Goal: Information Seeking & Learning: Find specific fact

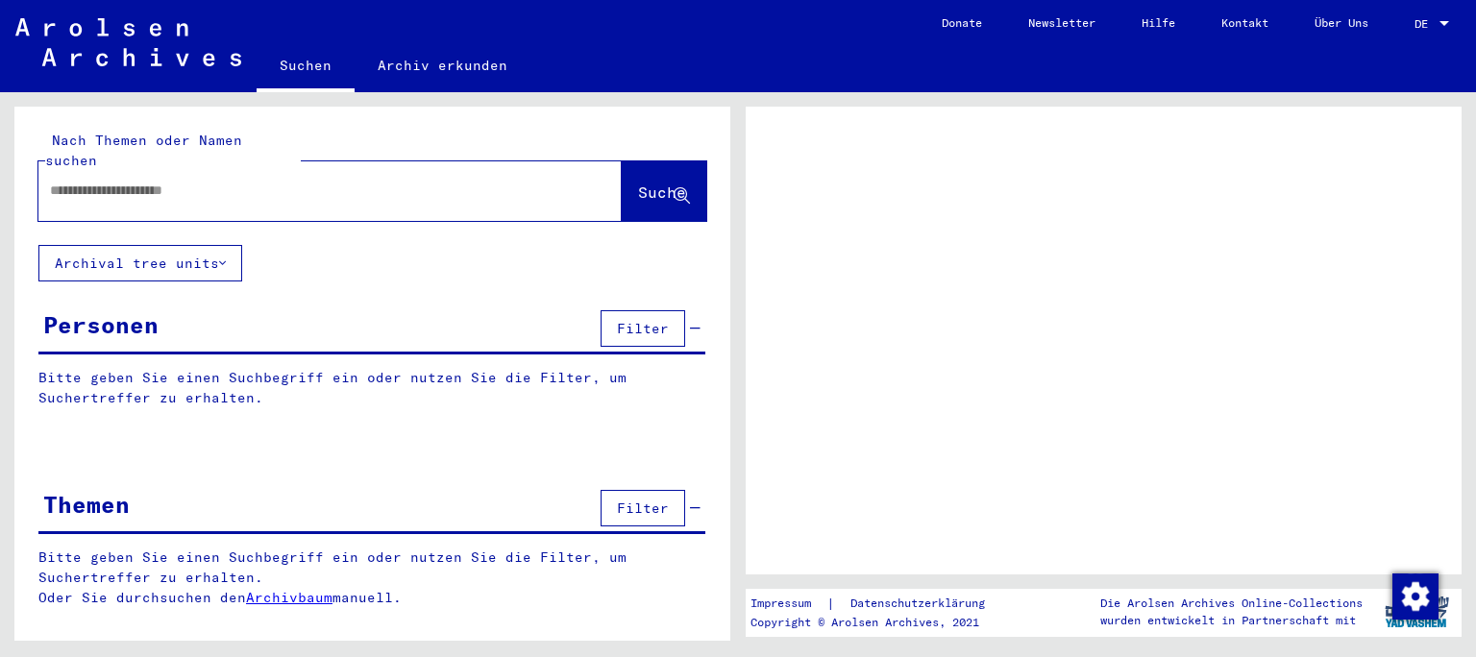
click at [160, 181] on input "text" at bounding box center [313, 191] width 526 height 20
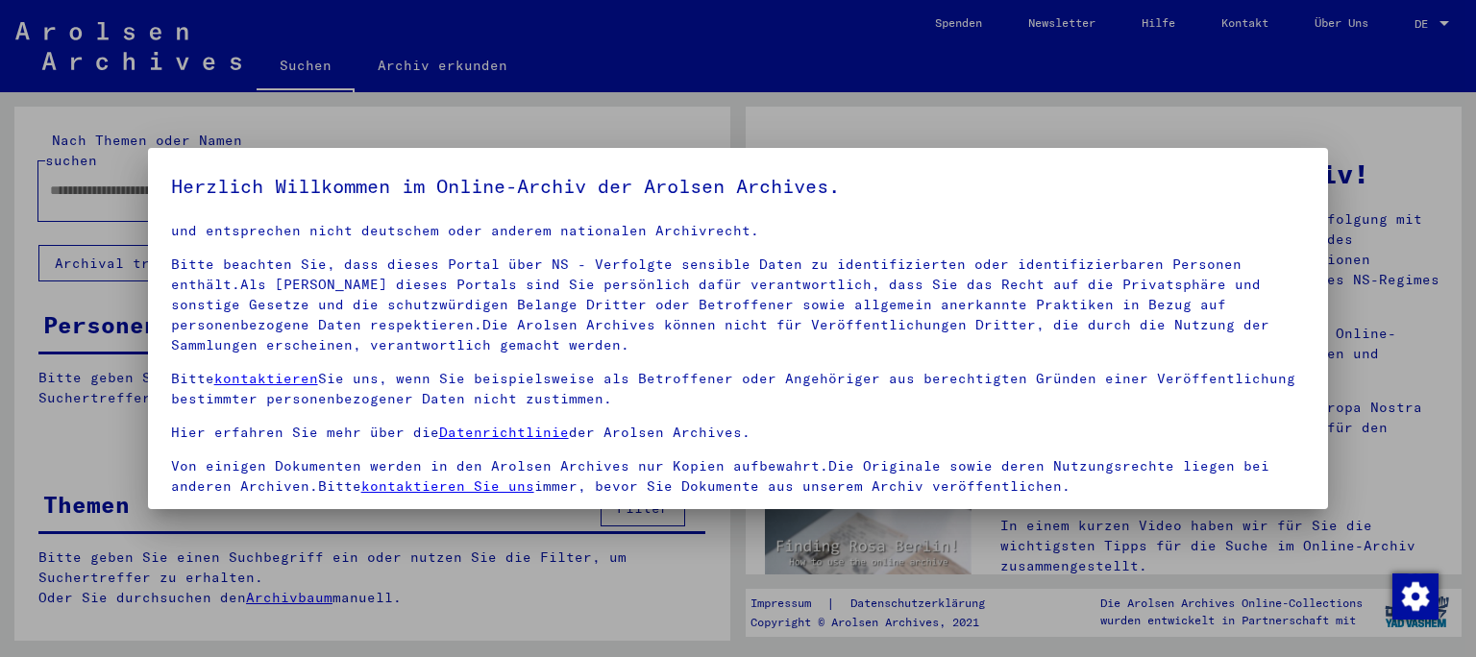
scroll to position [161, 0]
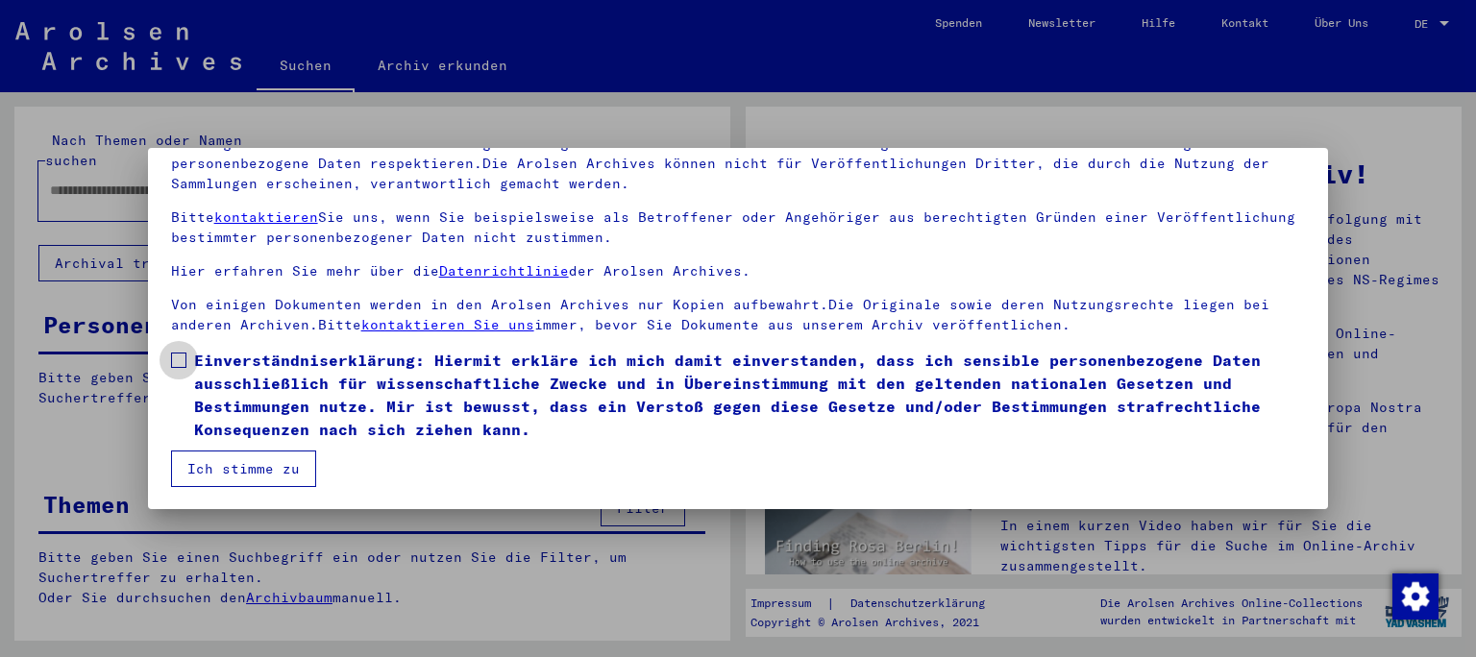
click at [172, 354] on span at bounding box center [178, 360] width 15 height 15
click at [281, 466] on button "Ich stimme zu" at bounding box center [243, 469] width 145 height 37
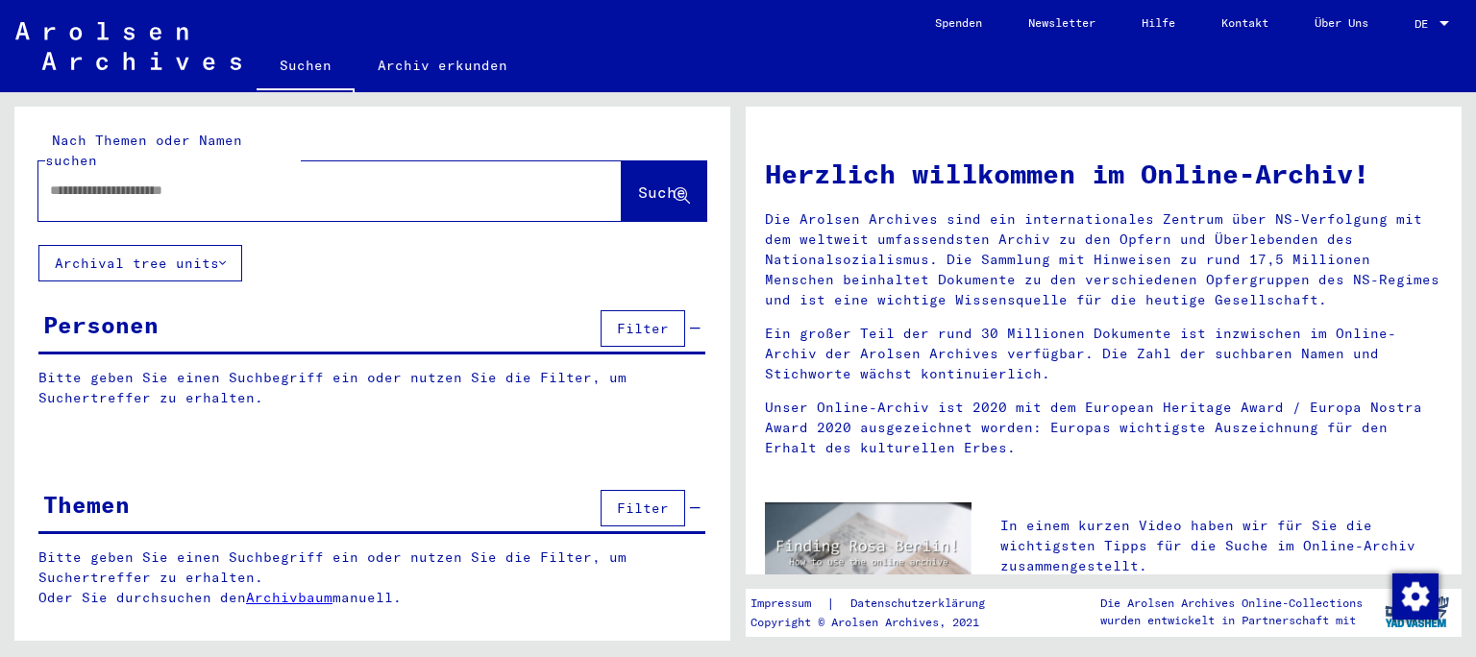
click at [133, 181] on input "text" at bounding box center [307, 191] width 514 height 20
type input "**********"
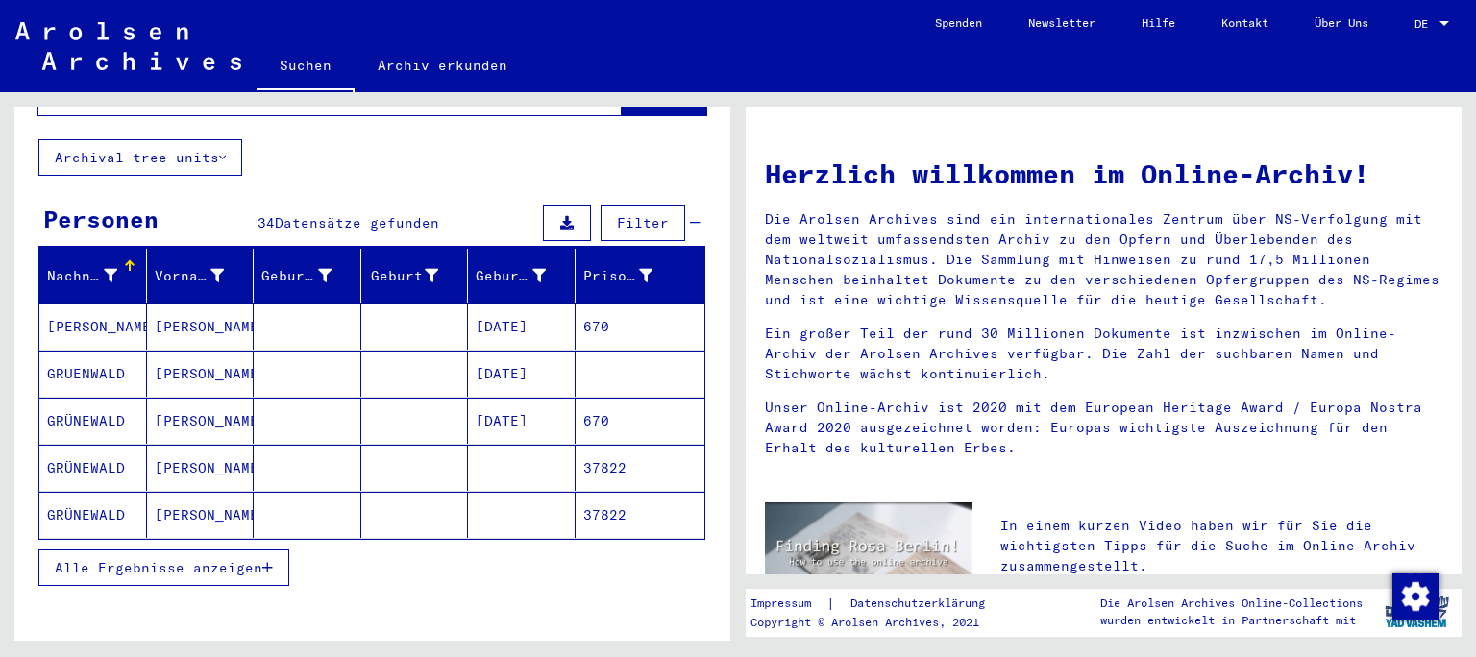
scroll to position [318, 0]
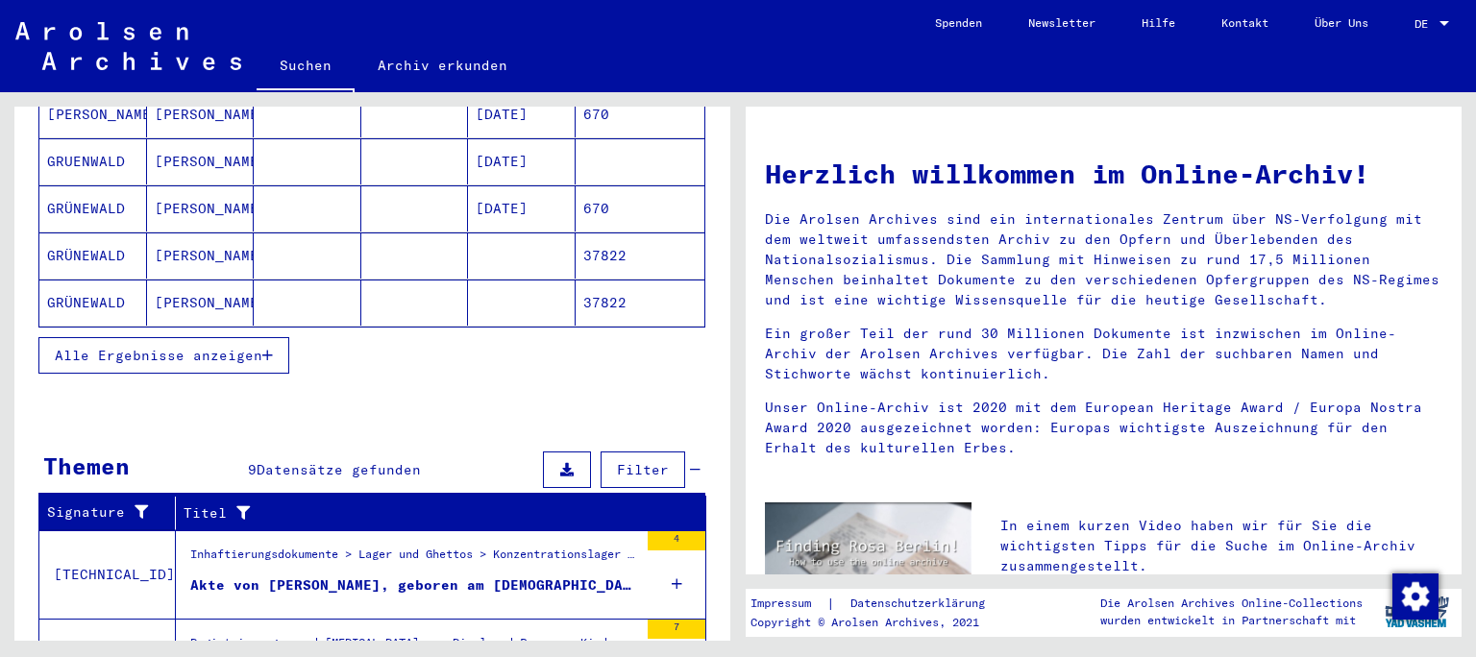
click at [412, 576] on div "Akte von [PERSON_NAME], geboren am [DEMOGRAPHIC_DATA]" at bounding box center [414, 586] width 448 height 20
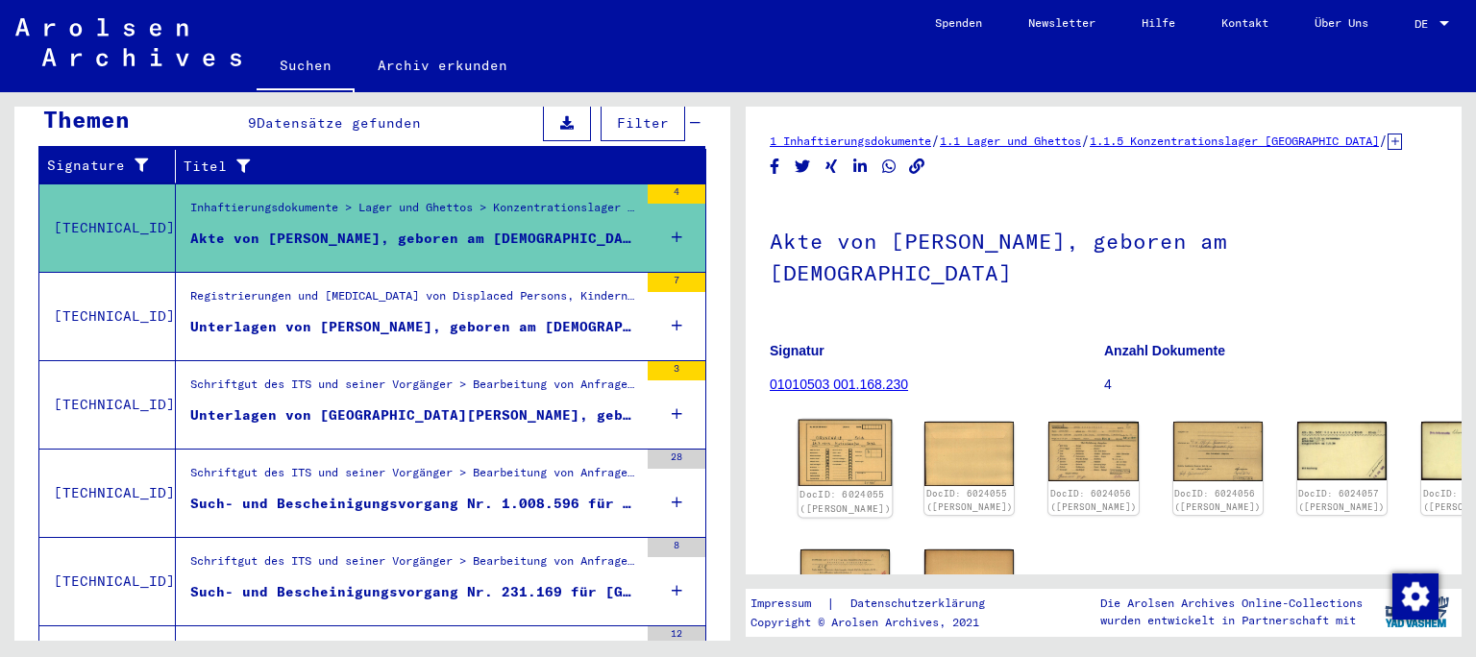
click at [846, 436] on img at bounding box center [846, 453] width 94 height 66
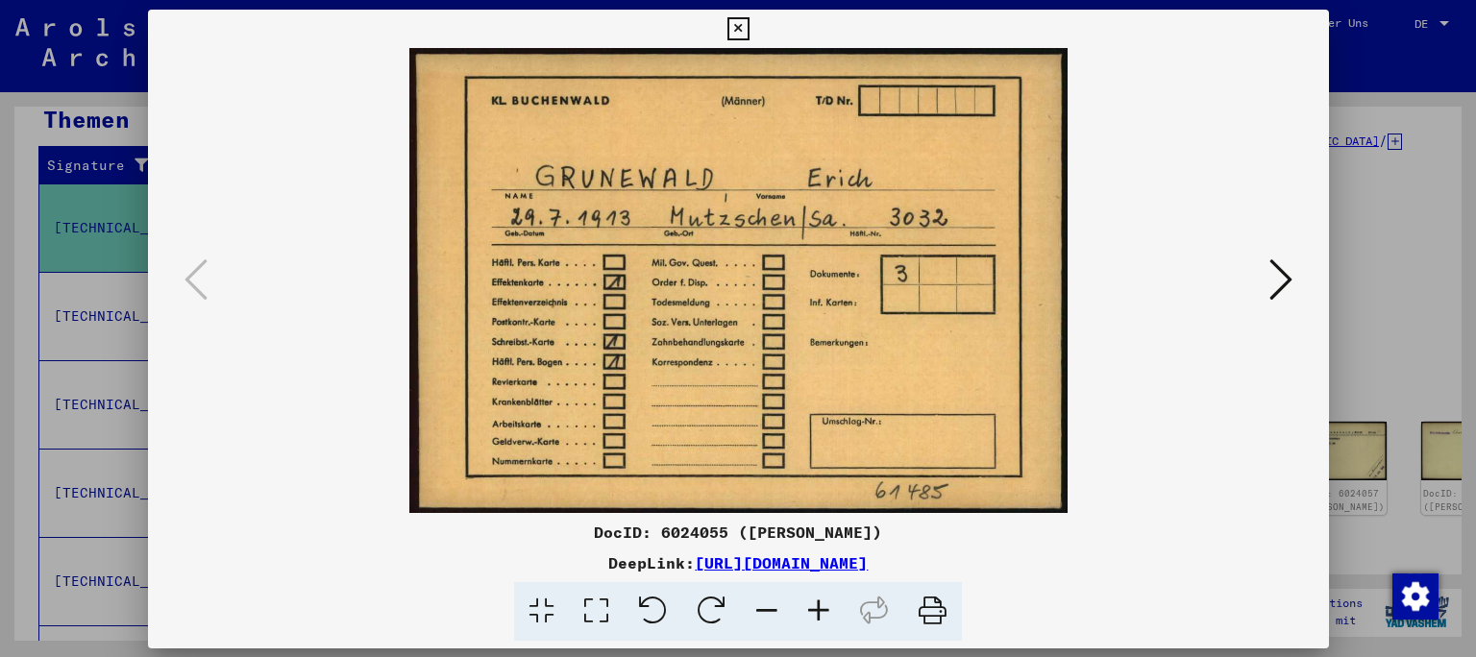
click at [846, 436] on img at bounding box center [738, 280] width 1050 height 465
click at [1287, 290] on icon at bounding box center [1280, 279] width 23 height 46
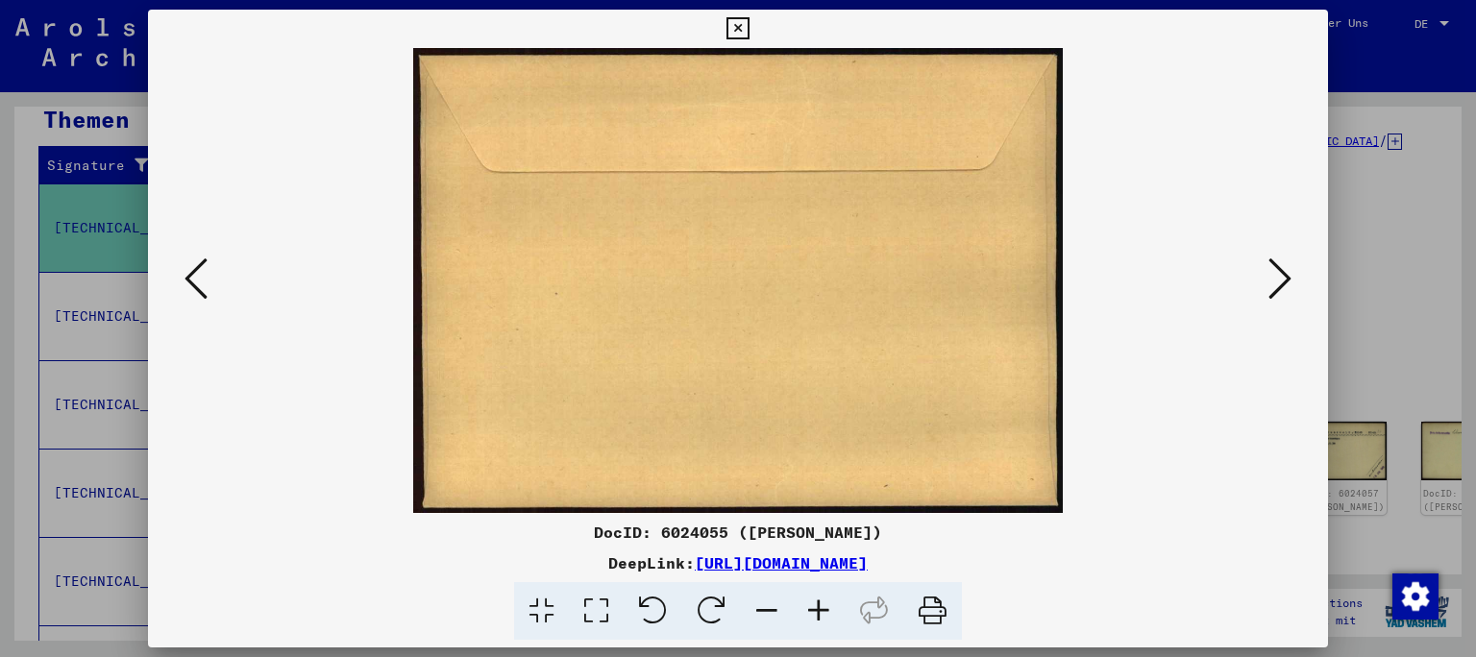
click at [1287, 290] on icon at bounding box center [1280, 279] width 23 height 46
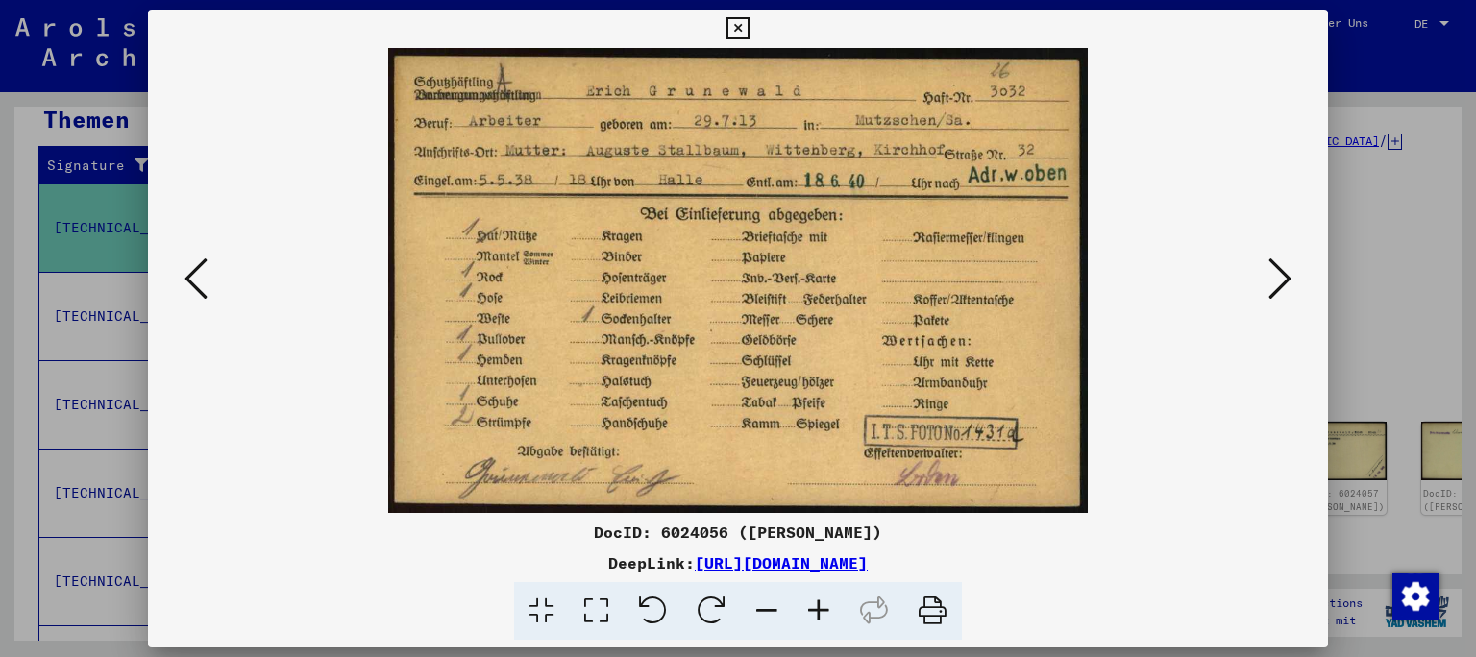
click at [1287, 290] on icon at bounding box center [1280, 279] width 23 height 46
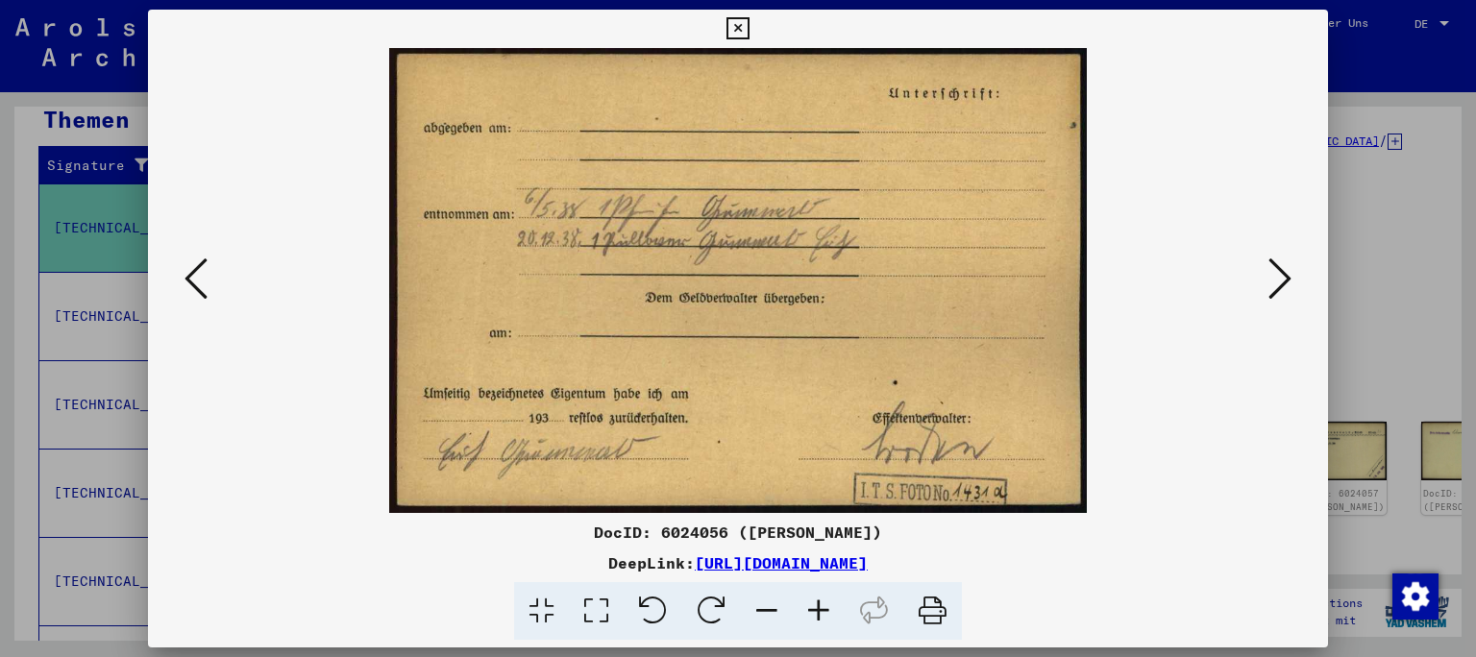
click at [1287, 290] on icon at bounding box center [1280, 279] width 23 height 46
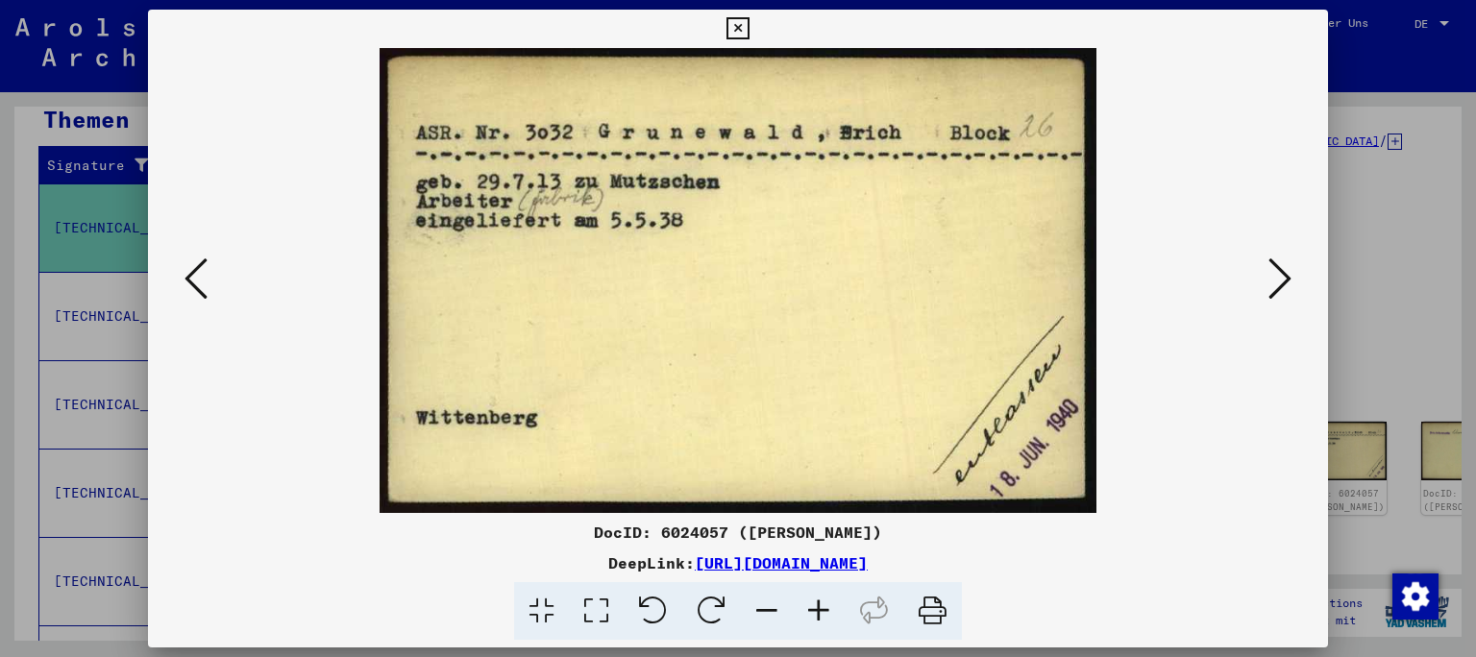
click at [1287, 290] on icon at bounding box center [1280, 279] width 23 height 46
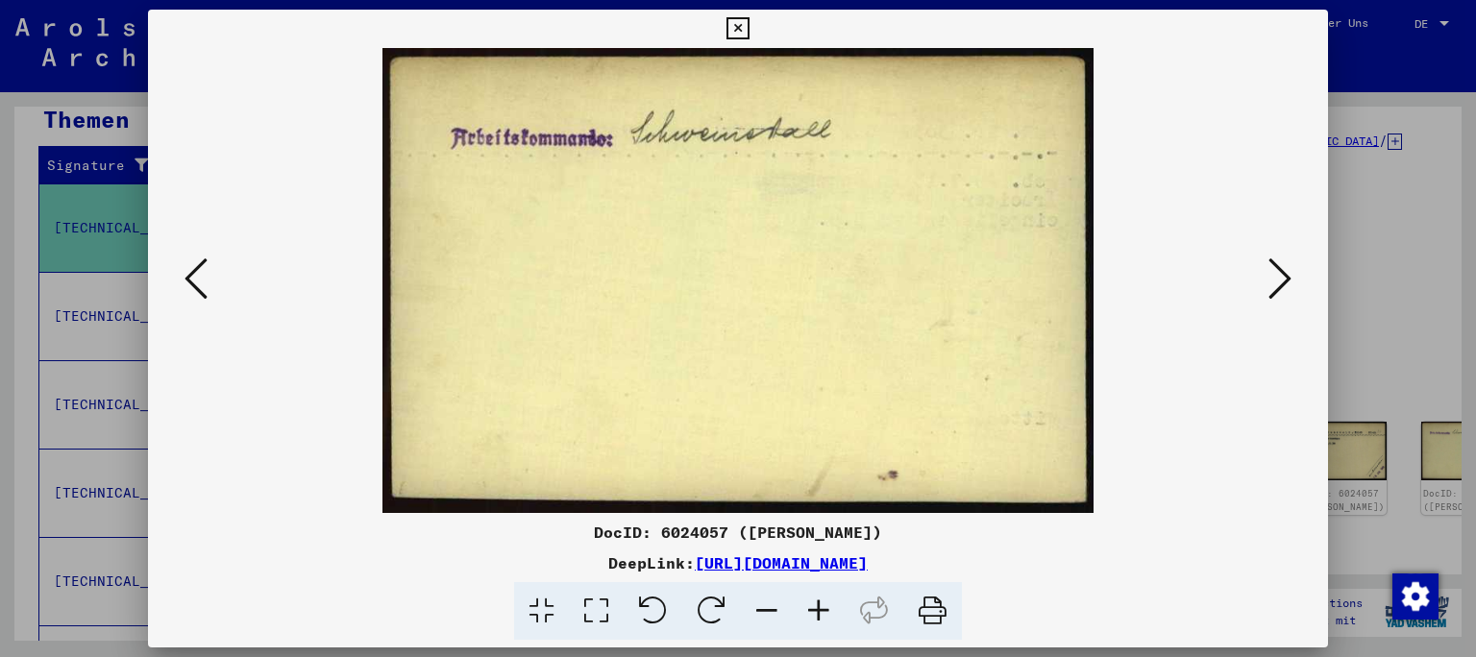
click at [1287, 290] on icon at bounding box center [1280, 279] width 23 height 46
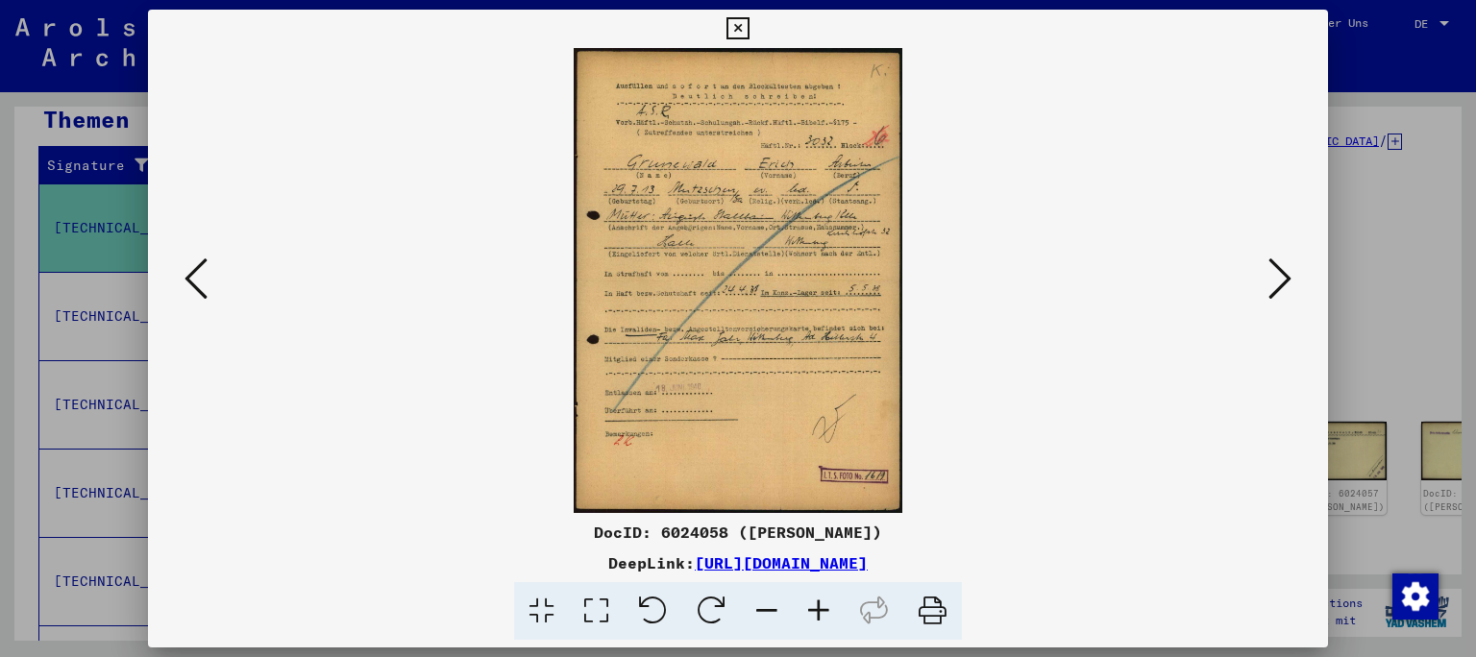
click at [1287, 290] on icon at bounding box center [1280, 279] width 23 height 46
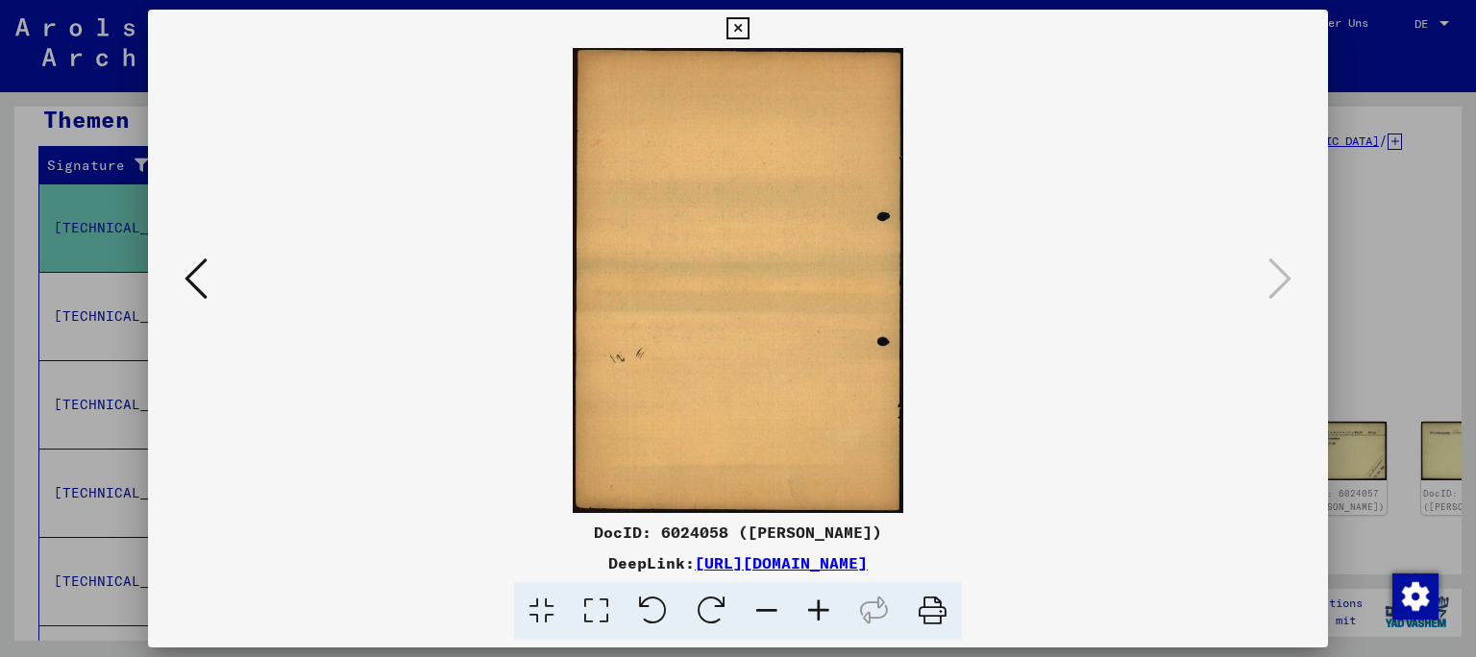
click at [749, 35] on icon at bounding box center [738, 28] width 22 height 23
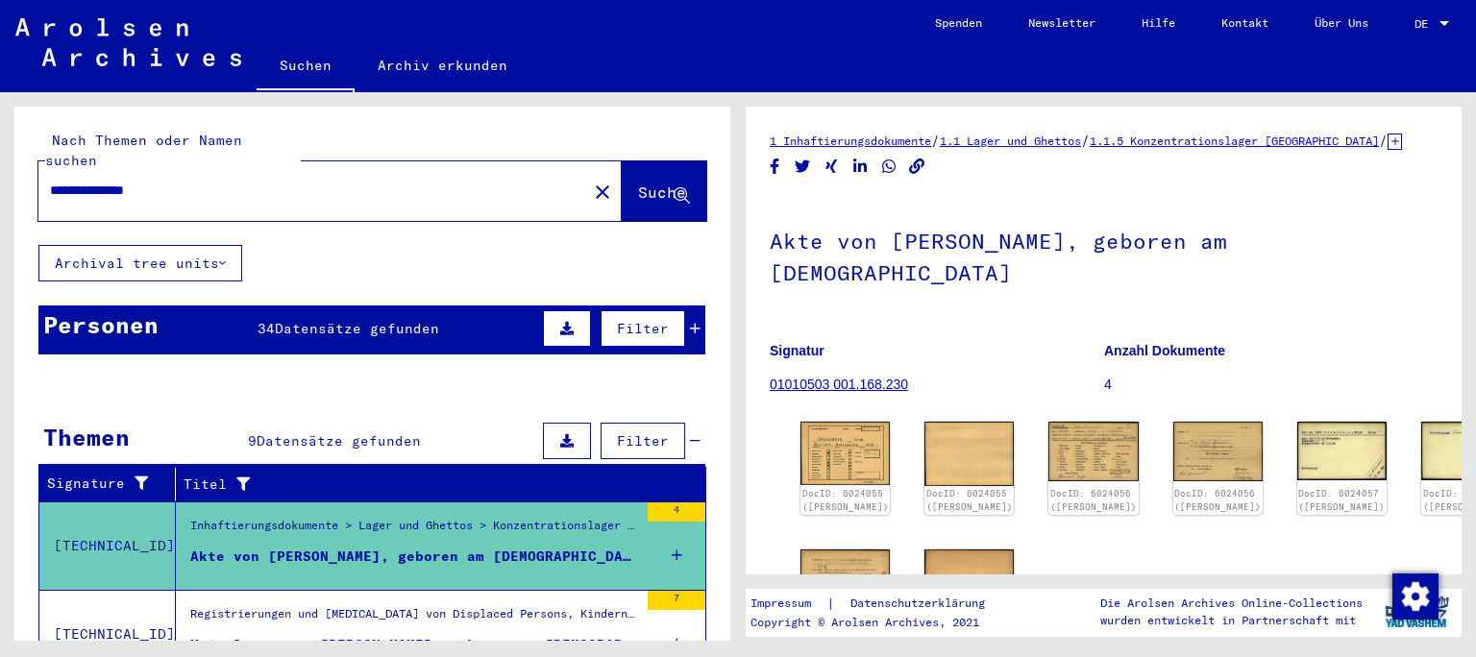
click at [476, 306] on div "Personen 34 Datensätze gefunden Filter" at bounding box center [371, 330] width 667 height 49
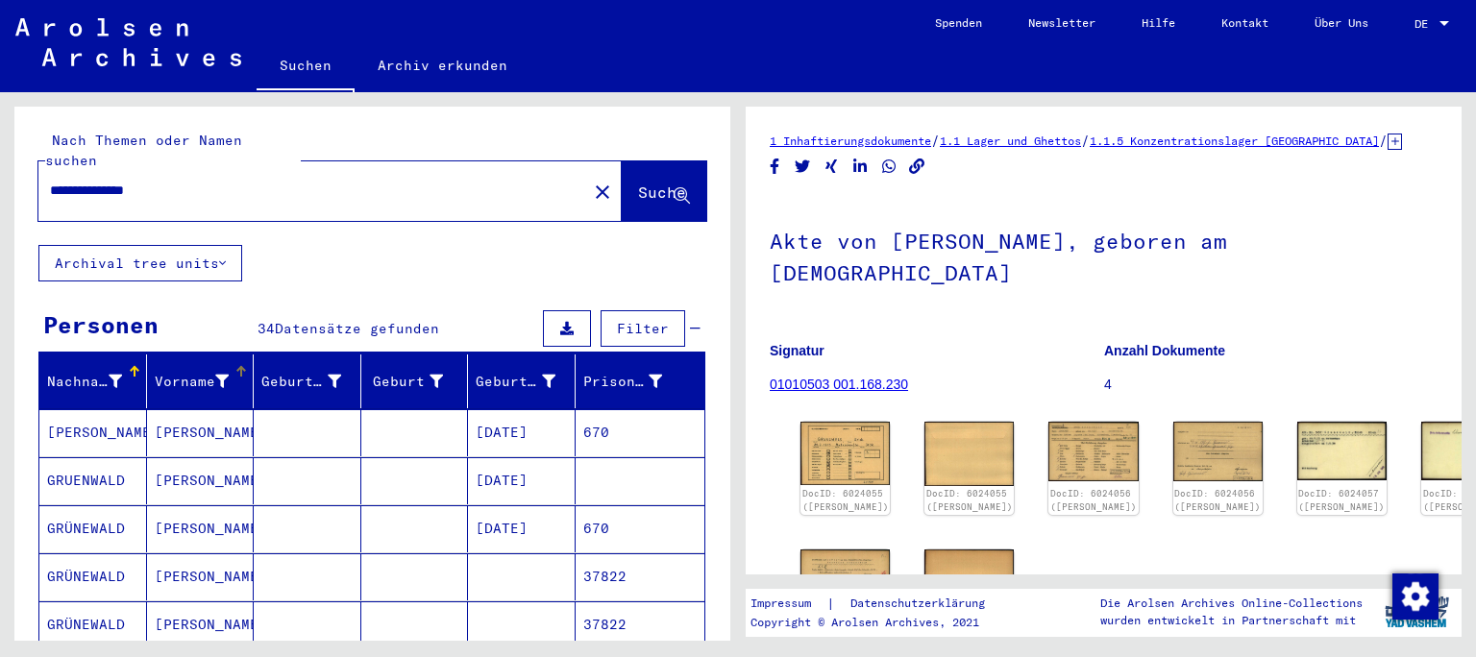
scroll to position [106, 0]
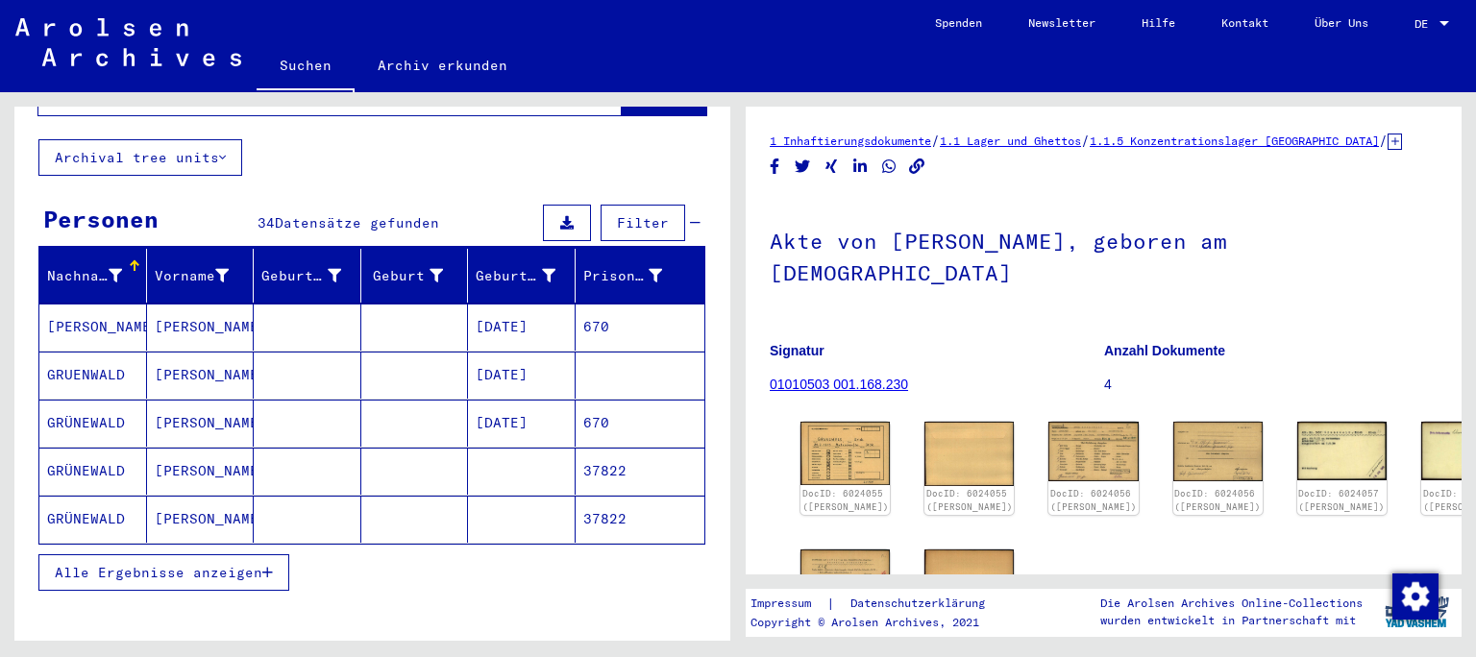
click at [111, 318] on mat-cell "[PERSON_NAME]" at bounding box center [93, 327] width 108 height 47
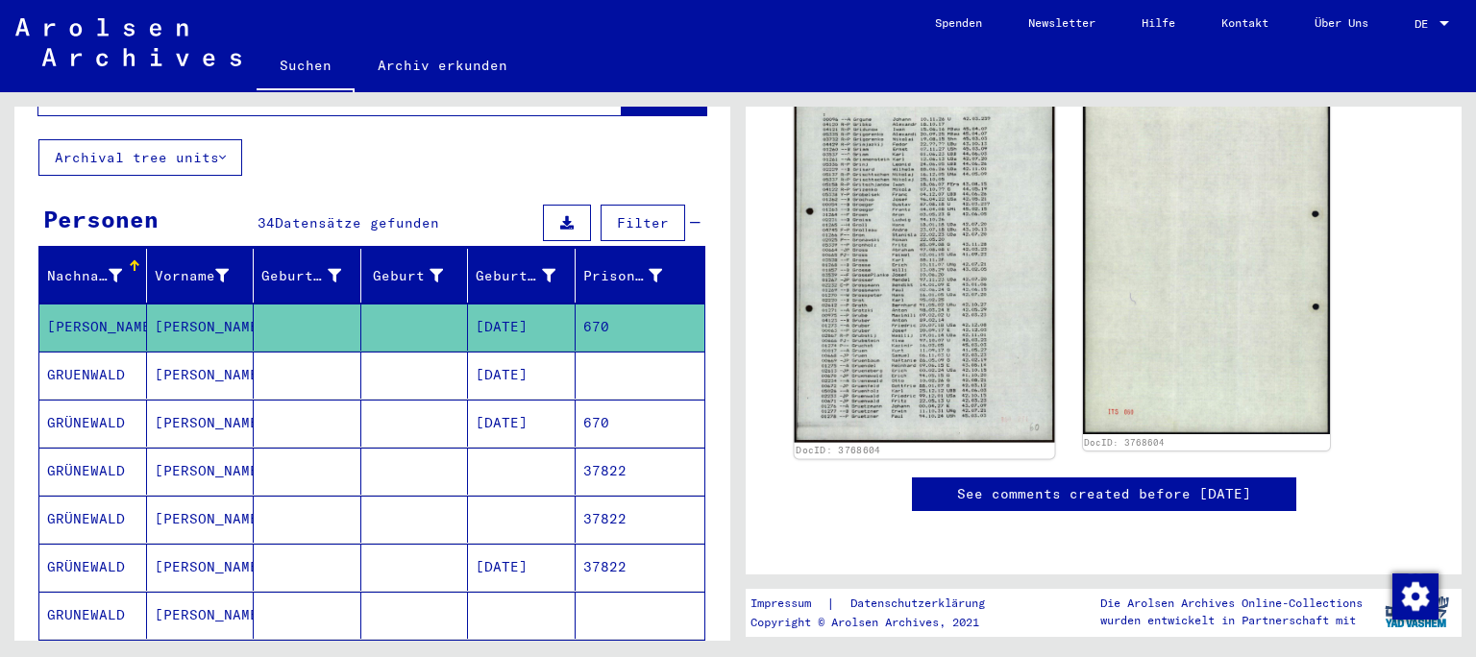
click at [891, 288] on img at bounding box center [924, 260] width 259 height 365
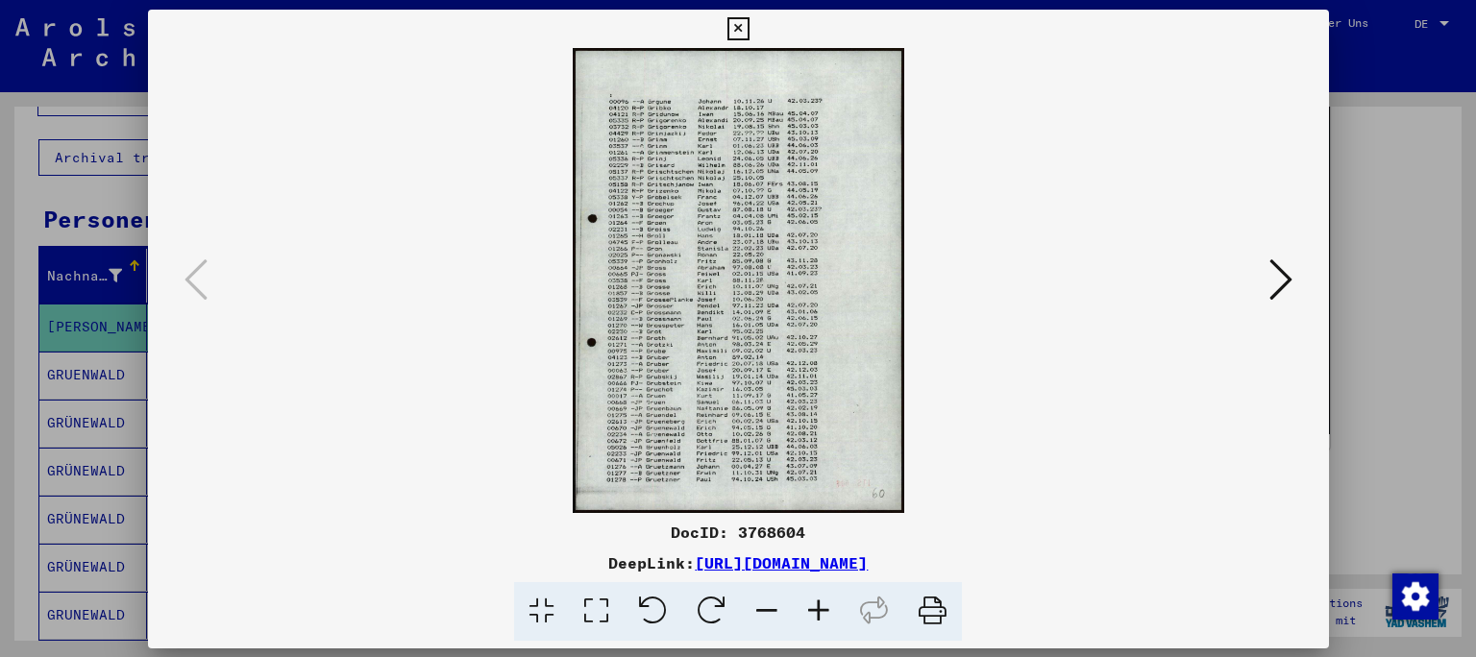
click at [891, 288] on img at bounding box center [738, 280] width 1050 height 465
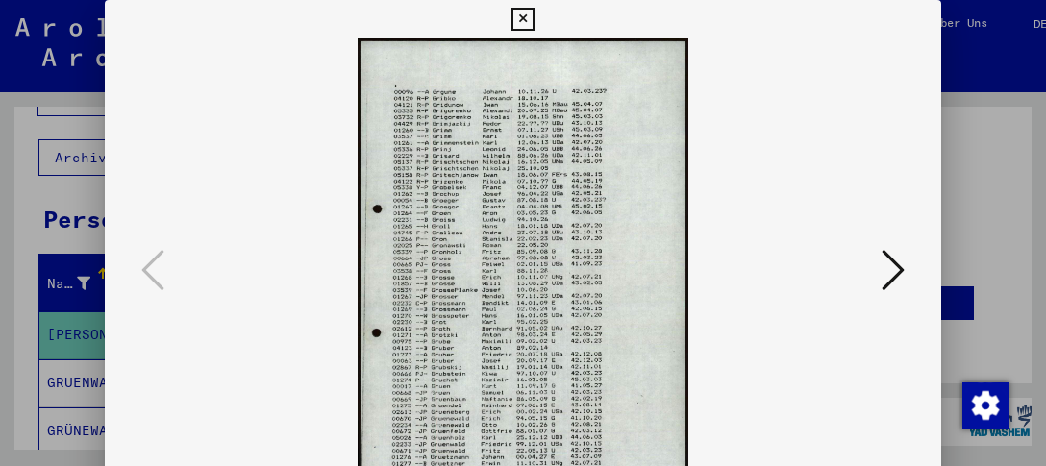
click at [533, 13] on icon at bounding box center [522, 19] width 22 height 23
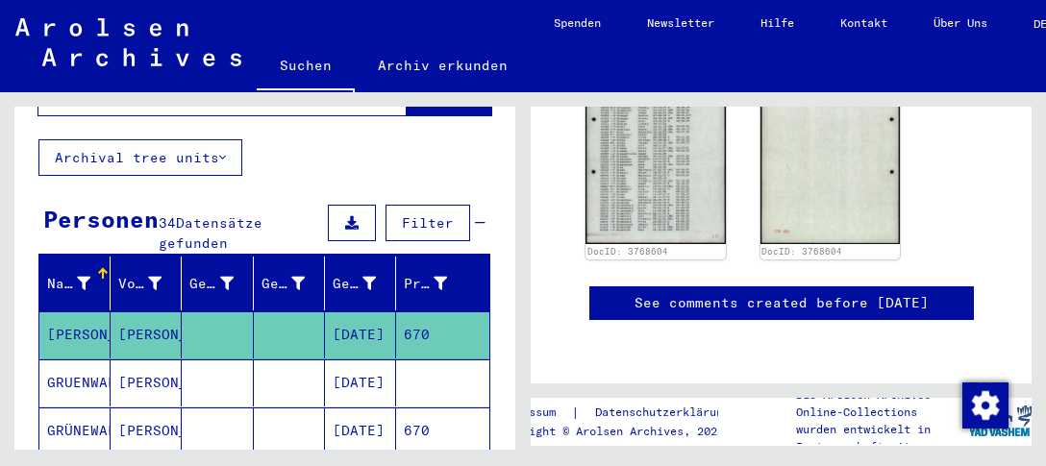
click at [164, 362] on mat-cell "[PERSON_NAME]" at bounding box center [146, 382] width 71 height 47
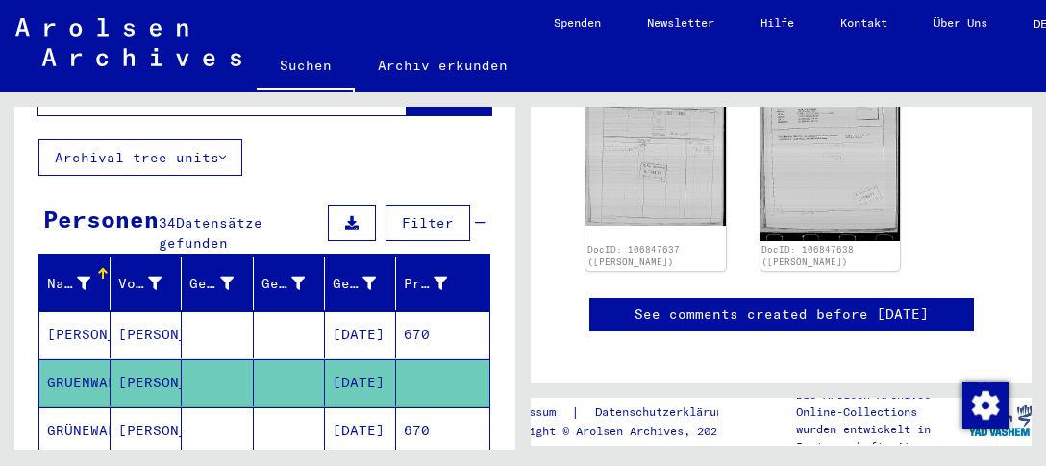
scroll to position [208, 0]
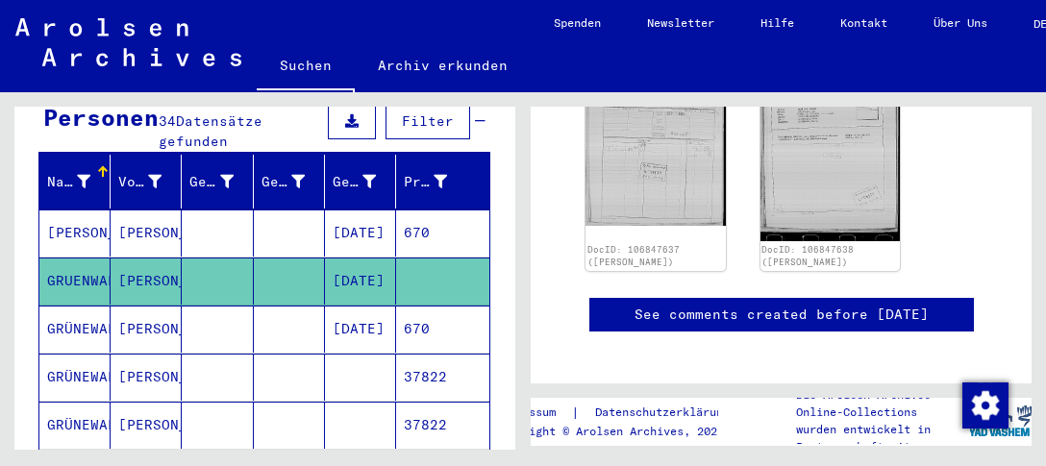
click at [99, 312] on mat-cell "GRÜNEWALD" at bounding box center [74, 329] width 71 height 47
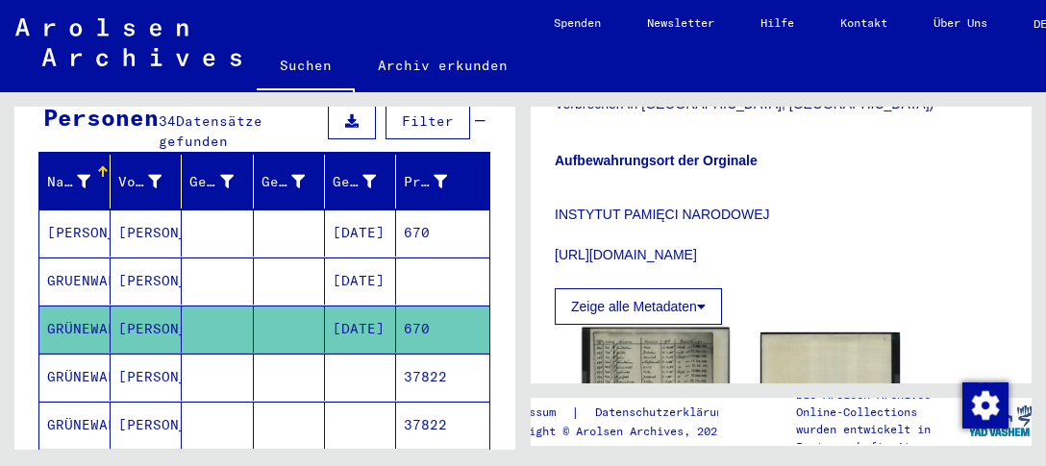
scroll to position [709, 0]
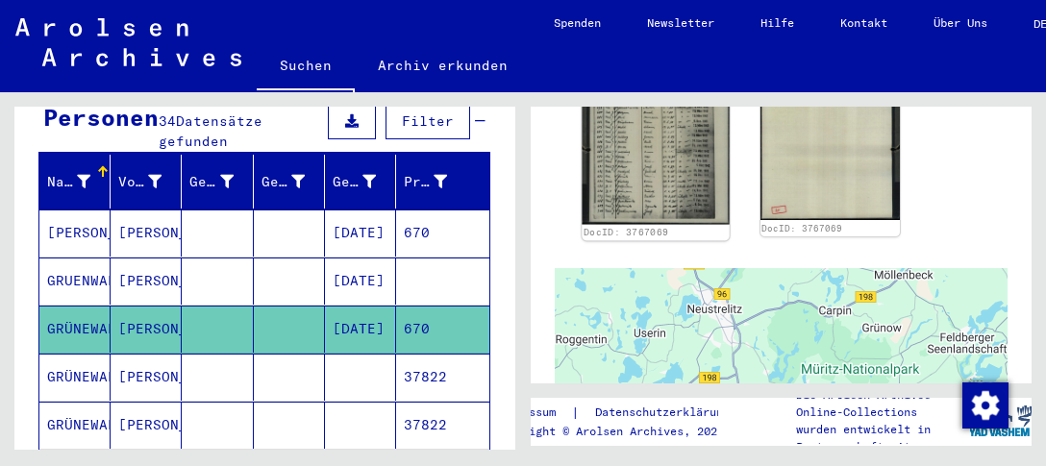
click at [635, 149] on img at bounding box center [654, 124] width 147 height 201
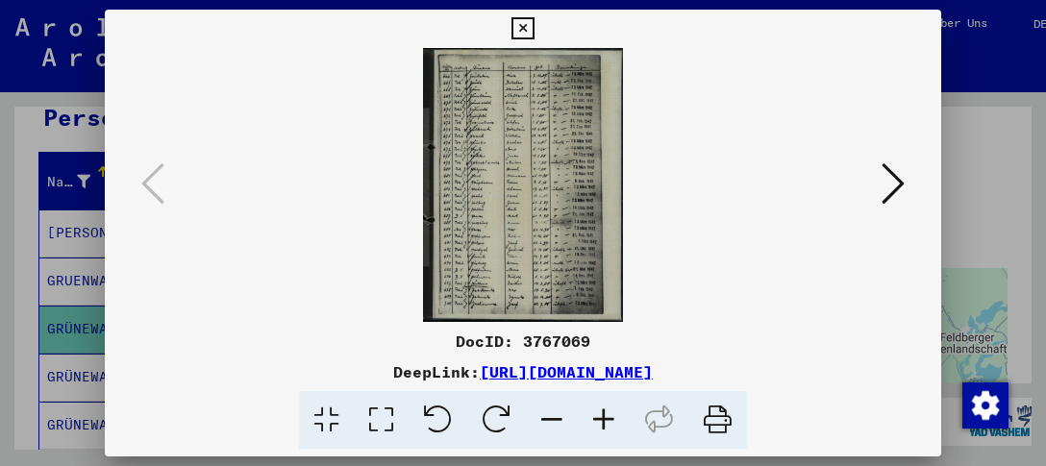
click at [635, 149] on img at bounding box center [522, 185] width 705 height 274
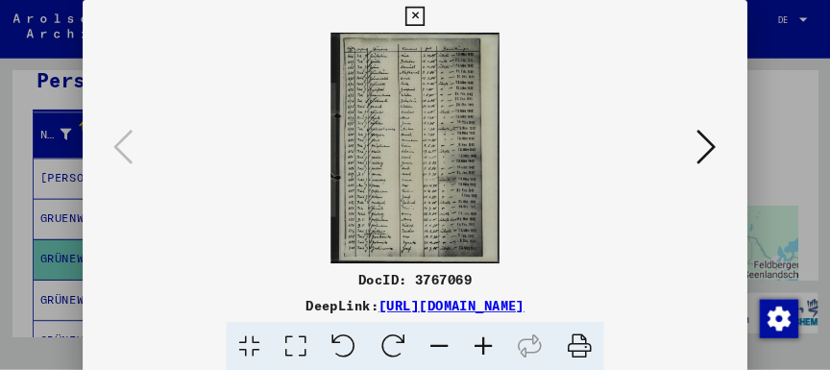
scroll to position [209, 0]
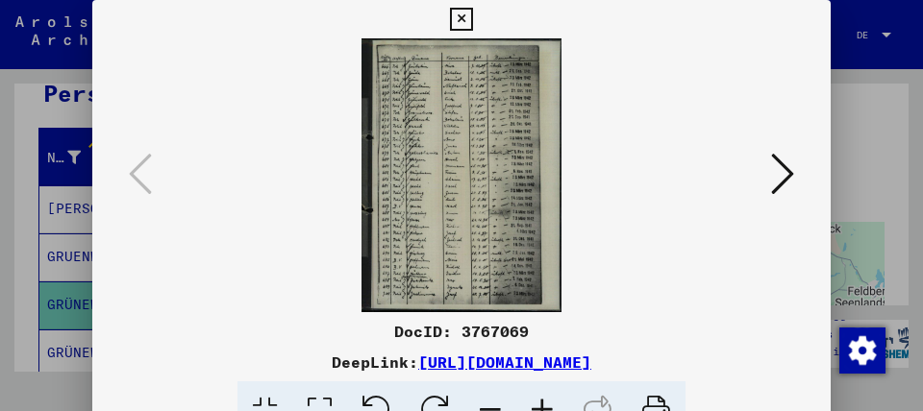
click at [411, 183] on img at bounding box center [461, 175] width 607 height 274
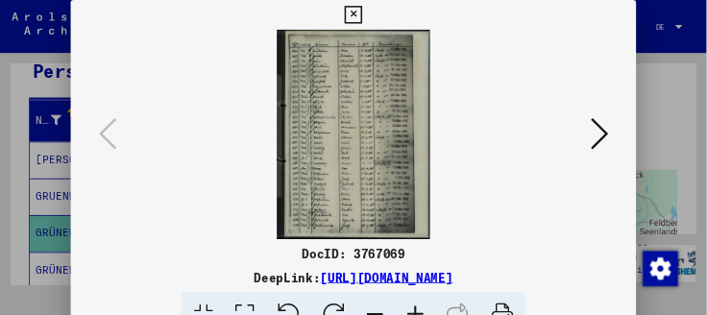
scroll to position [223, 0]
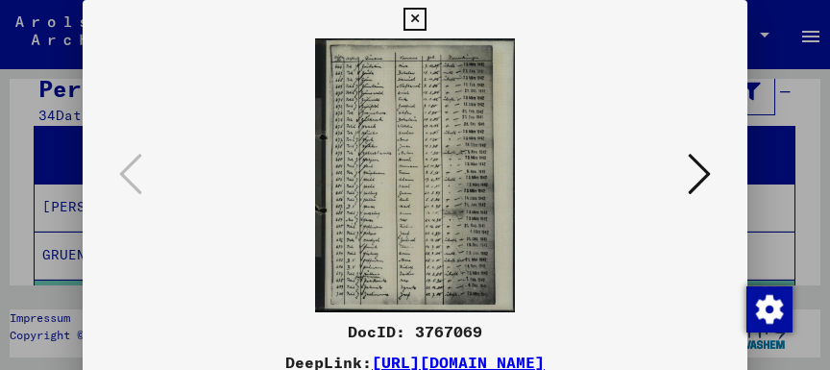
click at [354, 210] on img at bounding box center [414, 175] width 533 height 274
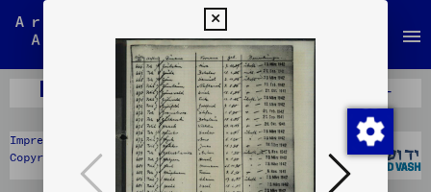
click at [226, 18] on icon at bounding box center [215, 19] width 22 height 23
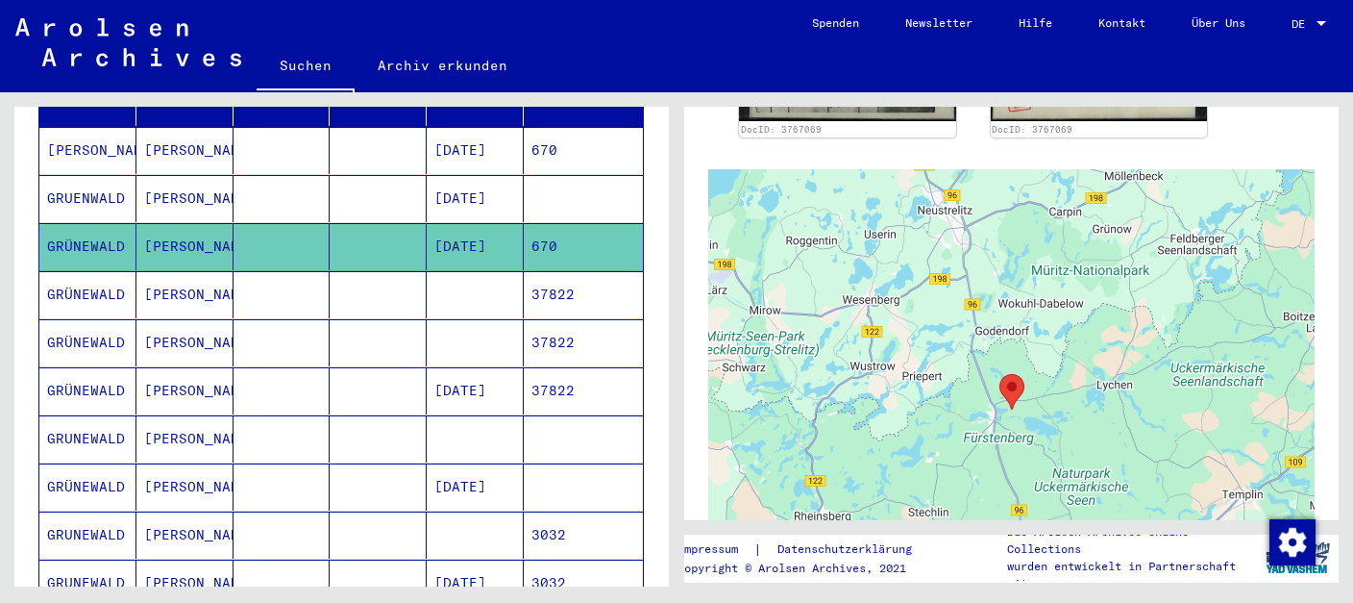
scroll to position [182, 0]
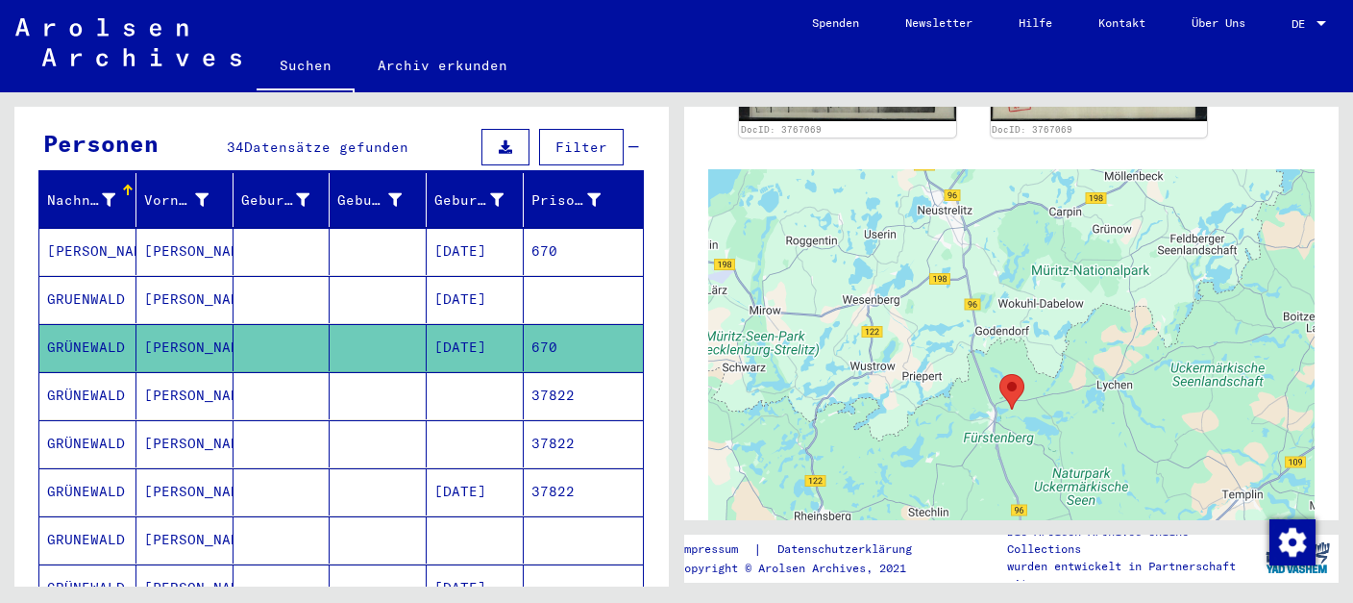
click at [155, 372] on mat-cell "[PERSON_NAME]" at bounding box center [184, 395] width 97 height 47
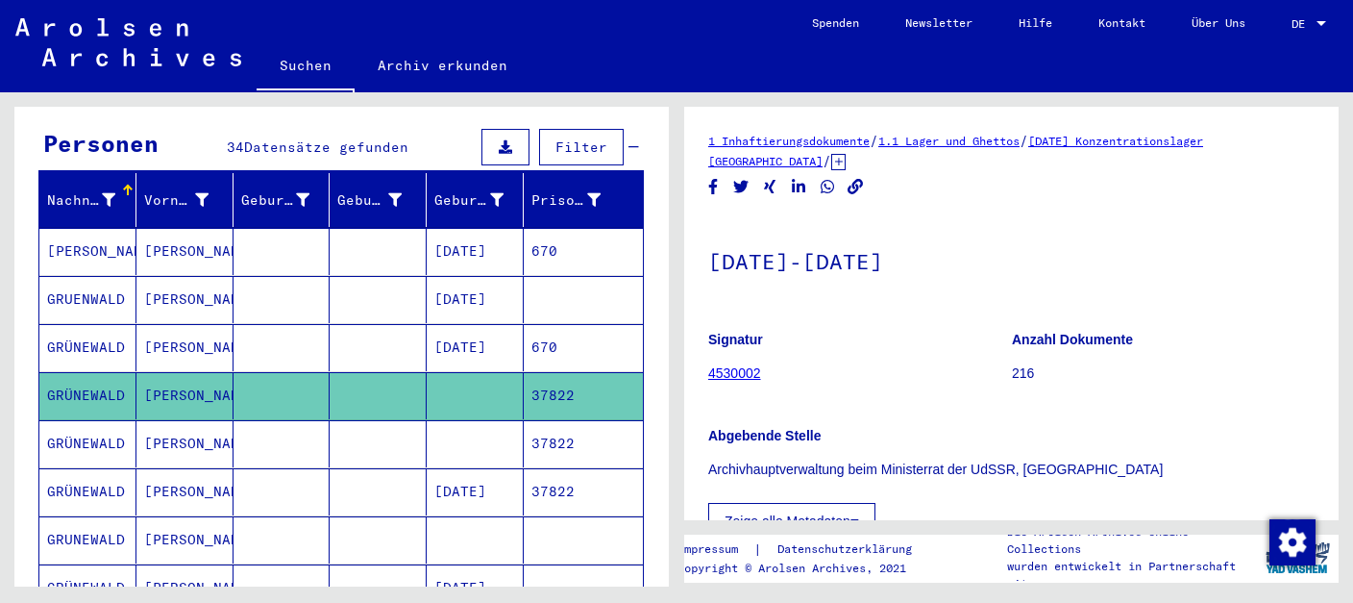
scroll to position [507, 0]
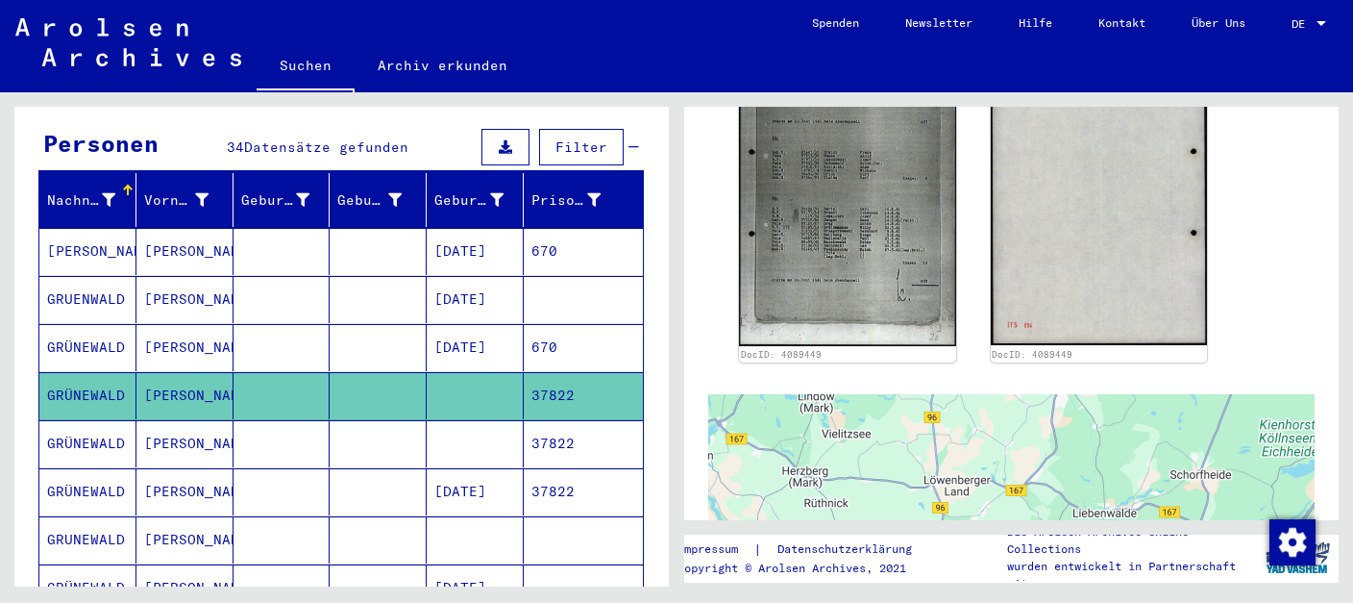
click at [82, 428] on mat-cell "GRÜNEWALD" at bounding box center [87, 443] width 97 height 47
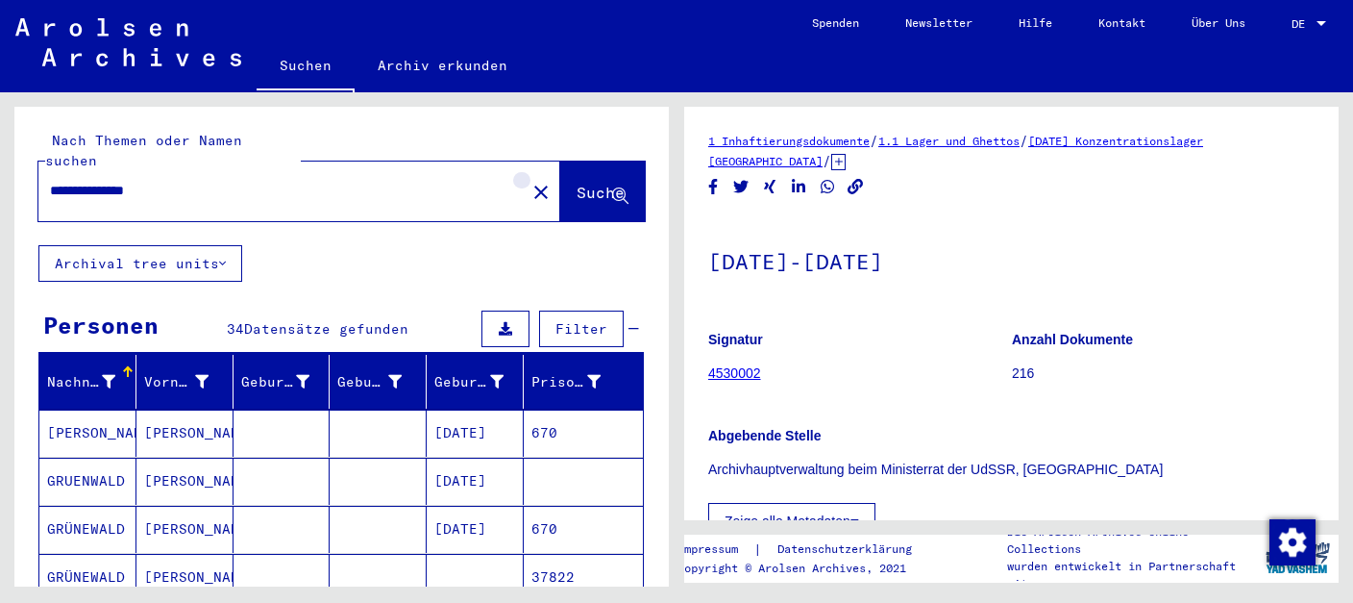
click at [530, 181] on mat-icon "close" at bounding box center [541, 192] width 23 height 23
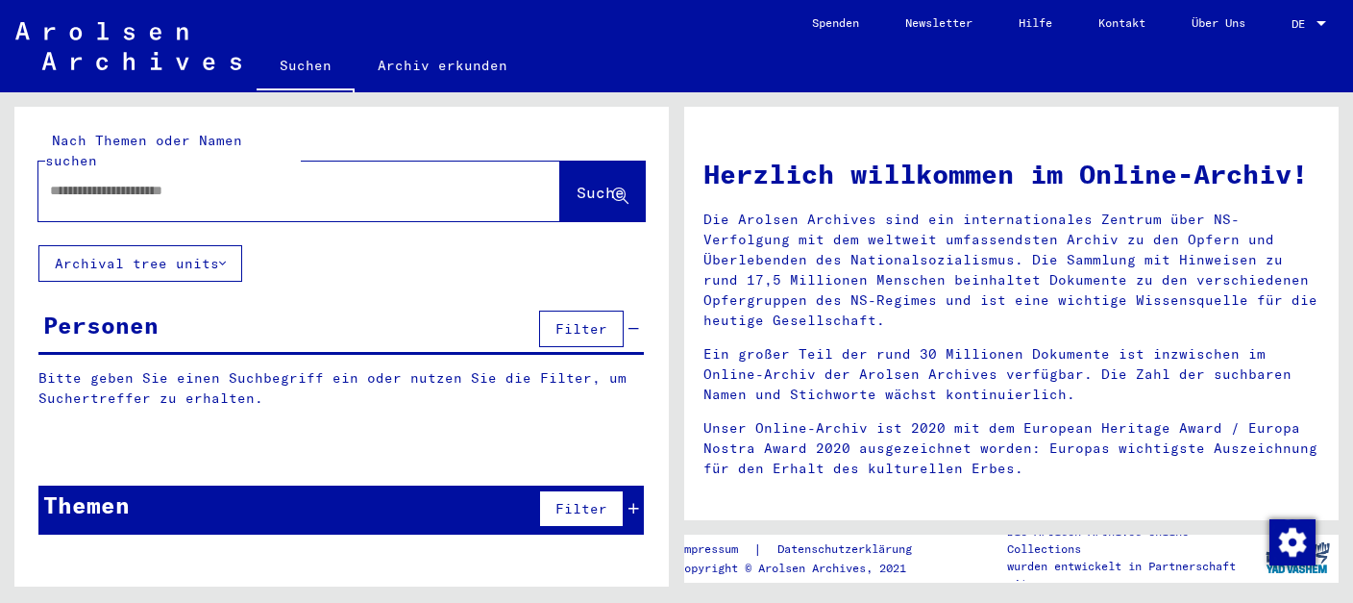
click at [202, 181] on input "text" at bounding box center [276, 191] width 453 height 20
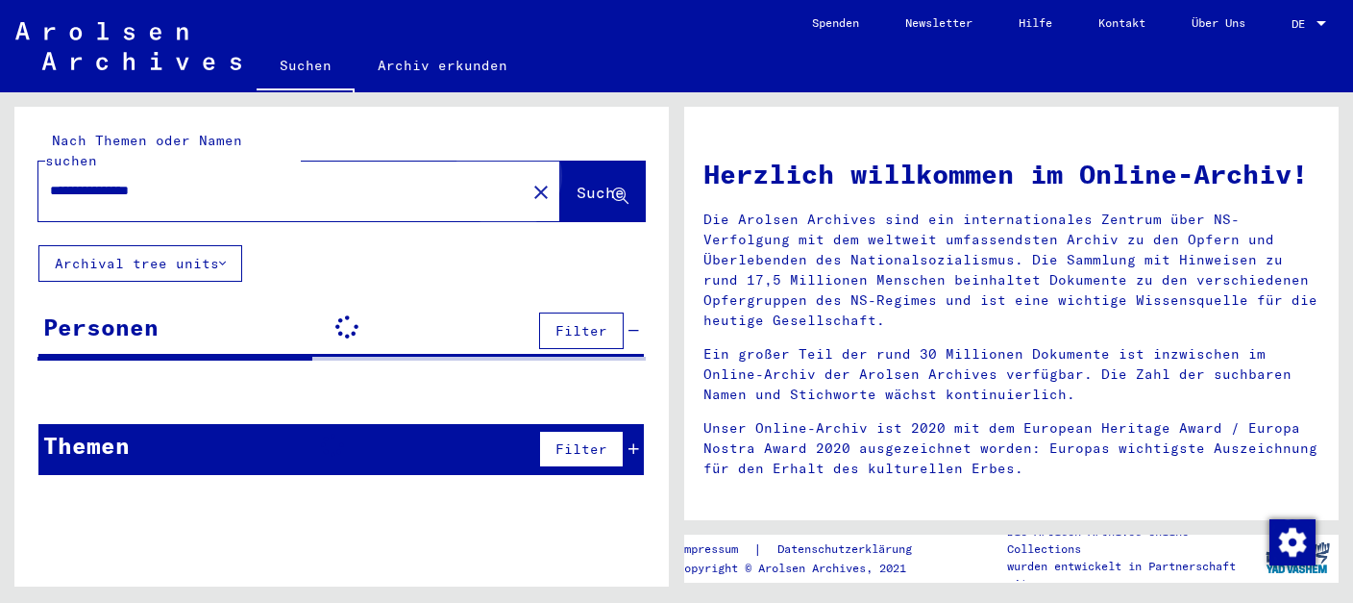
click at [577, 183] on span "Suche" at bounding box center [601, 192] width 48 height 19
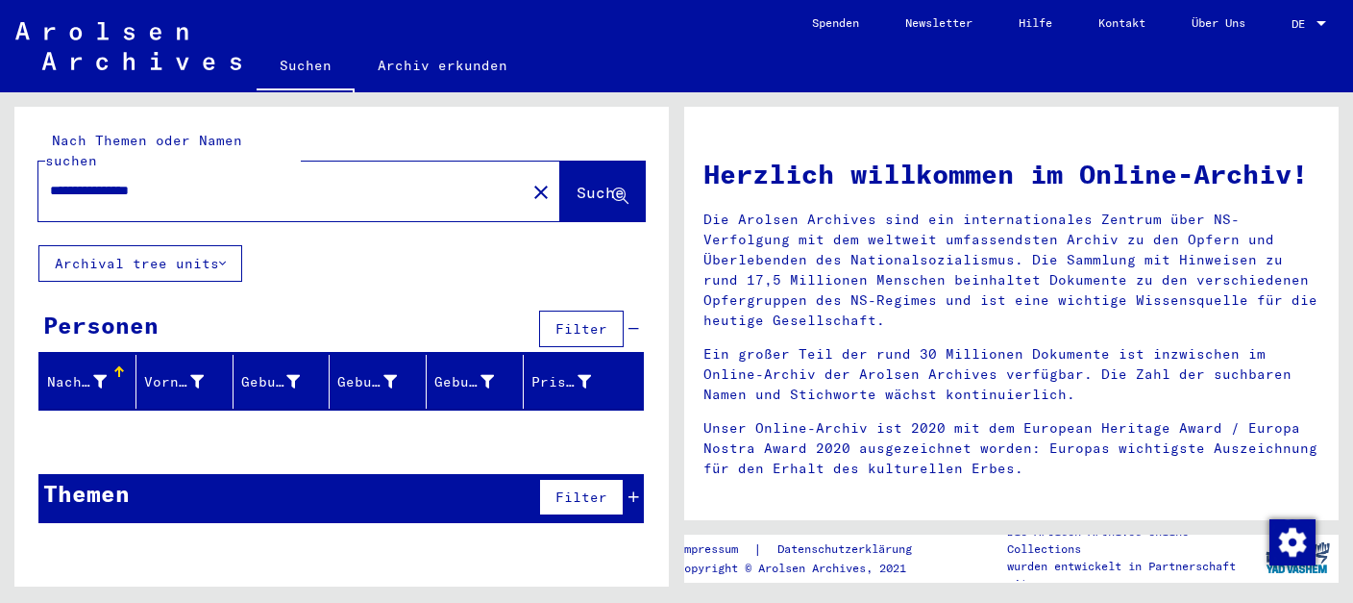
click at [231, 181] on input "**********" at bounding box center [276, 191] width 453 height 20
type input "*"
click at [356, 181] on input "**********" at bounding box center [276, 191] width 453 height 20
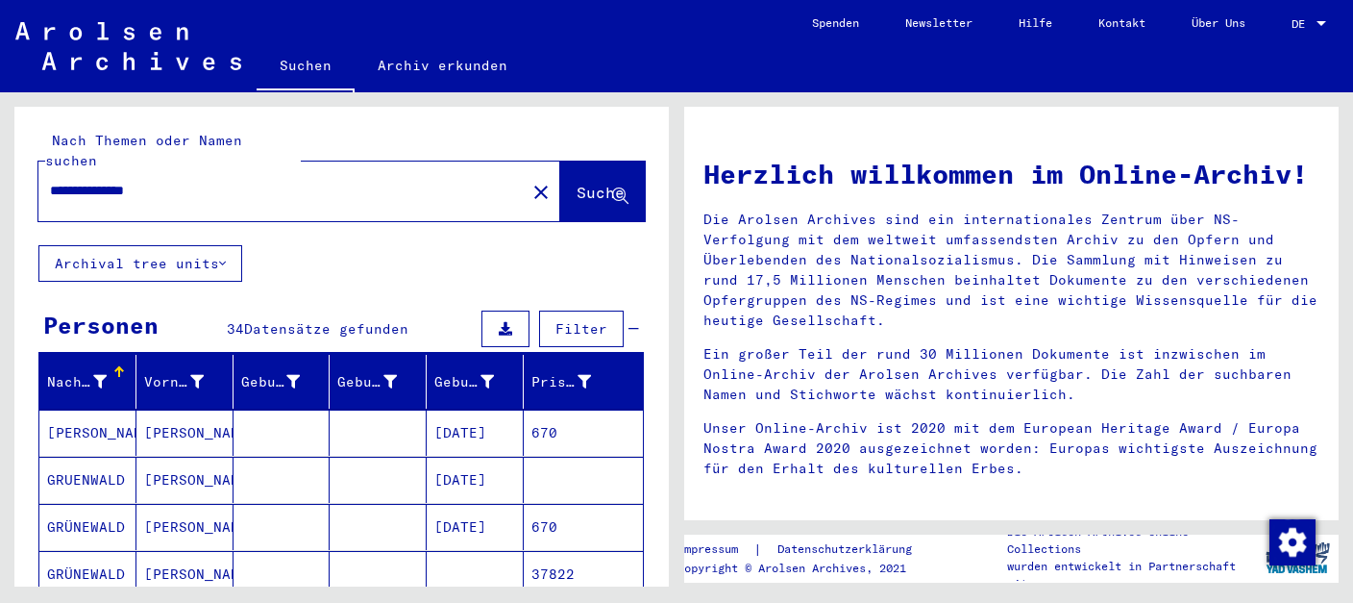
scroll to position [305, 0]
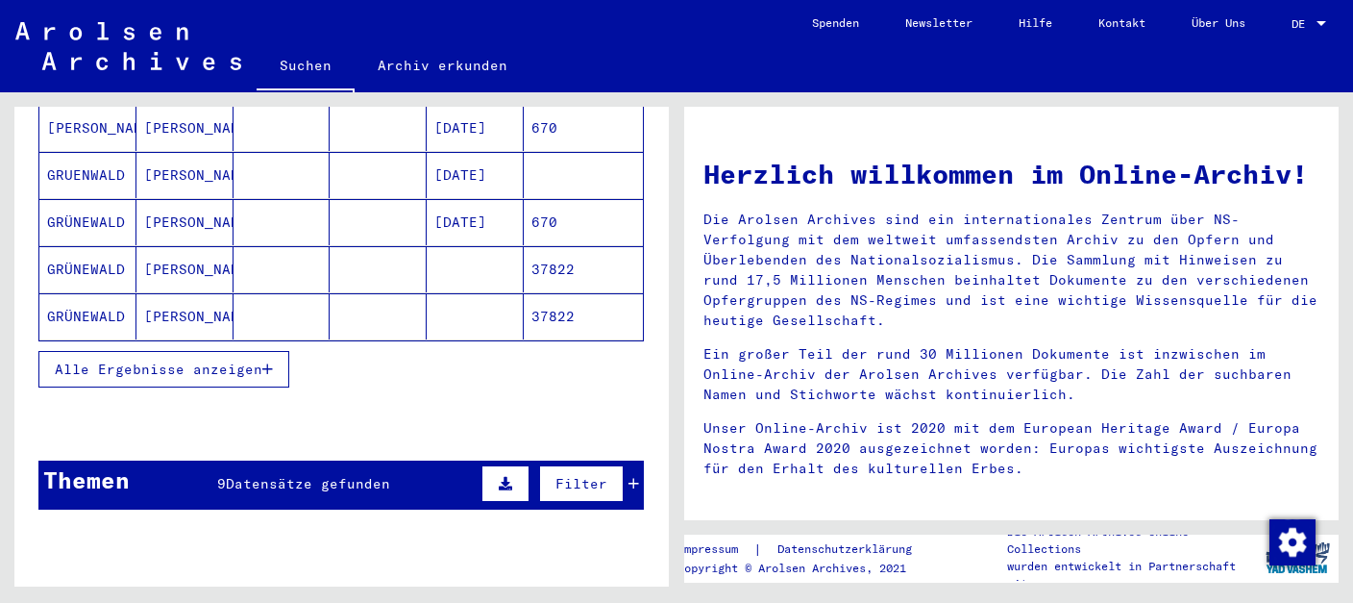
click at [116, 205] on mat-cell "GRÜNEWALD" at bounding box center [87, 222] width 97 height 46
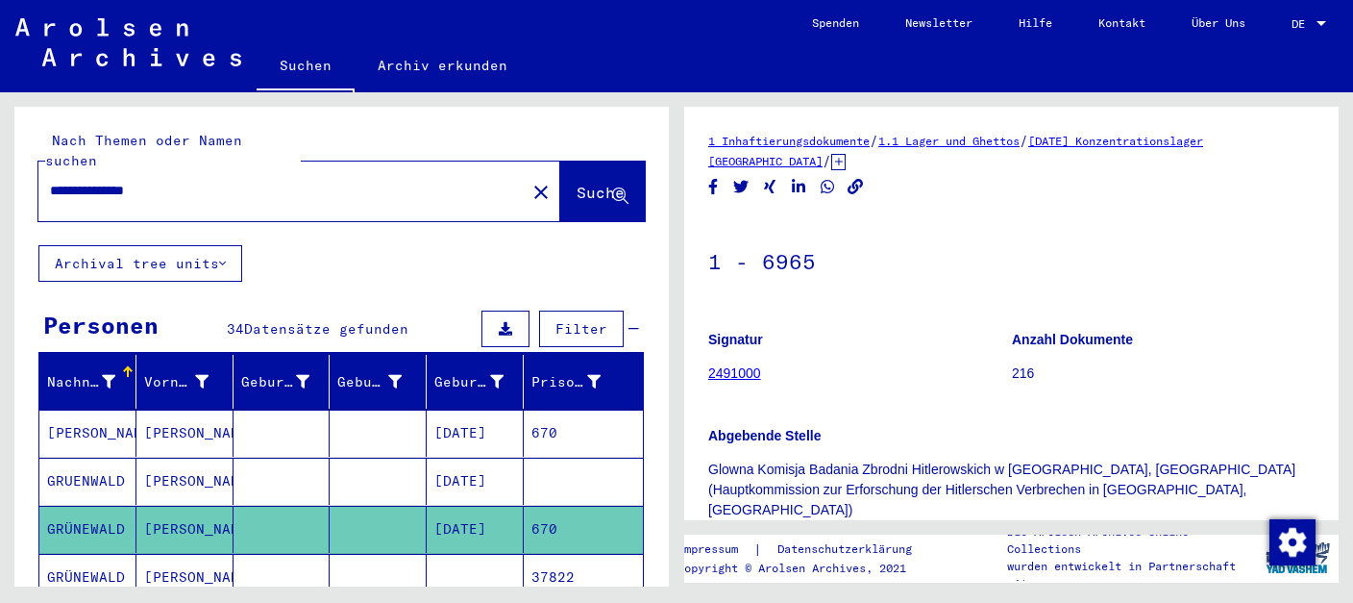
click at [247, 181] on input "**********" at bounding box center [282, 191] width 464 height 20
type input "*"
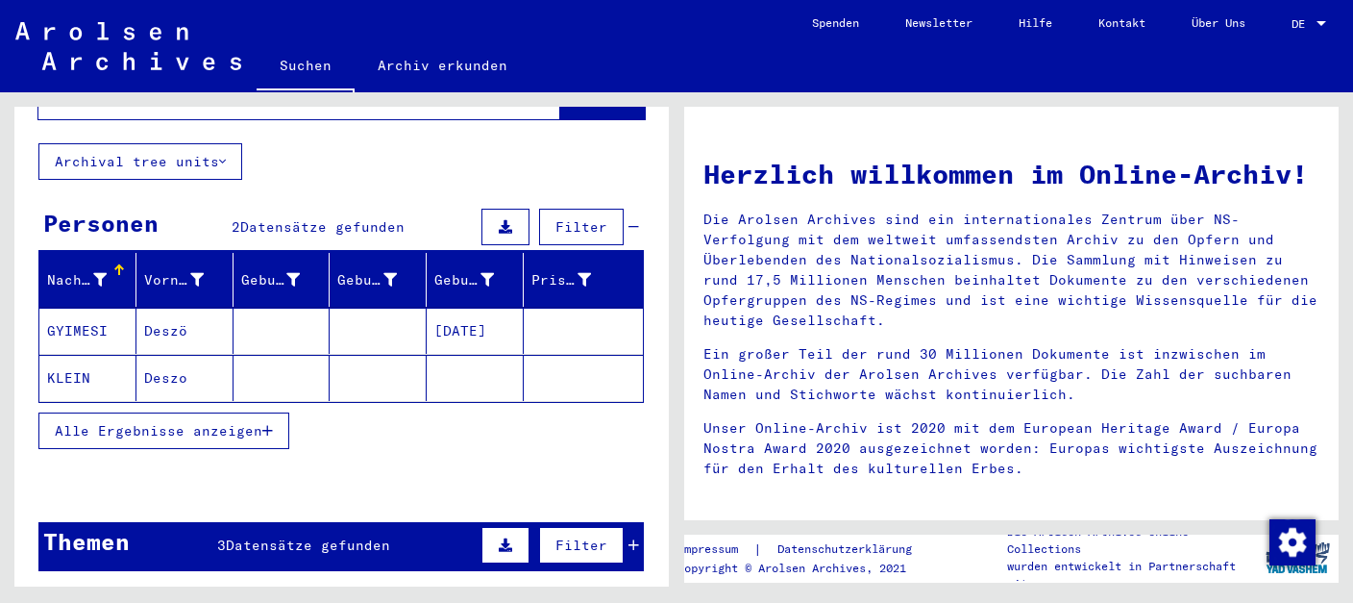
scroll to position [403, 0]
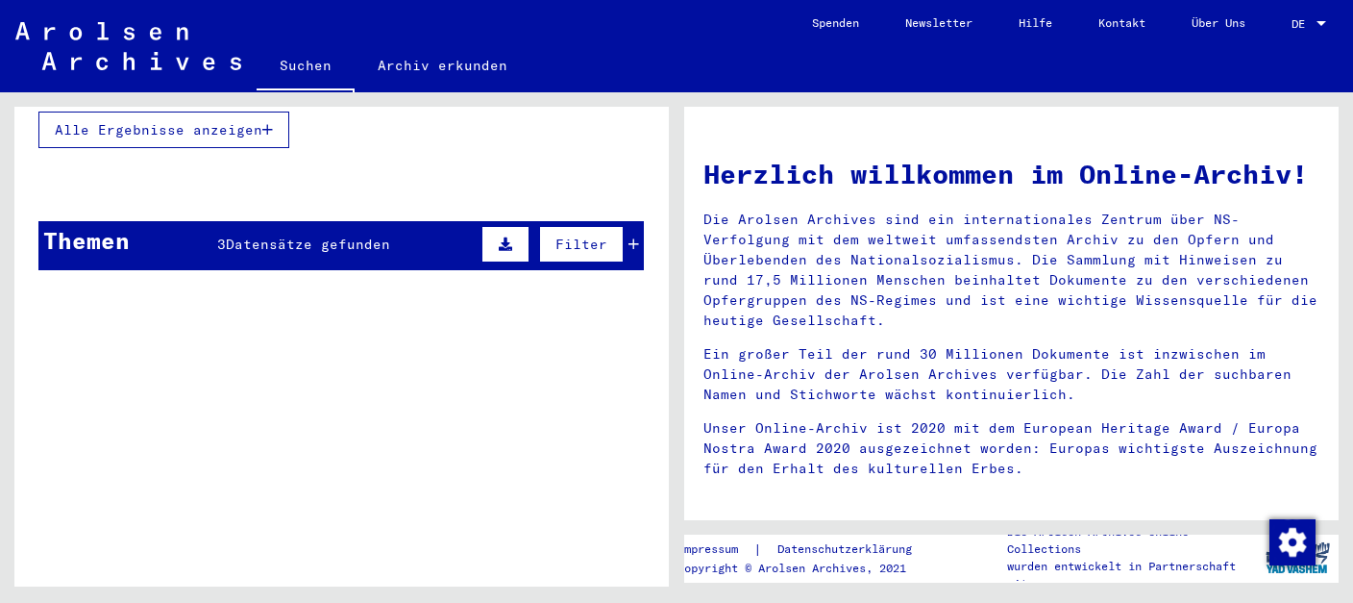
click at [397, 221] on div "Themen 3 Datensätze gefunden Filter" at bounding box center [340, 245] width 605 height 49
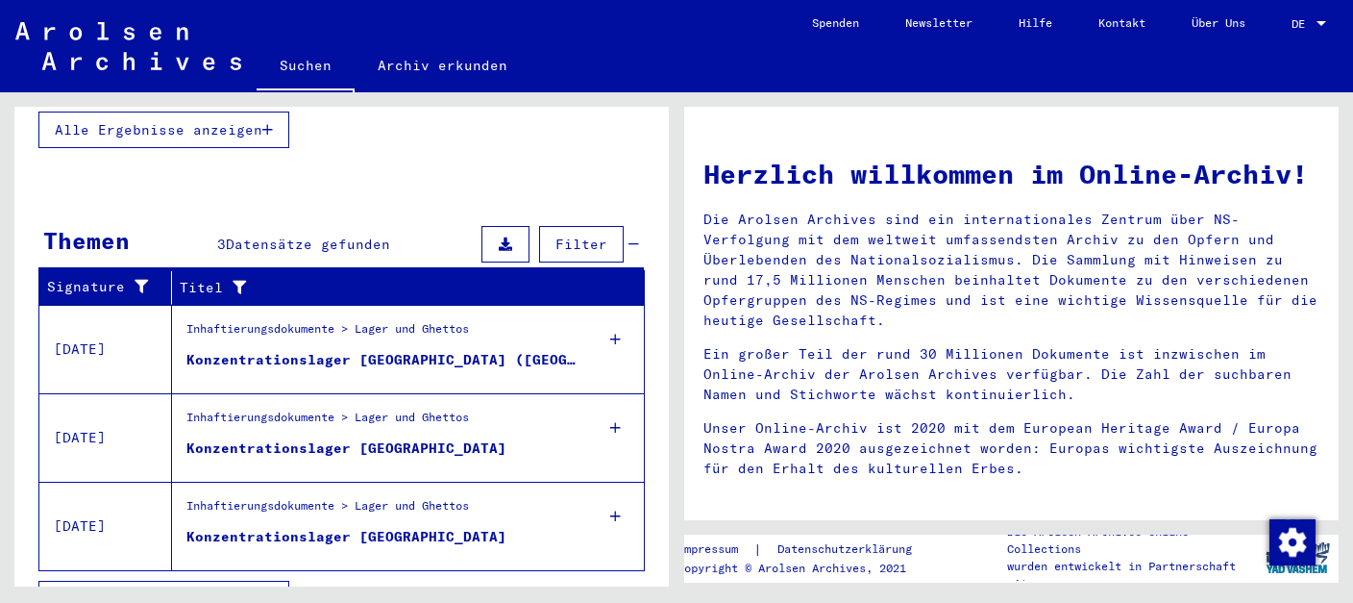
scroll to position [419, 0]
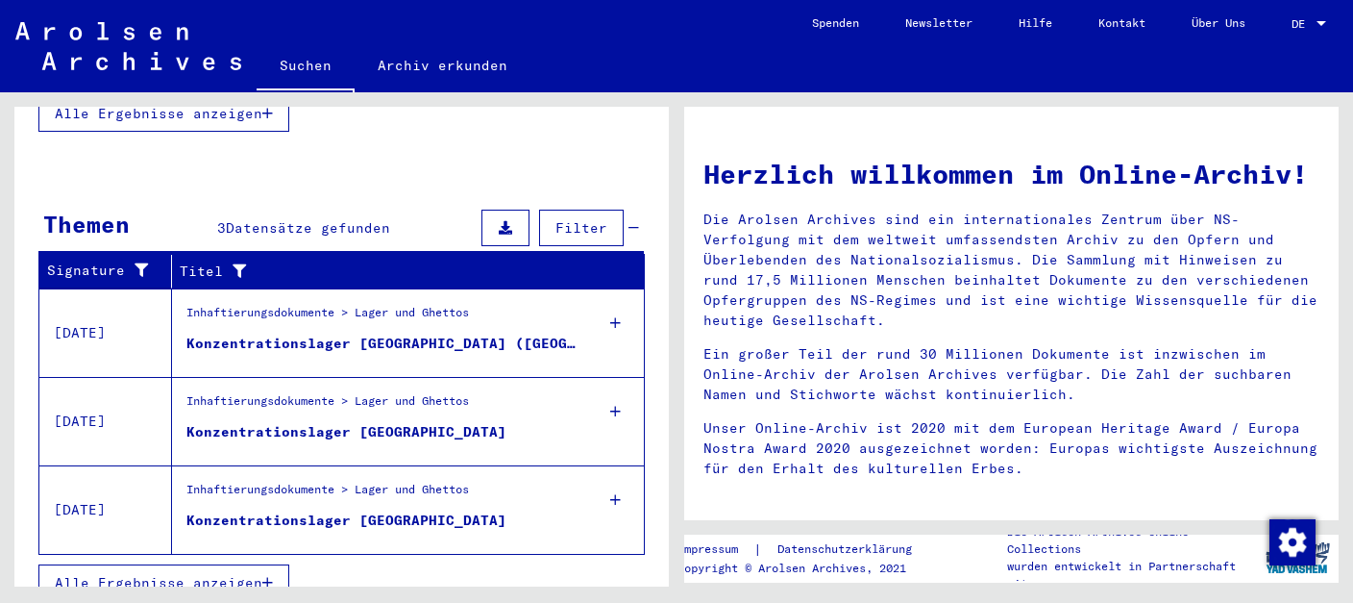
click at [276, 392] on div "Inhaftierungsdokumente > Lager und Ghettos" at bounding box center [327, 405] width 283 height 27
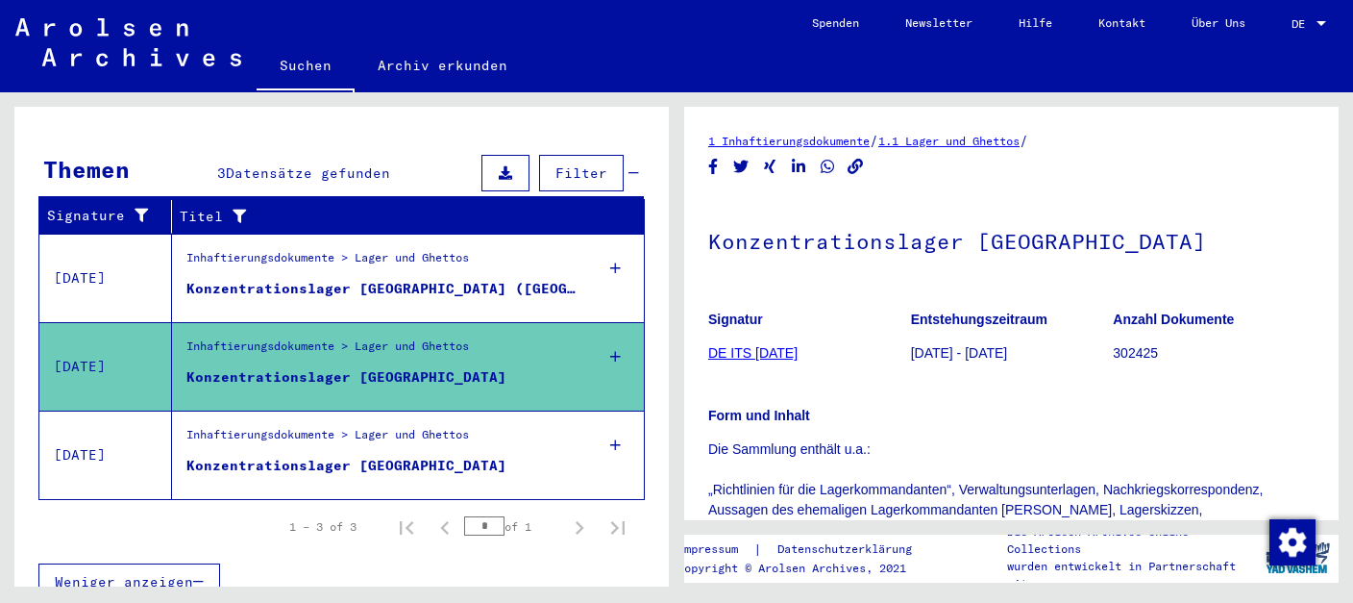
click at [252, 279] on div "Konzentrationslager [GEOGRAPHIC_DATA] ([GEOGRAPHIC_DATA])" at bounding box center [381, 289] width 390 height 20
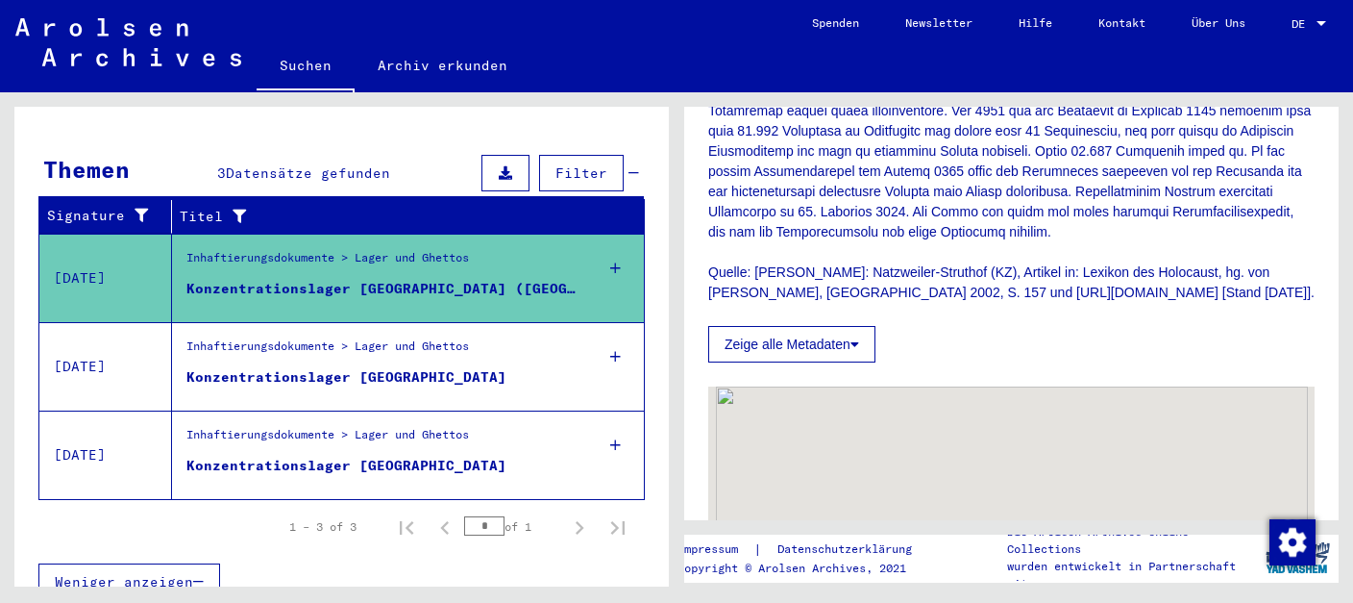
scroll to position [1420, 0]
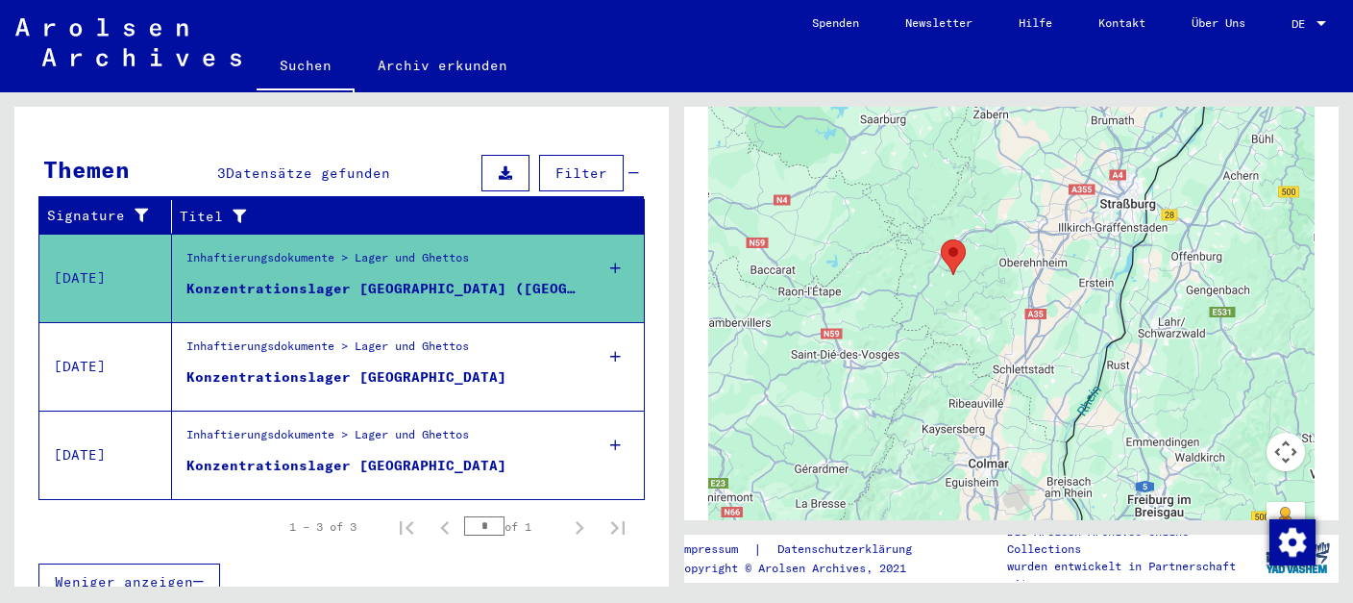
click at [463, 384] on div "Inhaftierungsdokumente > Lager und Ghettos Konzentrationslager [GEOGRAPHIC_DATA]" at bounding box center [374, 366] width 405 height 87
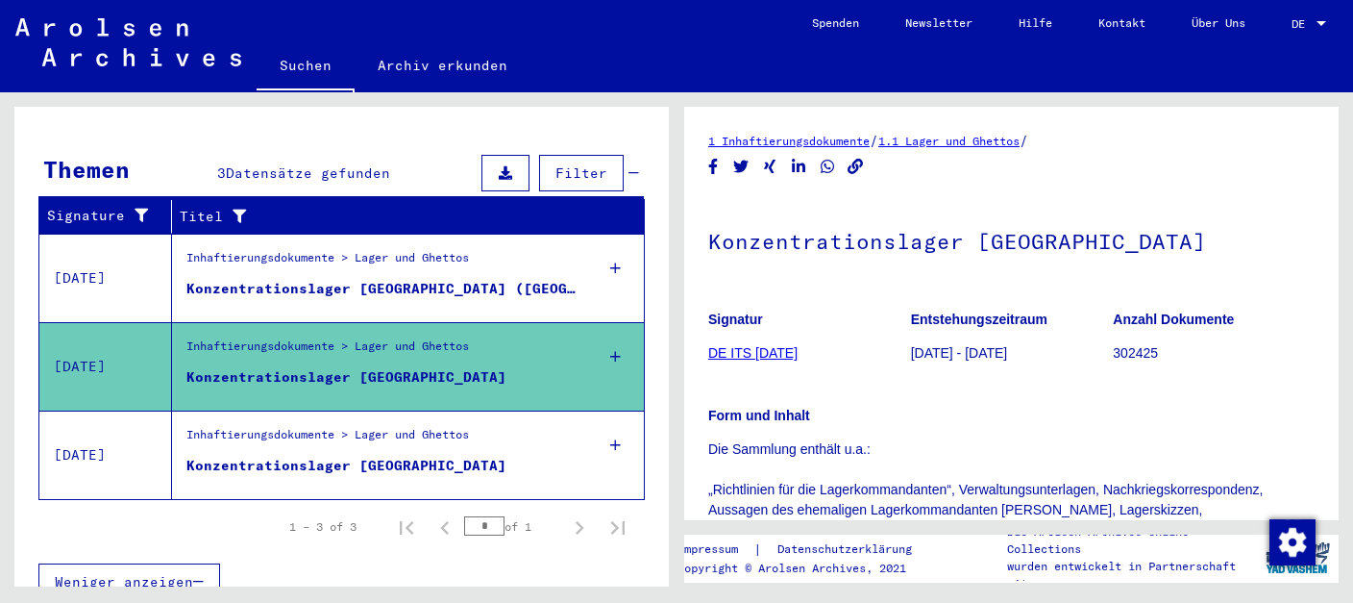
click at [469, 426] on div "Inhaftierungsdokumente > Lager und Ghettos" at bounding box center [327, 439] width 283 height 27
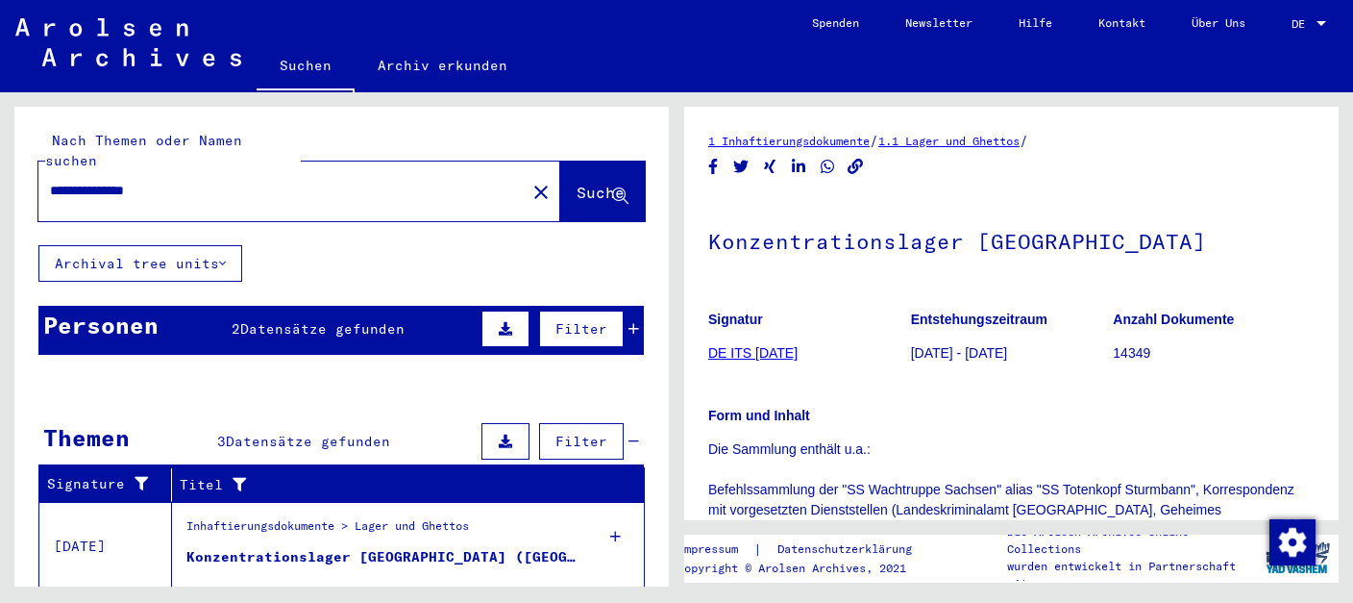
click at [176, 181] on input "**********" at bounding box center [282, 191] width 464 height 20
type input "*"
type input "**********"
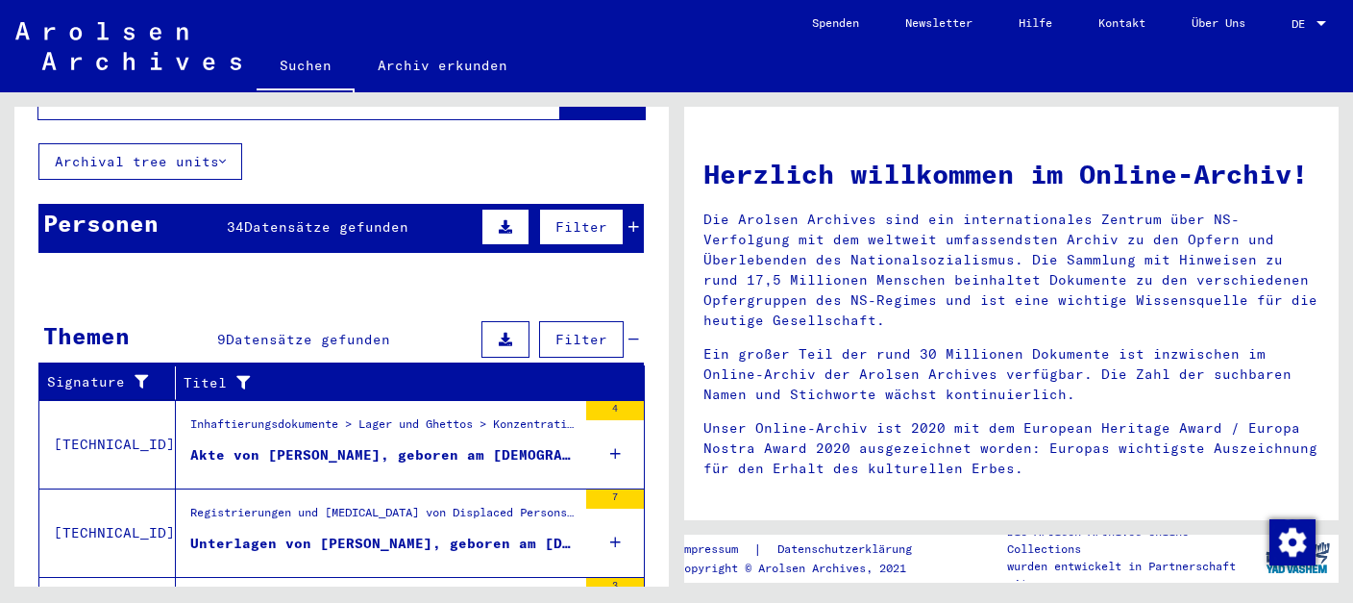
scroll to position [305, 0]
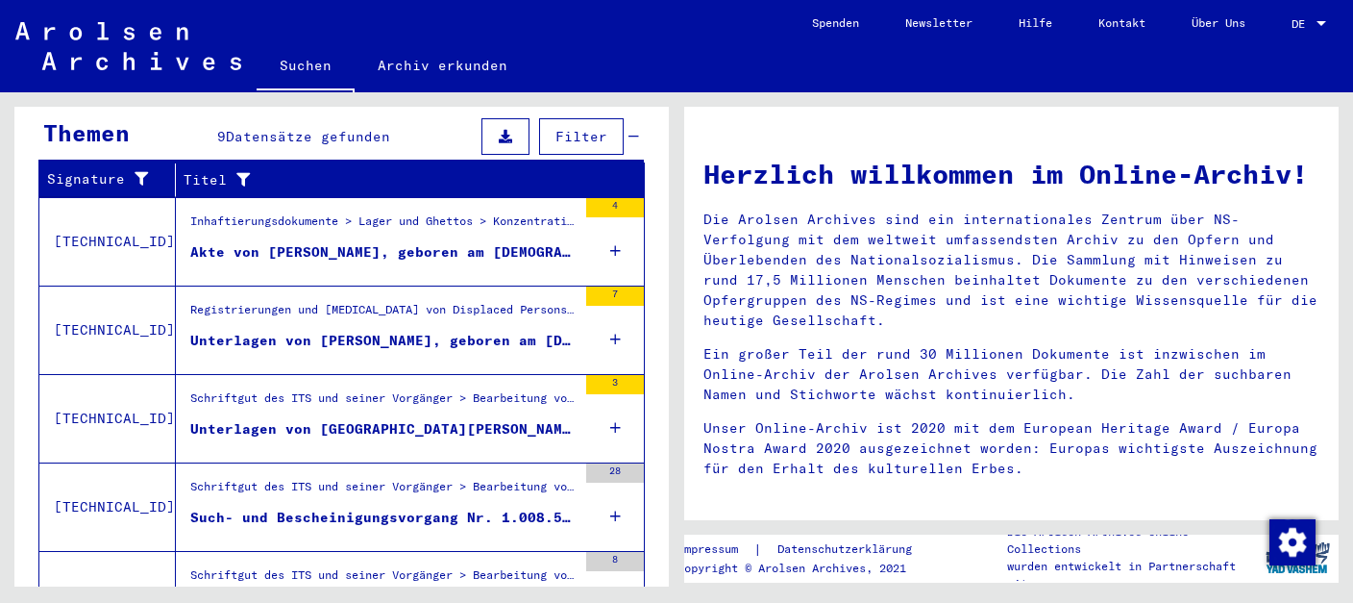
click at [485, 419] on div "Unterlagen von [GEOGRAPHIC_DATA][PERSON_NAME], geboren am [DEMOGRAPHIC_DATA] un…" at bounding box center [383, 429] width 386 height 20
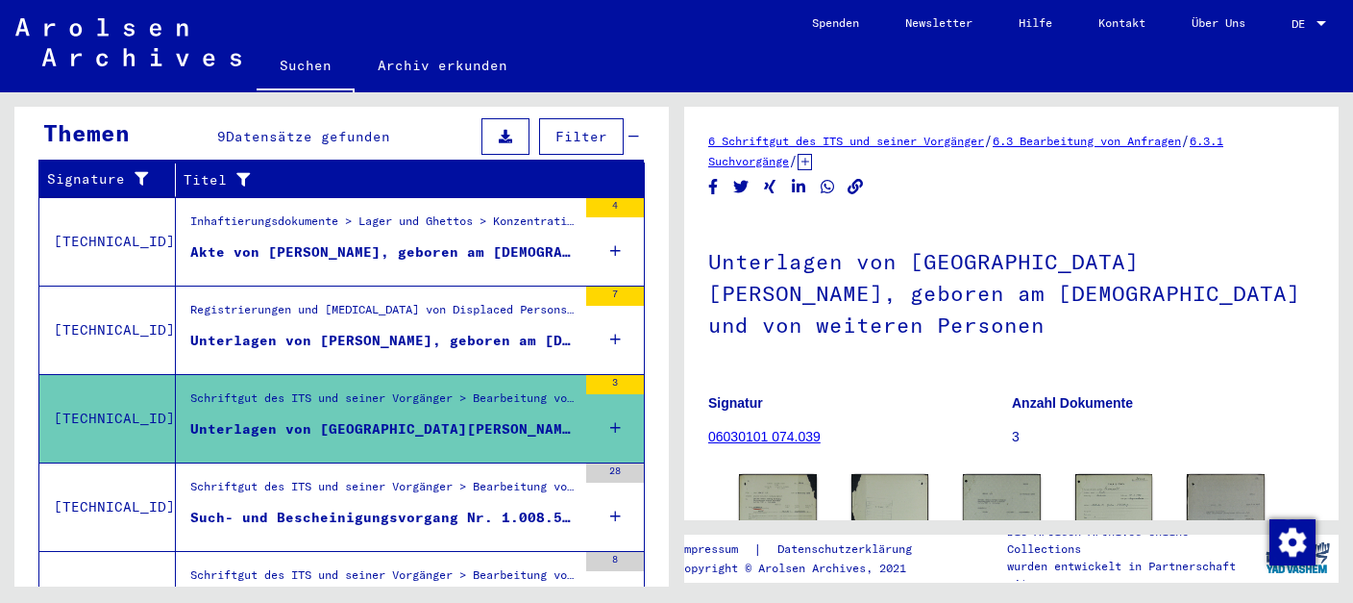
click at [417, 331] on figure "Unterlagen von [PERSON_NAME], geboren am [DEMOGRAPHIC_DATA], geboren in [GEOGRA…" at bounding box center [383, 345] width 386 height 29
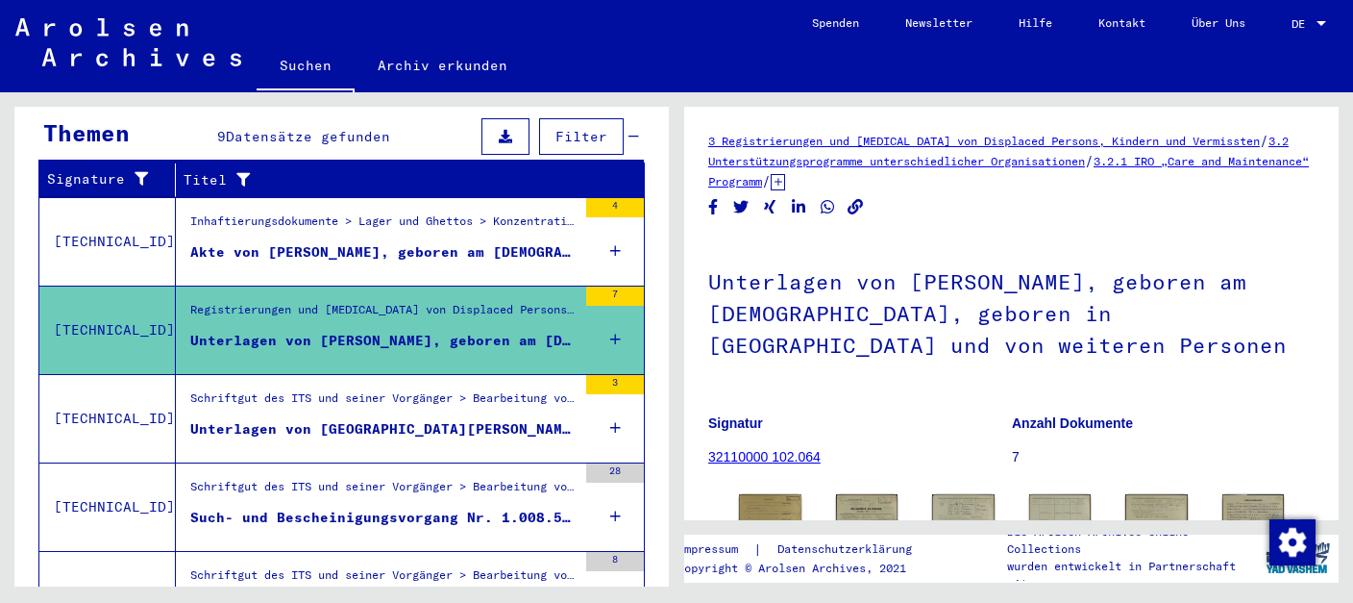
click at [398, 242] on div "Akte von [PERSON_NAME], geboren am [DEMOGRAPHIC_DATA]" at bounding box center [383, 252] width 386 height 20
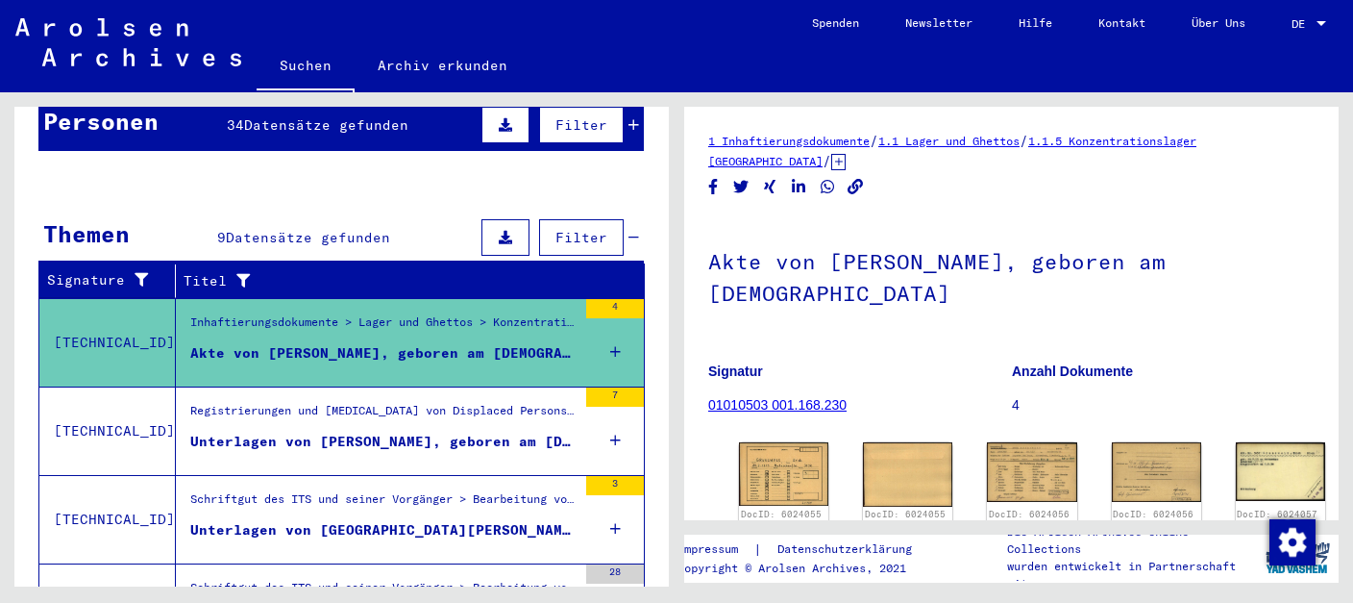
scroll to position [102, 0]
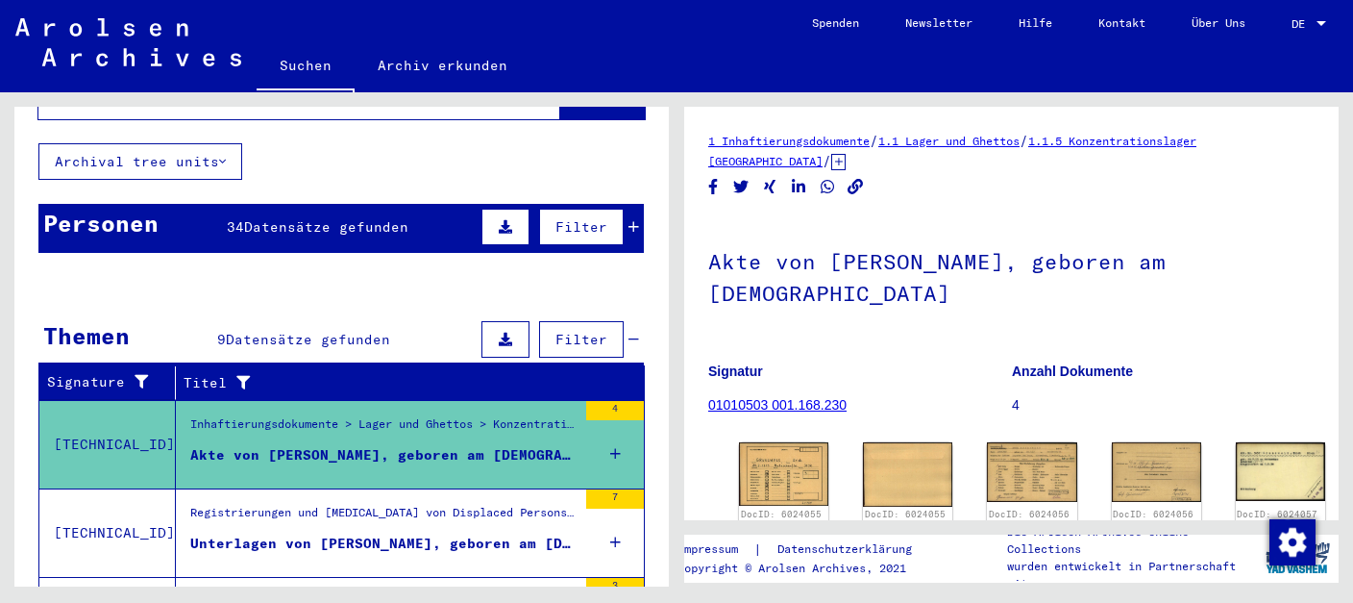
click at [413, 204] on div "Personen 34 Datensätze gefunden Filter" at bounding box center [340, 228] width 605 height 49
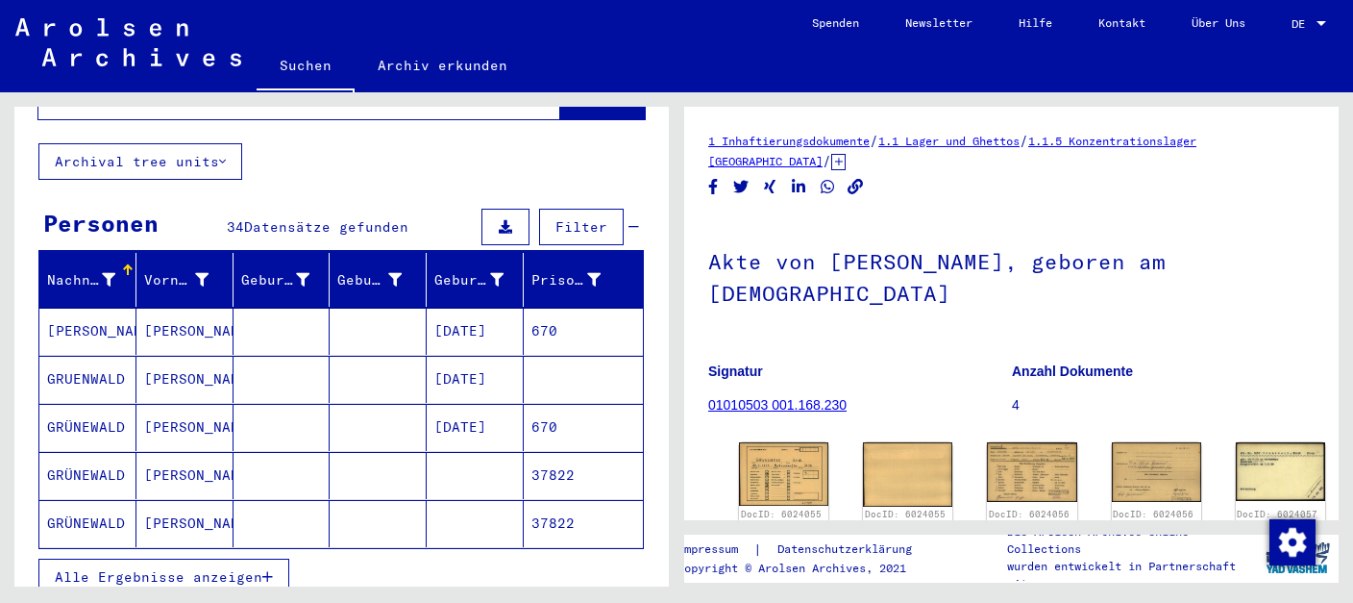
click at [197, 312] on mat-cell "[PERSON_NAME]" at bounding box center [184, 331] width 97 height 47
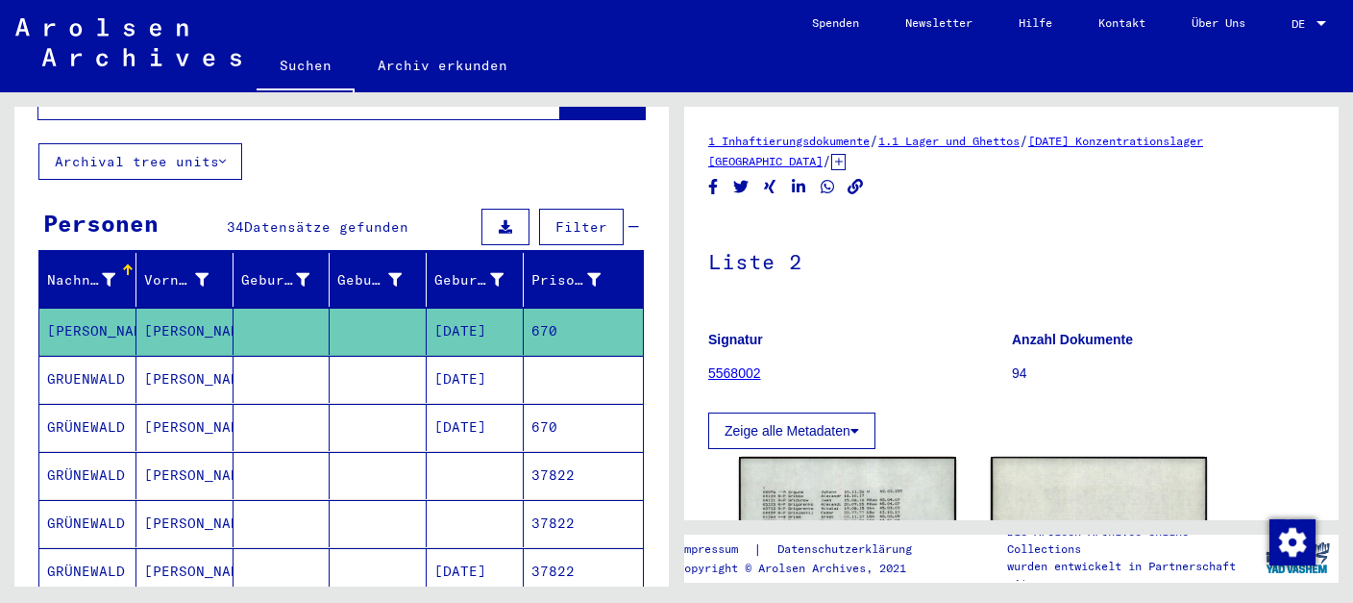
scroll to position [305, 0]
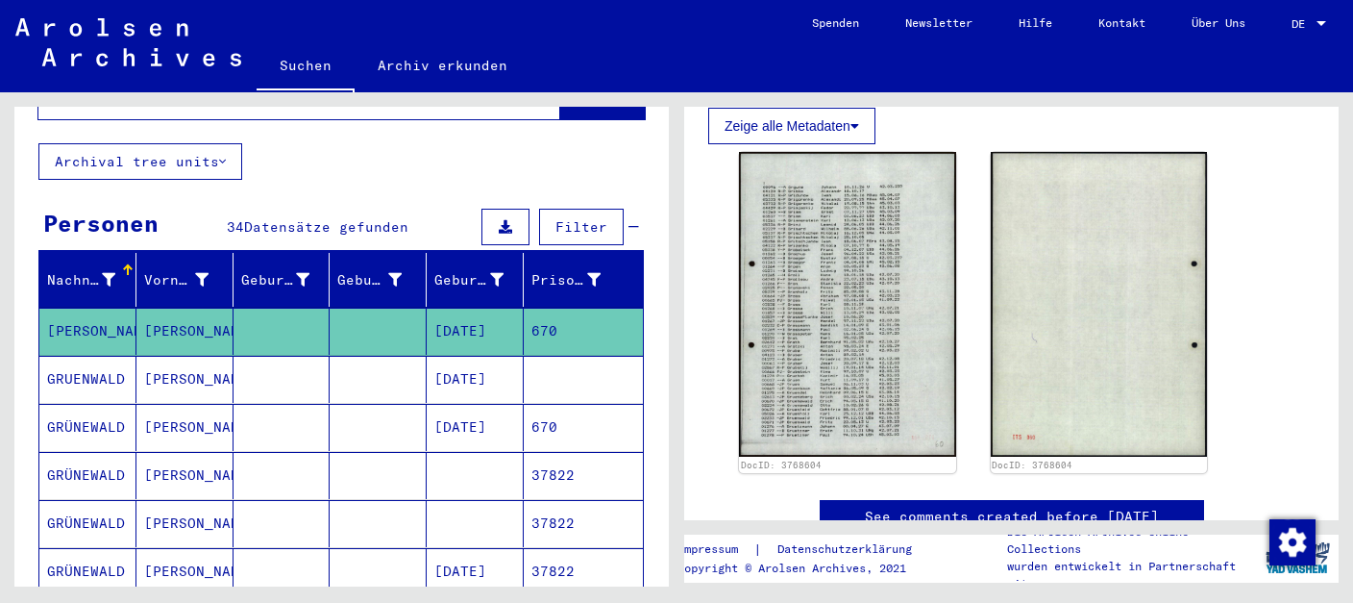
click at [304, 404] on mat-cell at bounding box center [282, 427] width 97 height 47
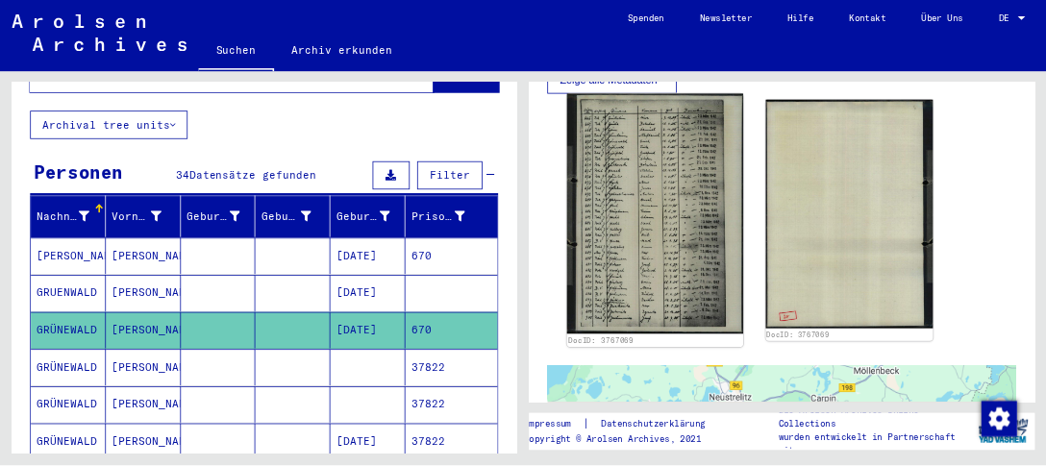
scroll to position [406, 0]
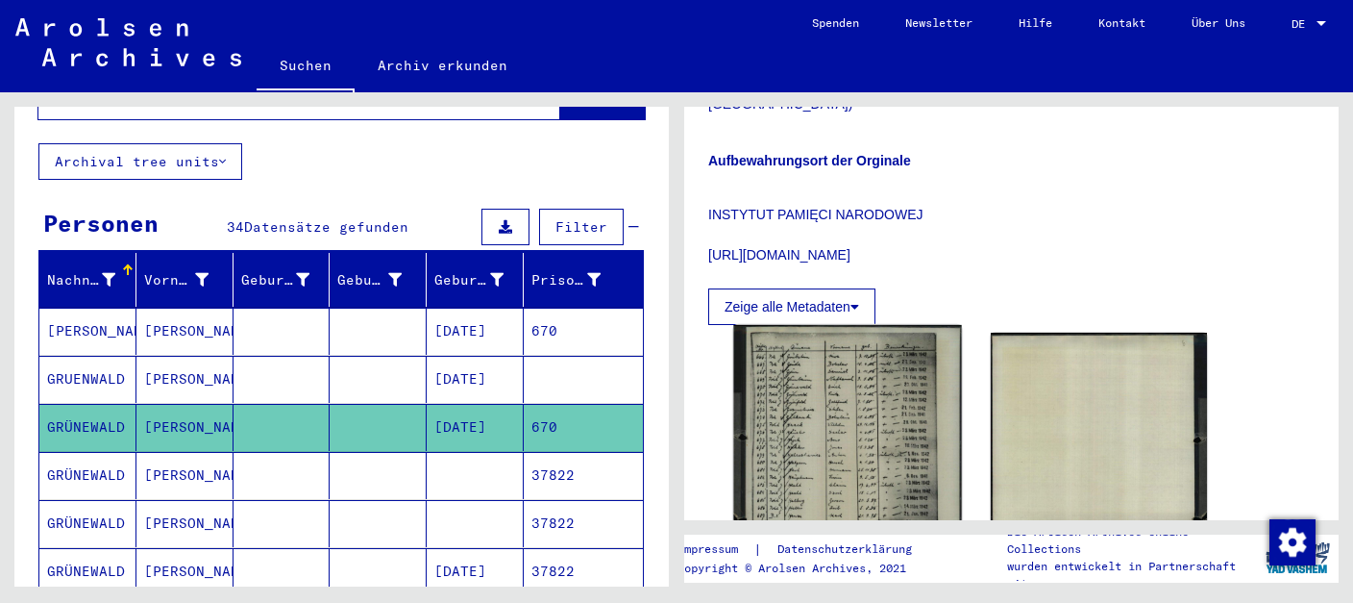
click at [851, 386] on img at bounding box center [847, 480] width 228 height 310
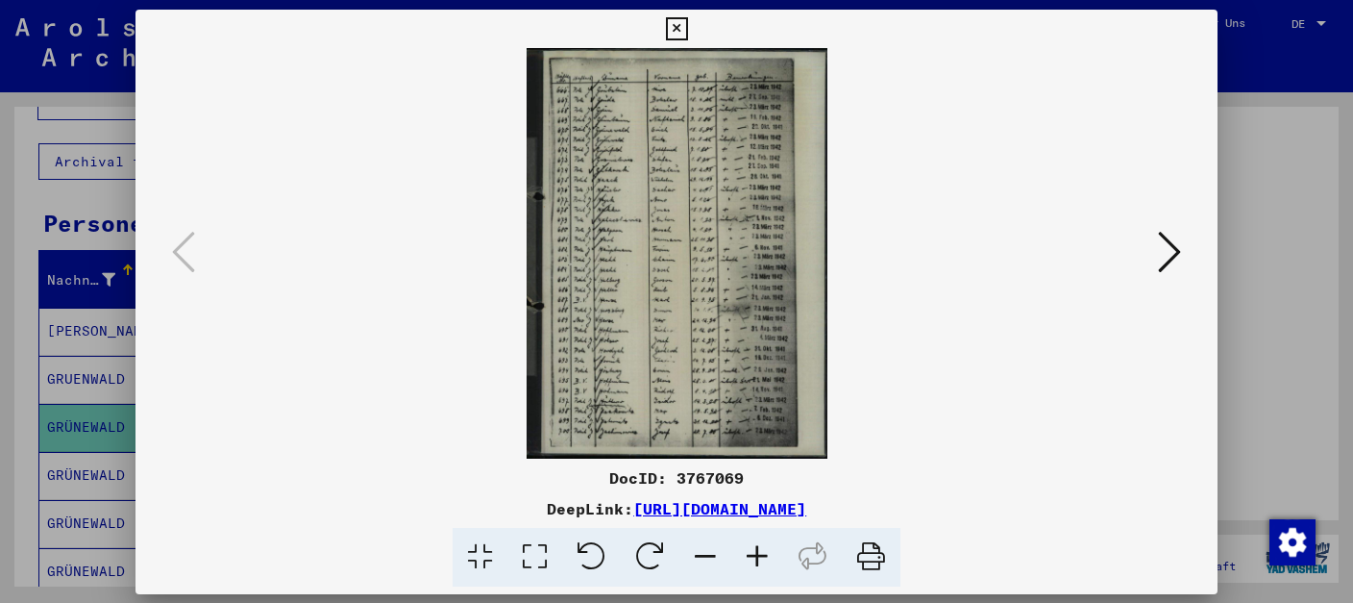
click at [851, 386] on img at bounding box center [676, 253] width 951 height 410
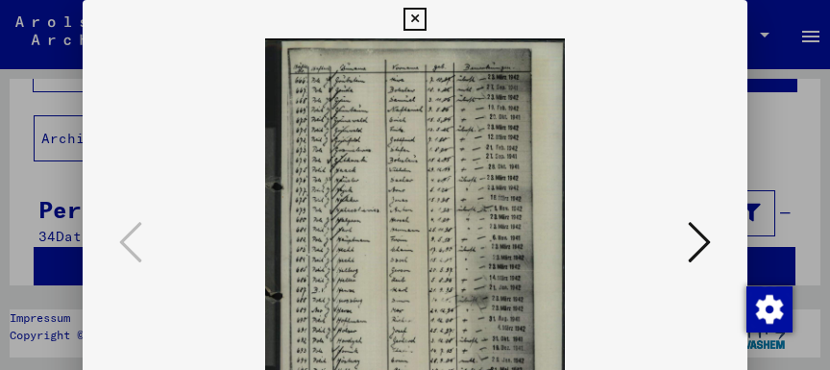
click at [707, 250] on icon at bounding box center [699, 242] width 23 height 46
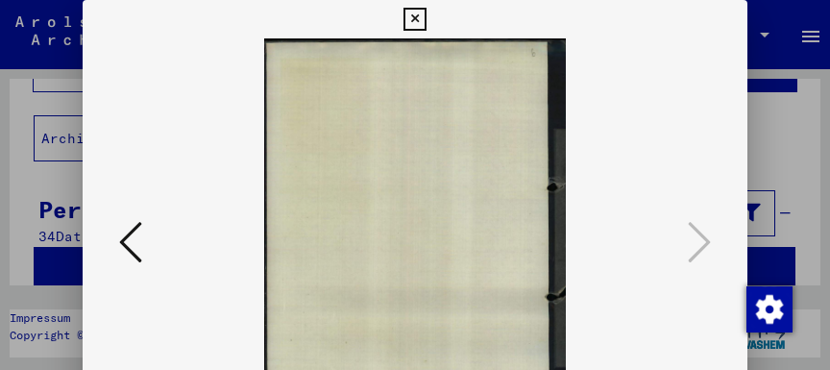
click at [426, 16] on icon at bounding box center [415, 19] width 22 height 23
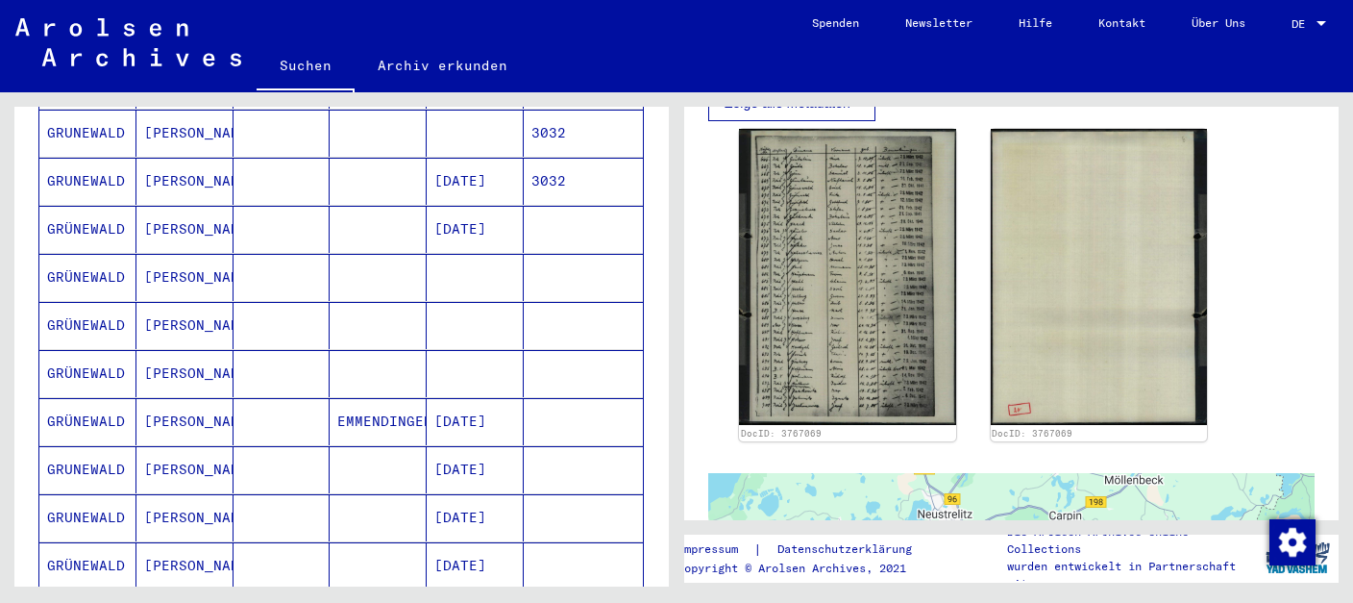
scroll to position [406, 0]
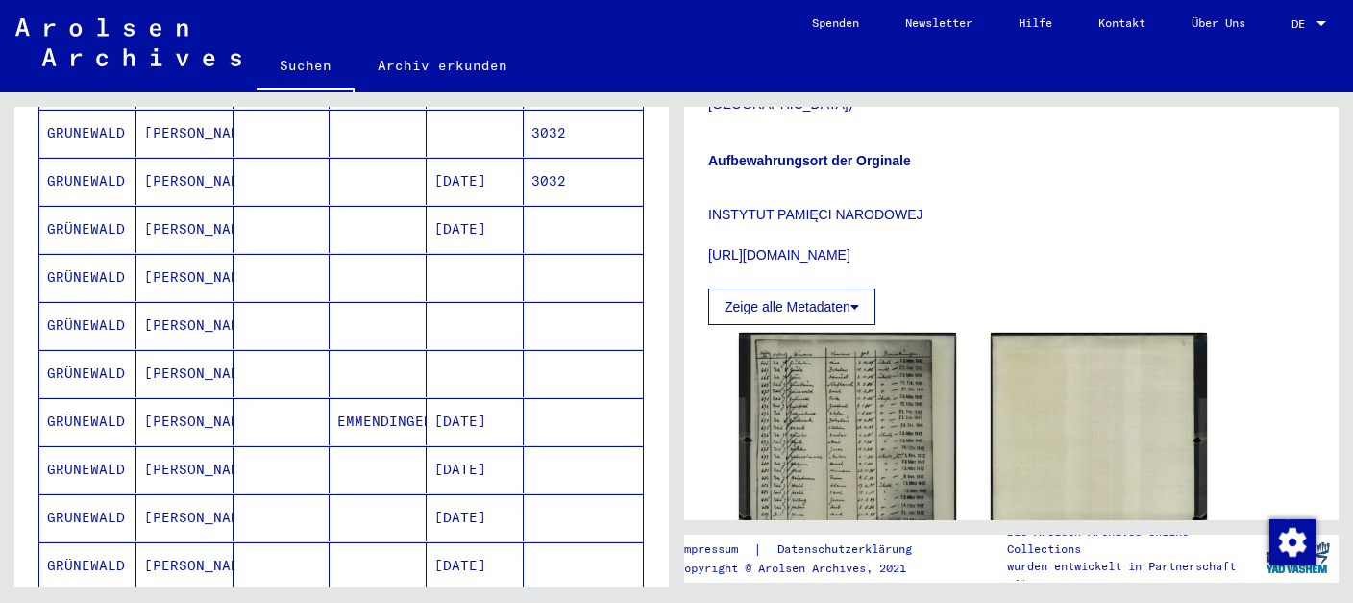
click at [811, 290] on button "Zeige alle Metadaten" at bounding box center [791, 306] width 167 height 37
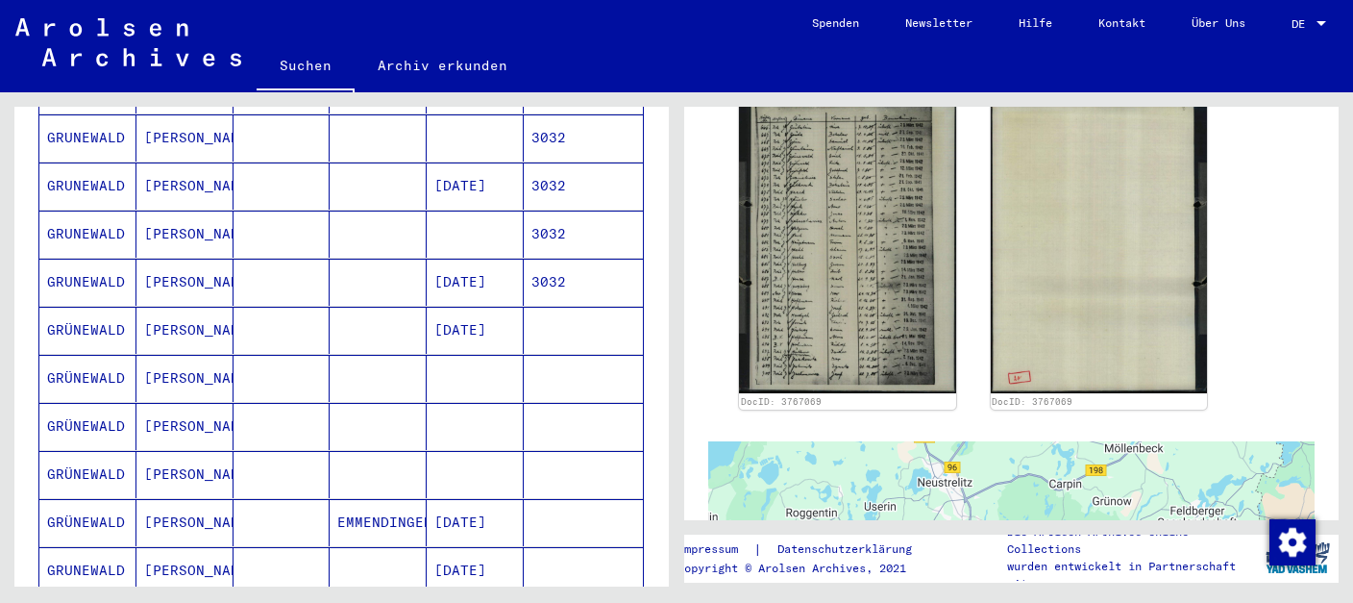
scroll to position [273, 0]
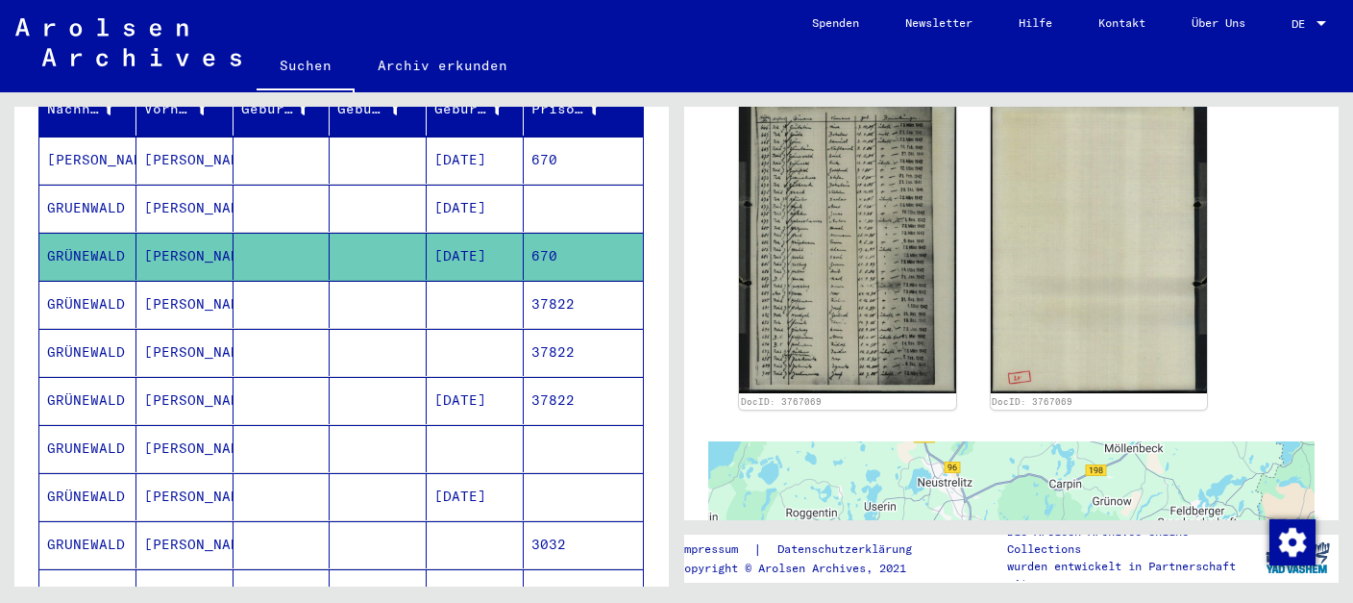
click at [210, 282] on mat-cell "[PERSON_NAME]" at bounding box center [184, 304] width 97 height 47
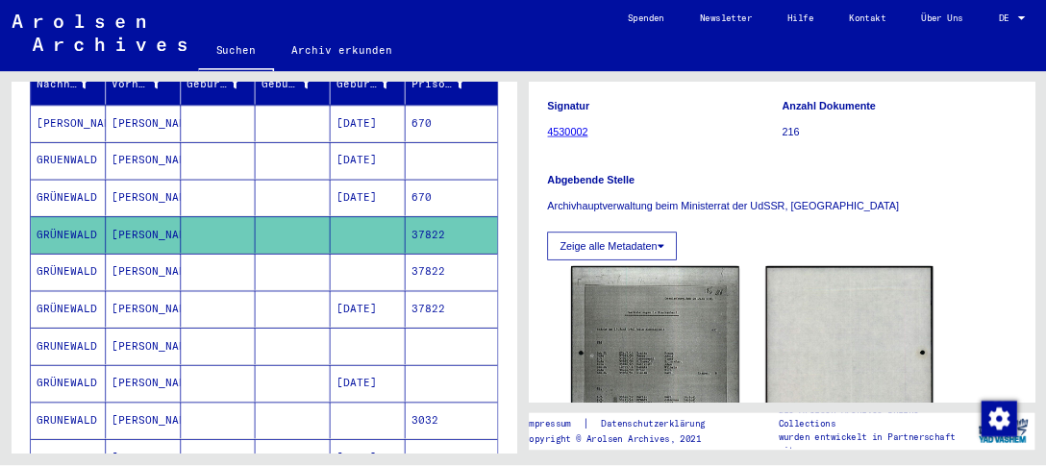
scroll to position [305, 0]
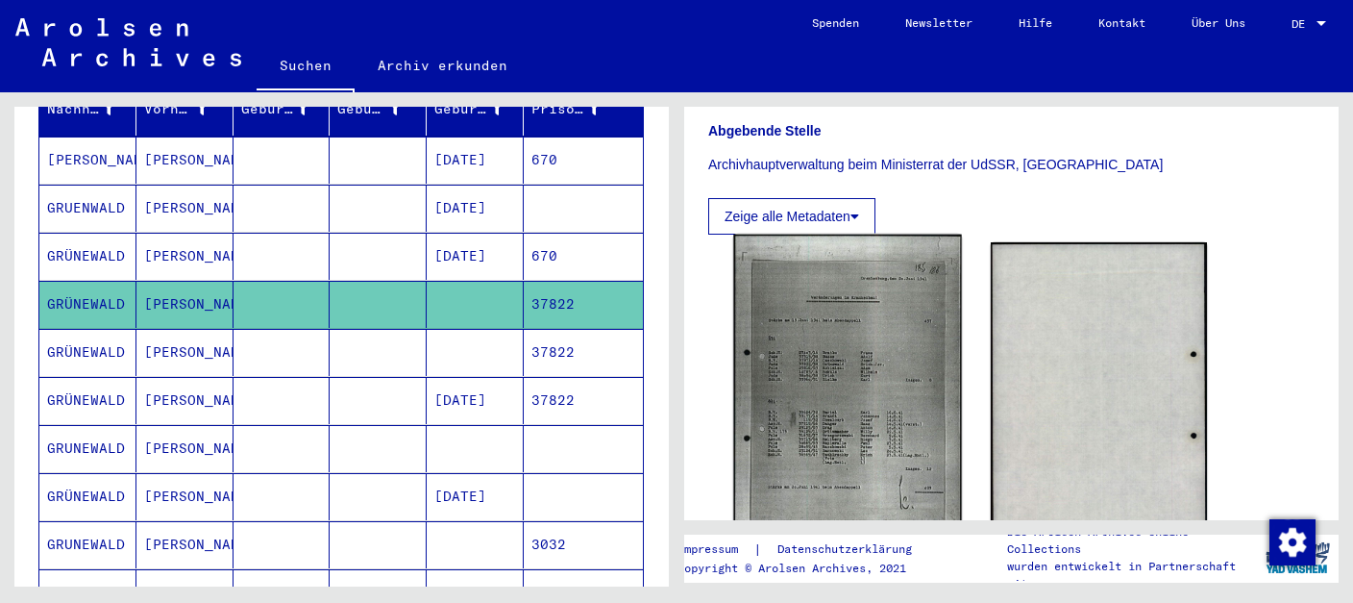
click at [852, 352] on img at bounding box center [847, 396] width 228 height 322
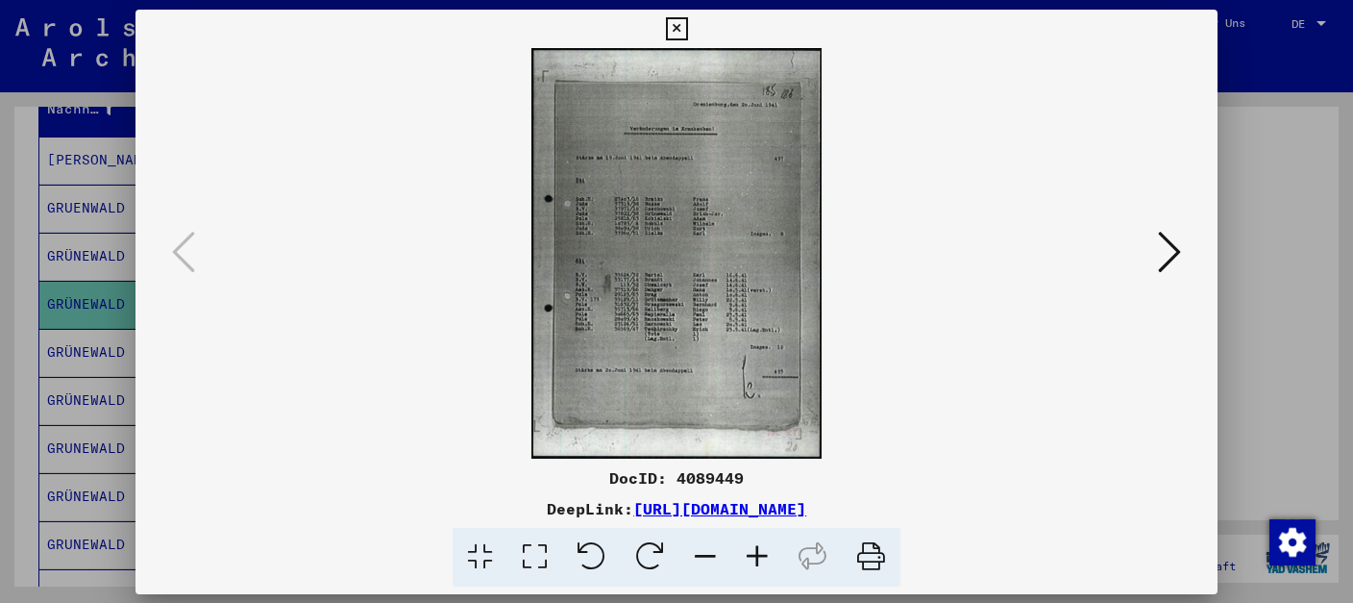
click at [852, 352] on img at bounding box center [676, 253] width 951 height 410
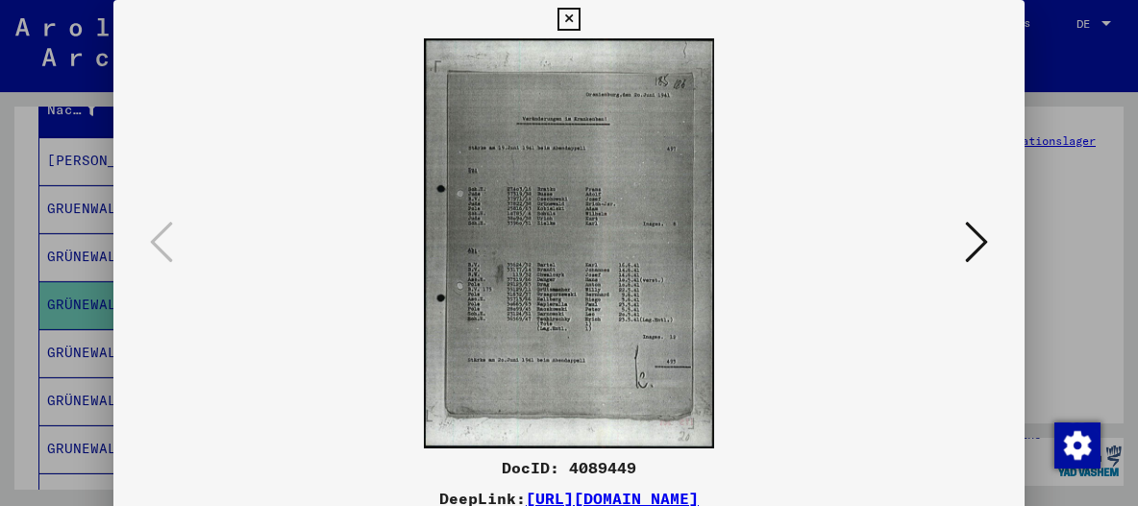
scroll to position [321, 0]
click at [580, 19] on icon at bounding box center [568, 19] width 22 height 23
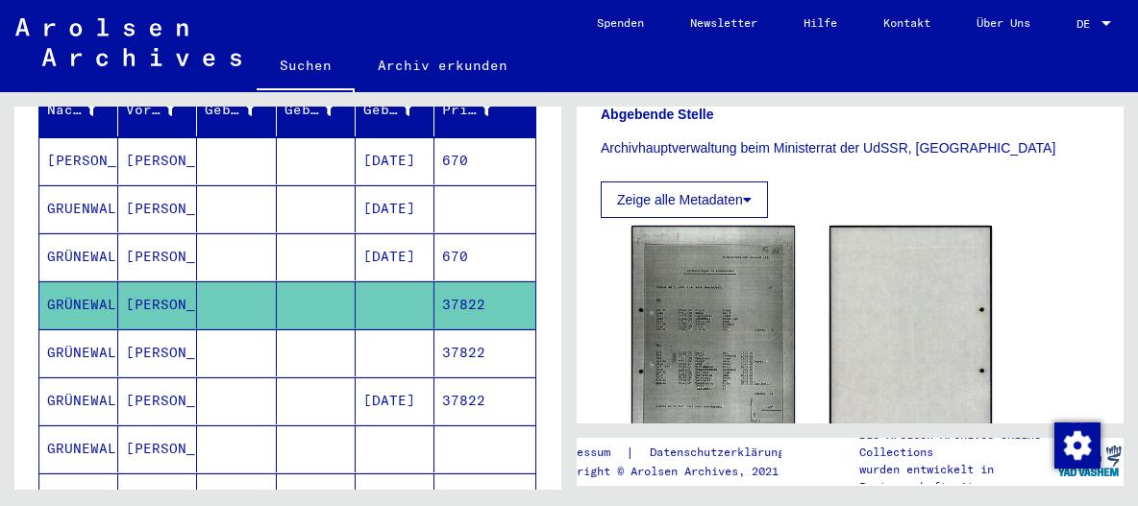
click at [207, 330] on mat-cell at bounding box center [236, 353] width 79 height 47
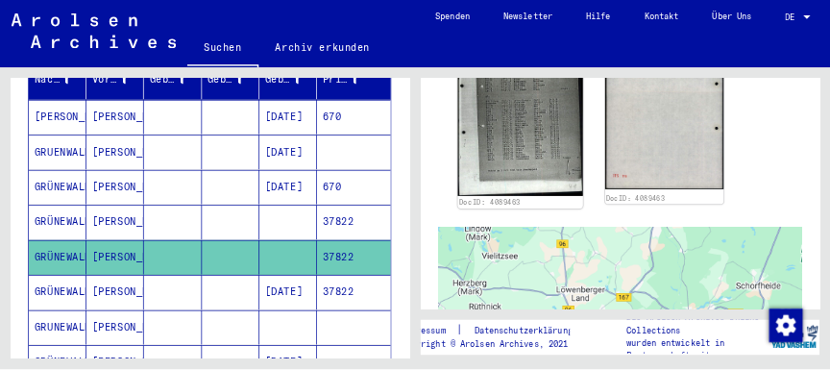
scroll to position [309, 0]
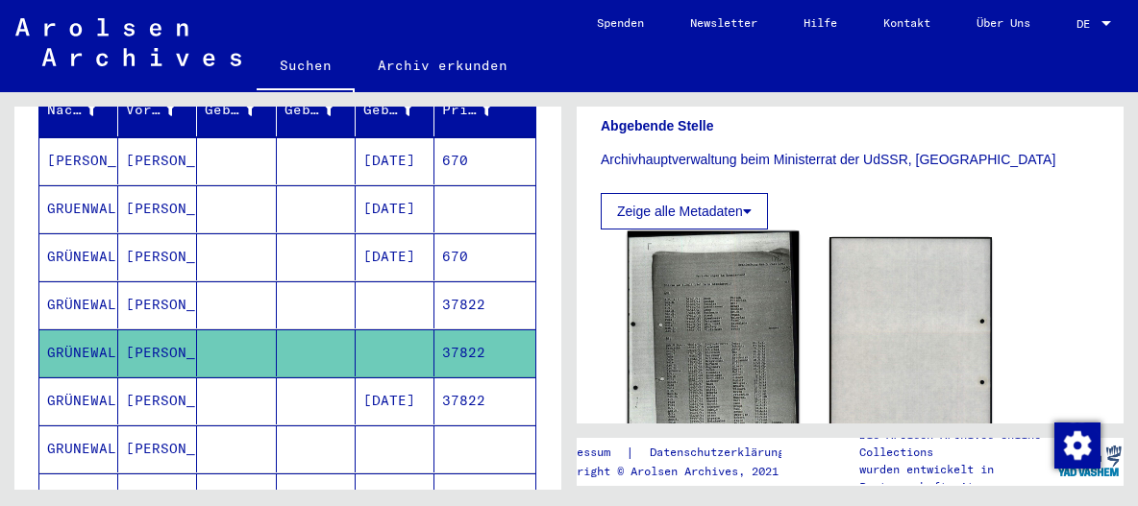
click at [734, 306] on img at bounding box center [713, 354] width 171 height 245
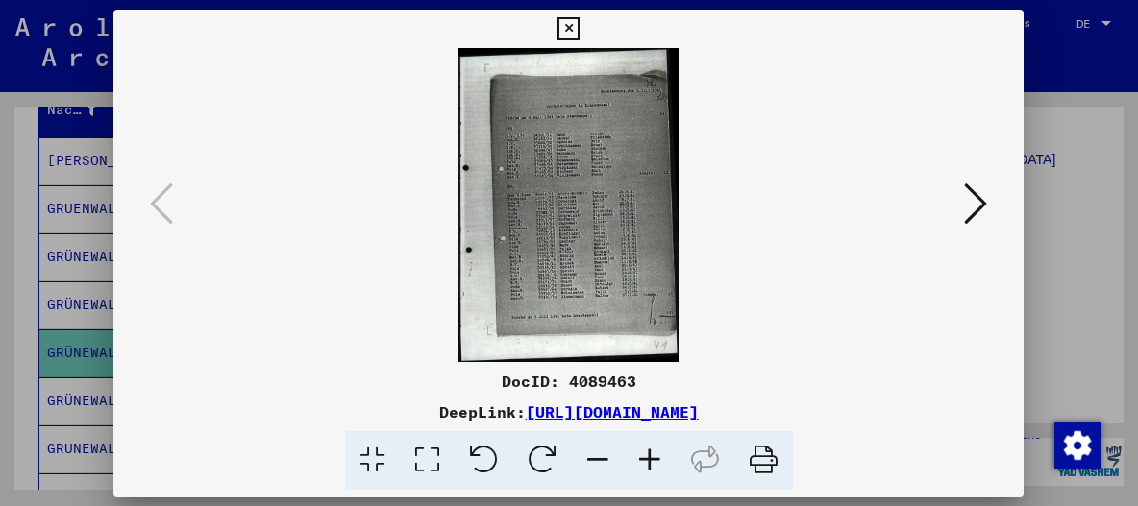
click at [734, 306] on img at bounding box center [568, 205] width 779 height 314
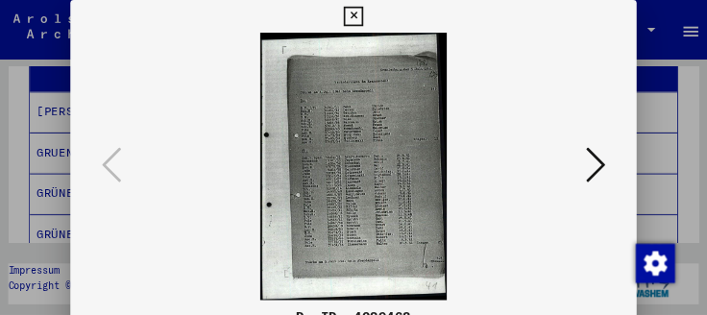
scroll to position [299, 0]
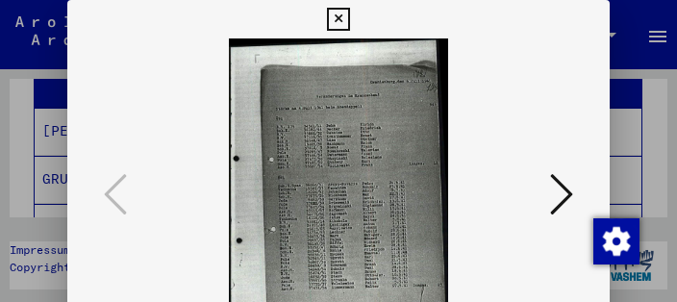
click at [349, 22] on icon at bounding box center [338, 19] width 22 height 23
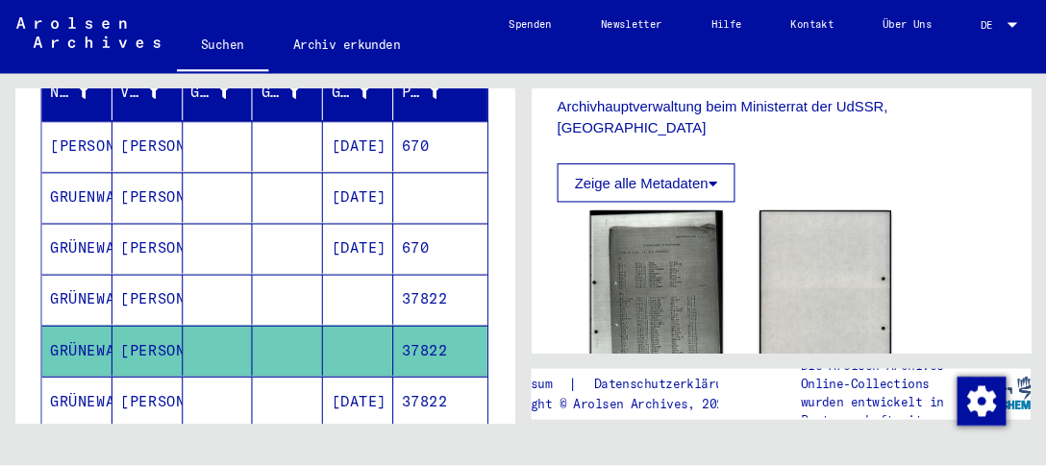
scroll to position [281, 0]
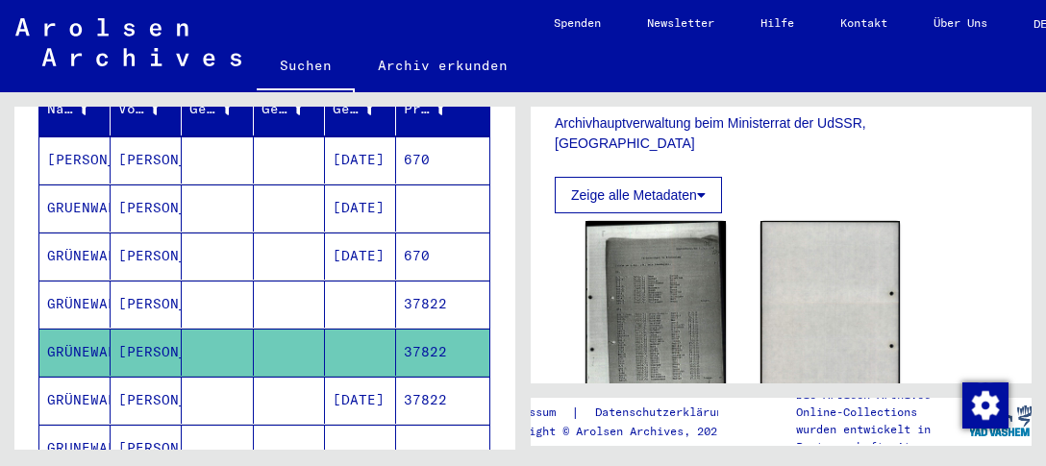
click at [218, 377] on mat-cell at bounding box center [217, 400] width 71 height 47
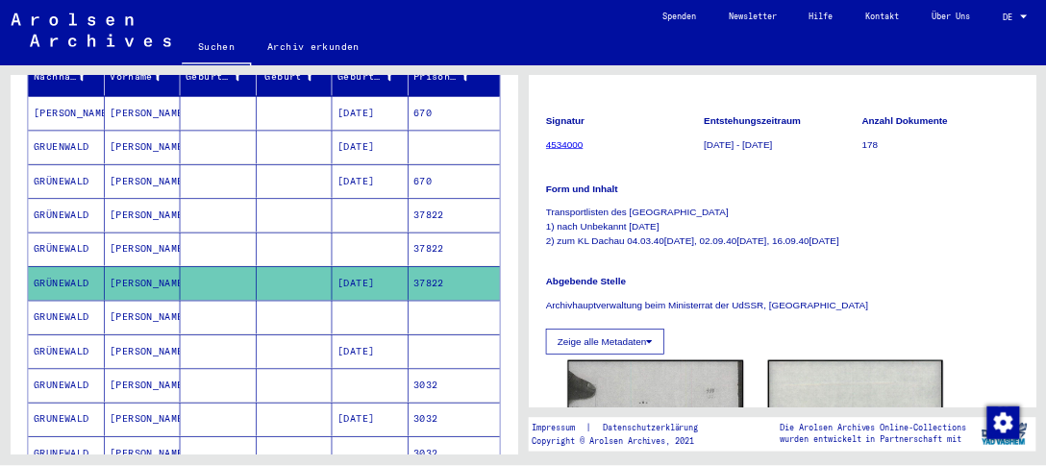
scroll to position [531, 0]
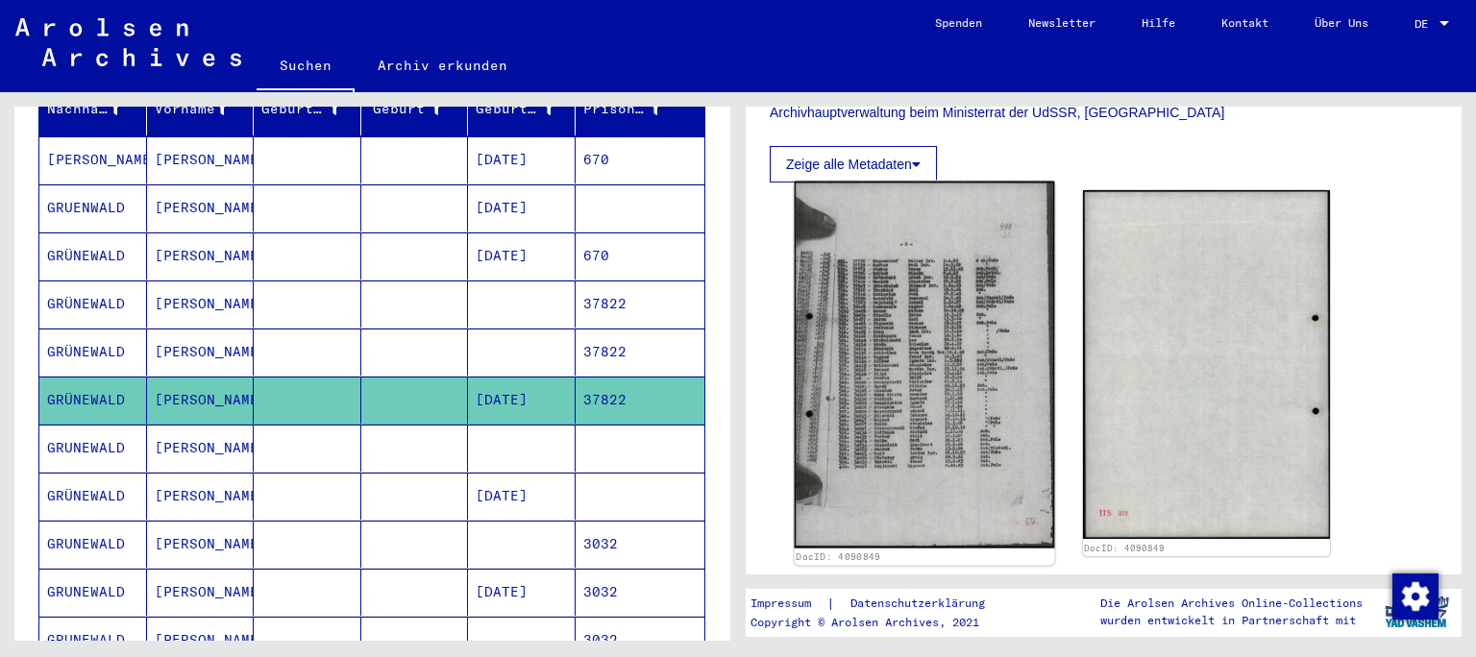
click at [998, 309] on img at bounding box center [924, 365] width 259 height 367
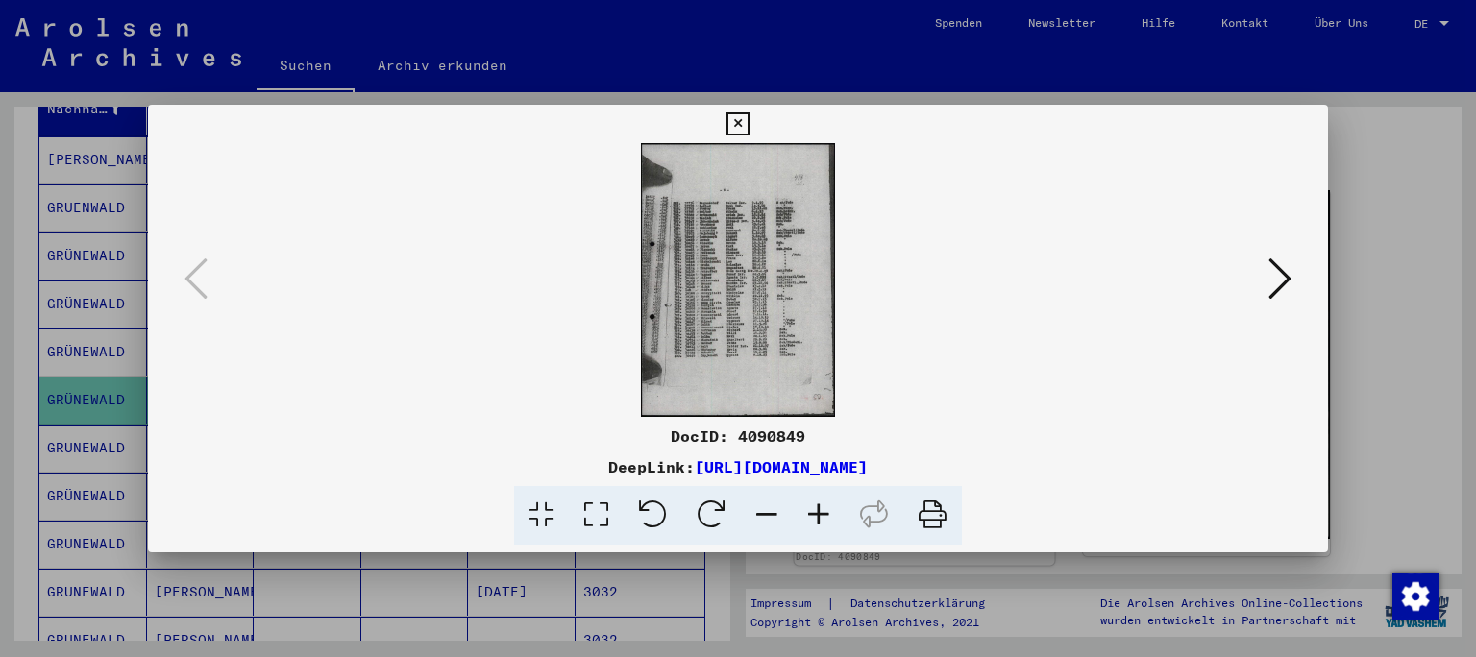
click at [998, 309] on img at bounding box center [738, 280] width 1050 height 274
click at [753, 268] on img at bounding box center [738, 280] width 1050 height 274
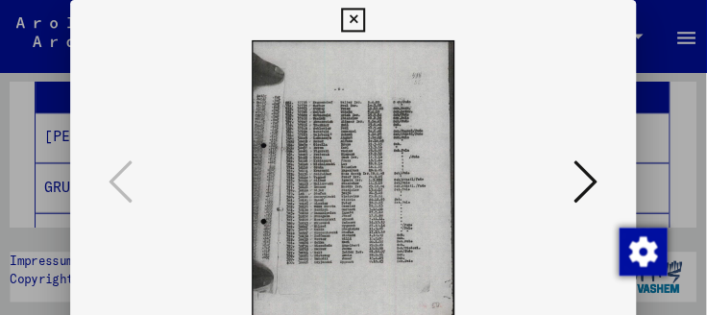
scroll to position [299, 0]
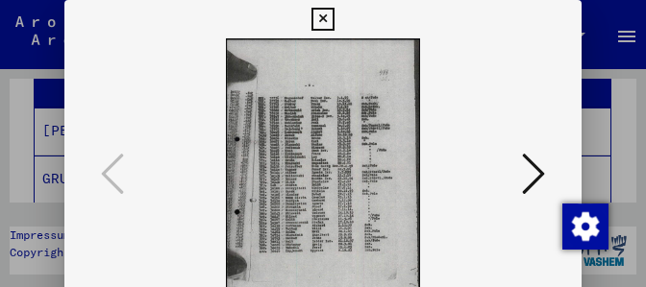
click at [333, 20] on icon at bounding box center [322, 19] width 22 height 23
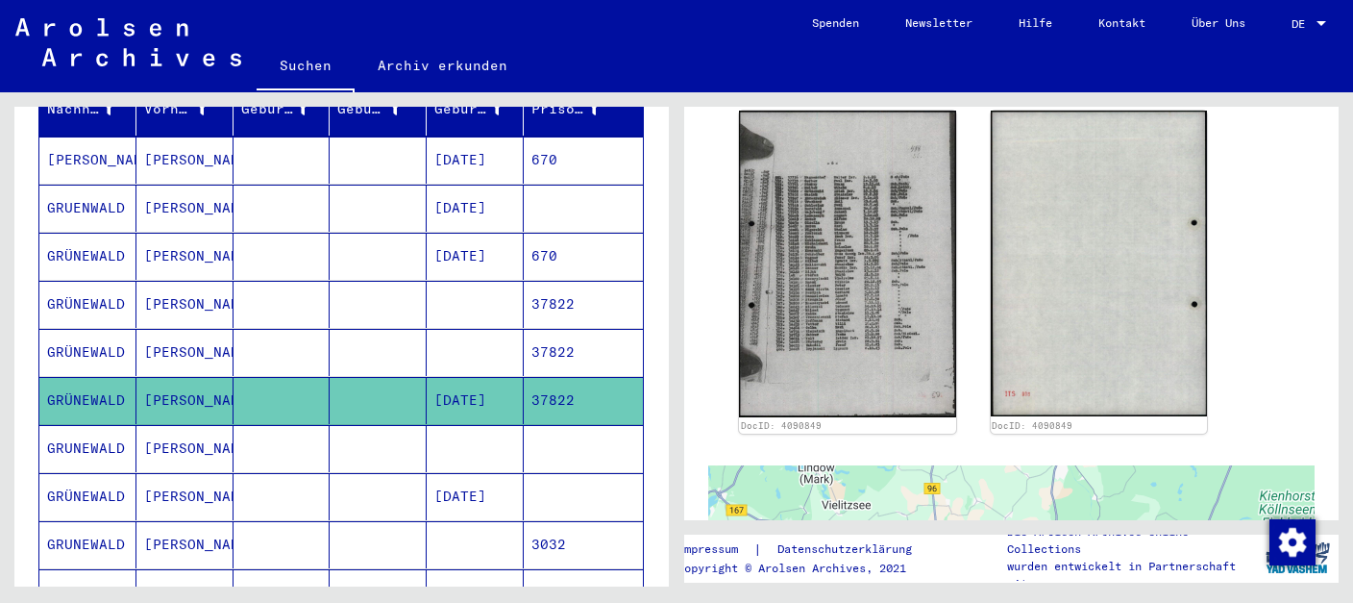
scroll to position [273, 0]
click at [246, 425] on mat-cell at bounding box center [282, 448] width 97 height 47
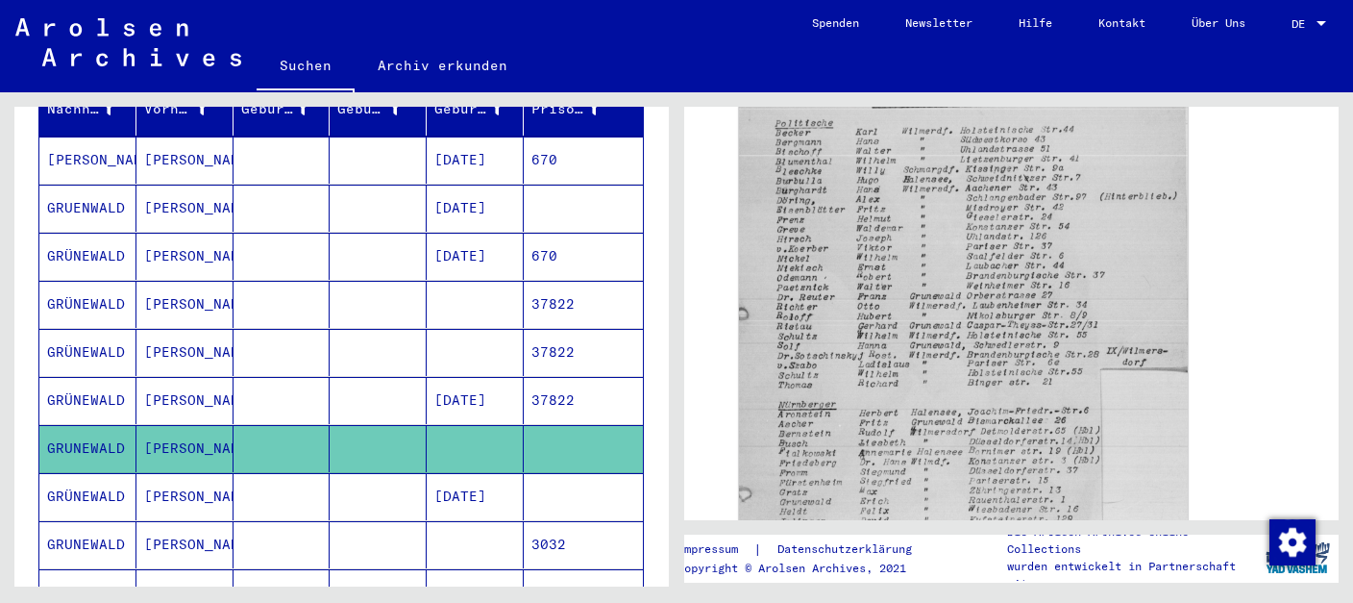
scroll to position [609, 0]
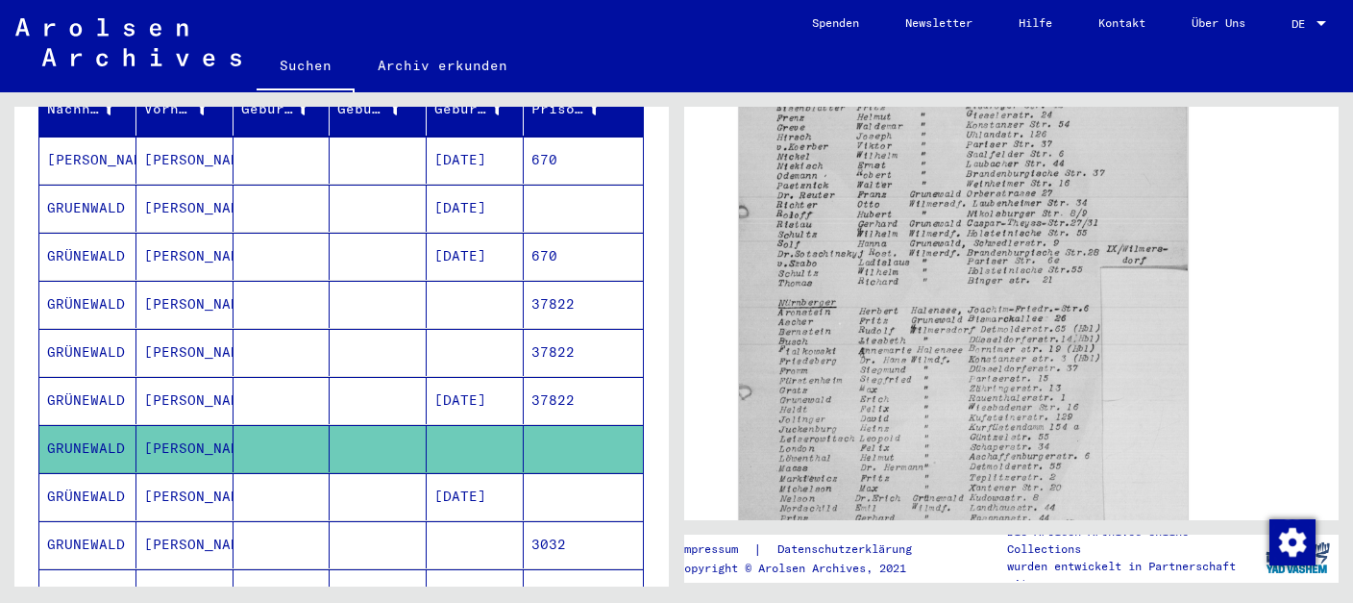
click at [223, 473] on mat-cell "[PERSON_NAME]" at bounding box center [184, 496] width 97 height 47
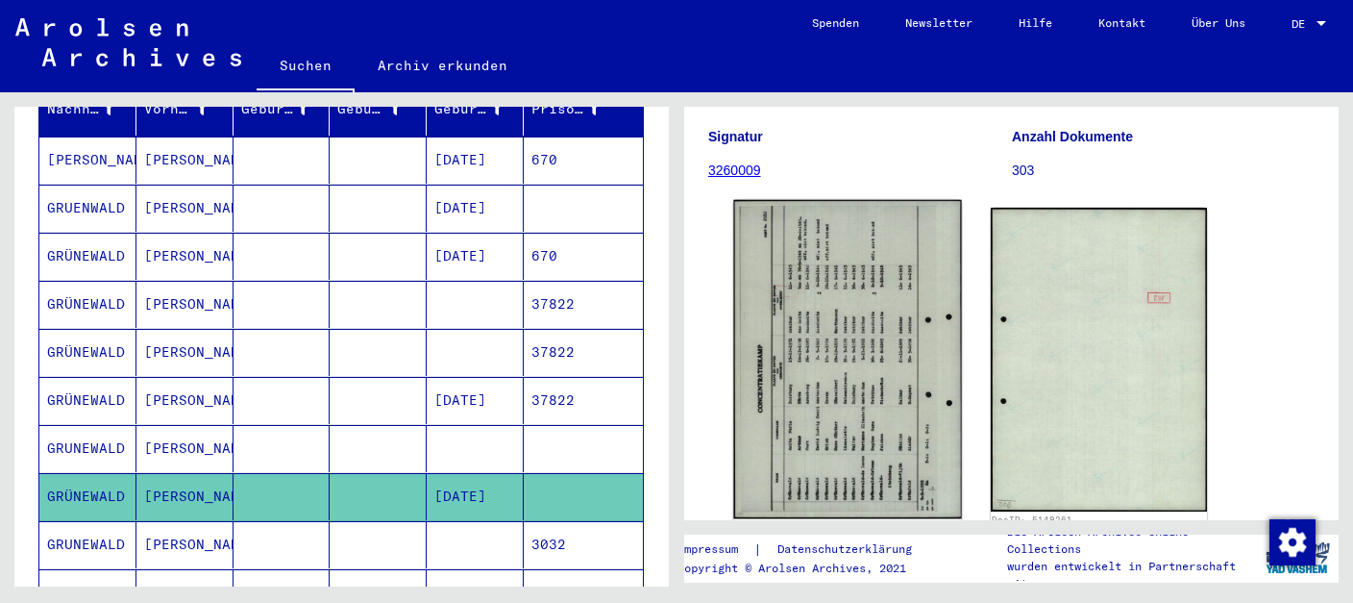
click at [862, 329] on img at bounding box center [847, 359] width 228 height 319
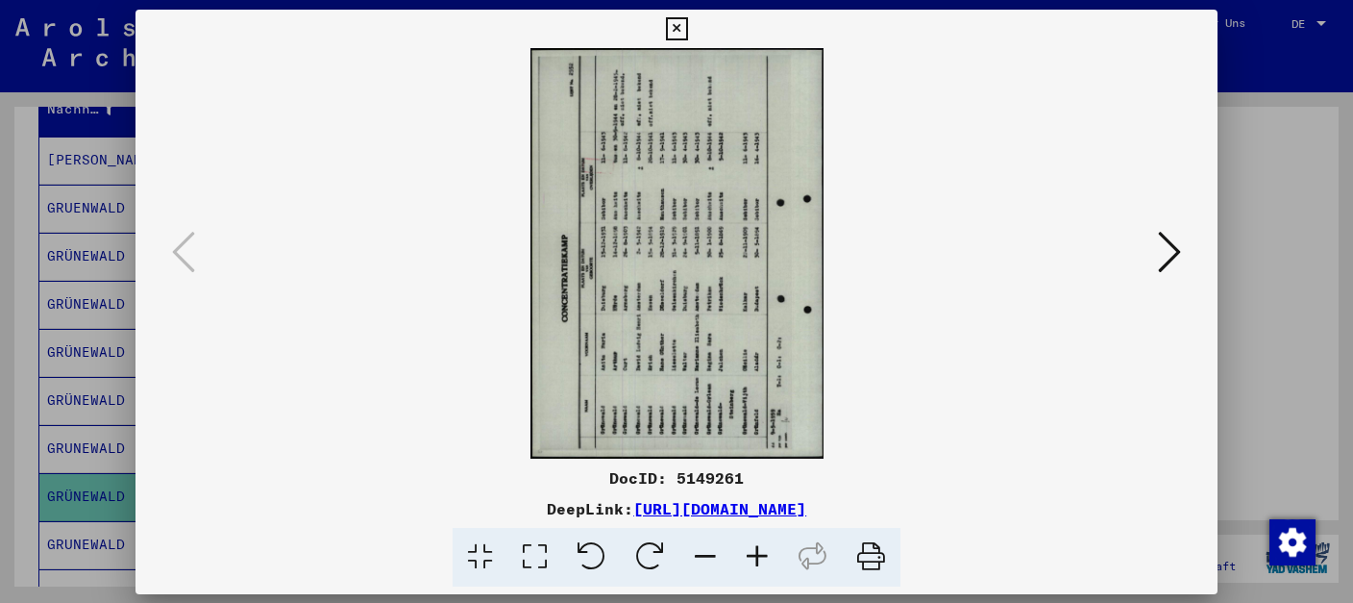
click at [862, 329] on img at bounding box center [676, 253] width 951 height 410
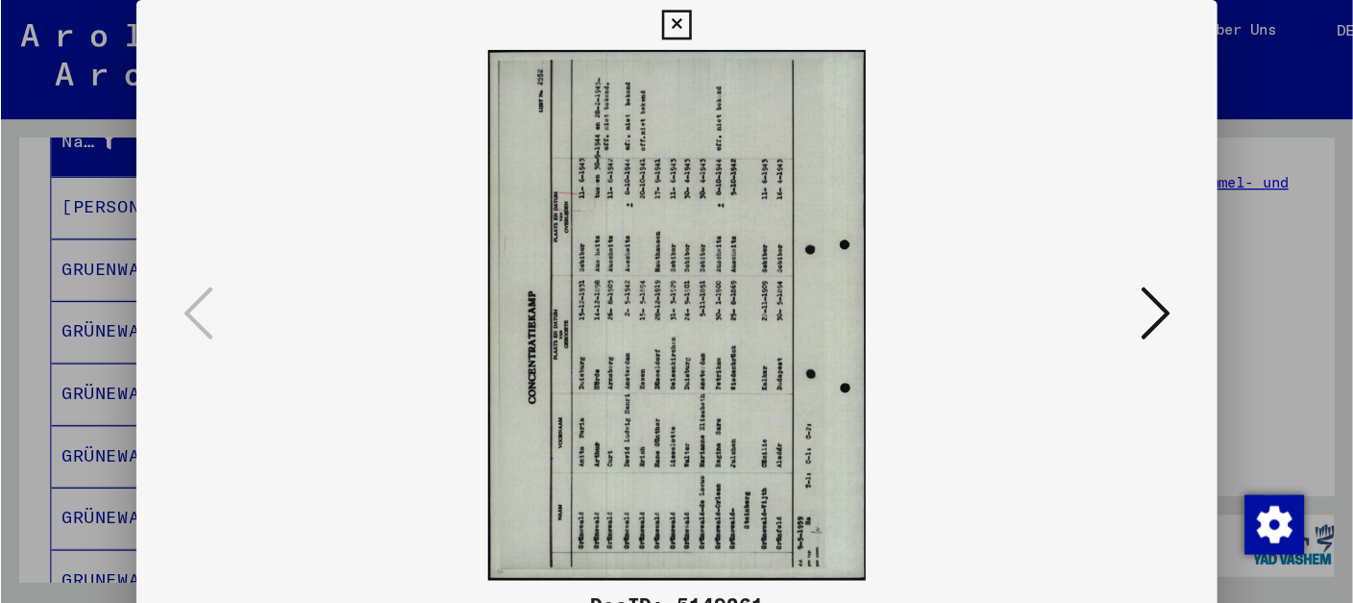
scroll to position [239, 0]
click at [533, 25] on icon at bounding box center [522, 19] width 22 height 23
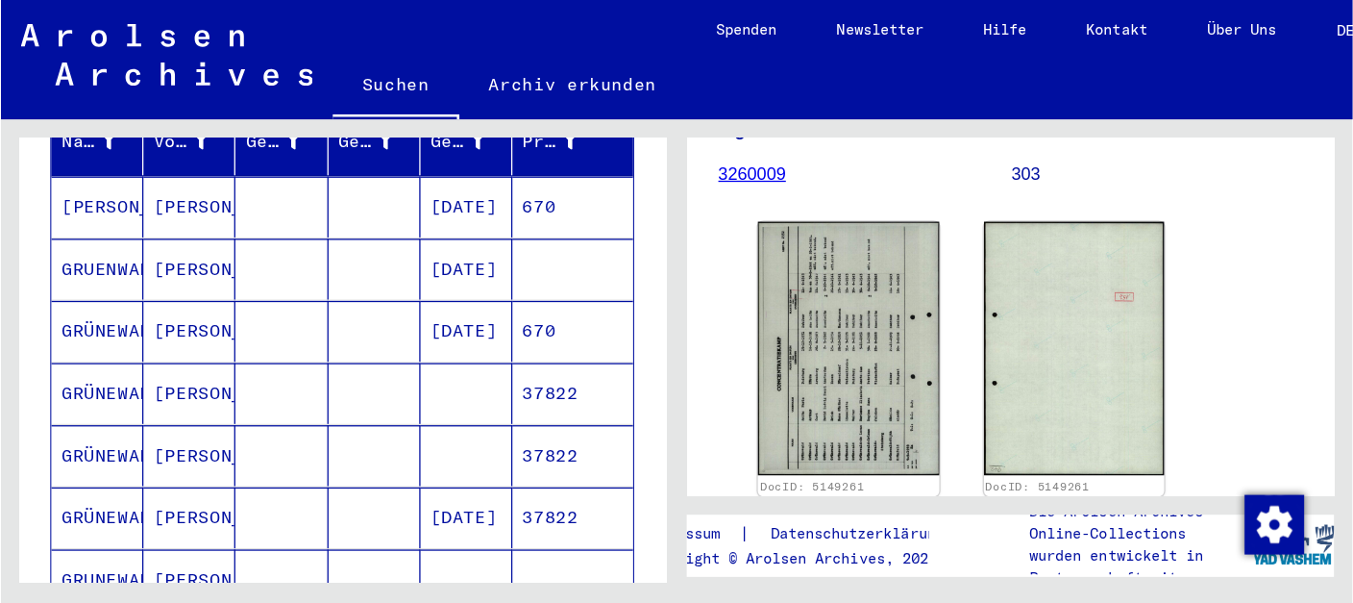
scroll to position [273, 0]
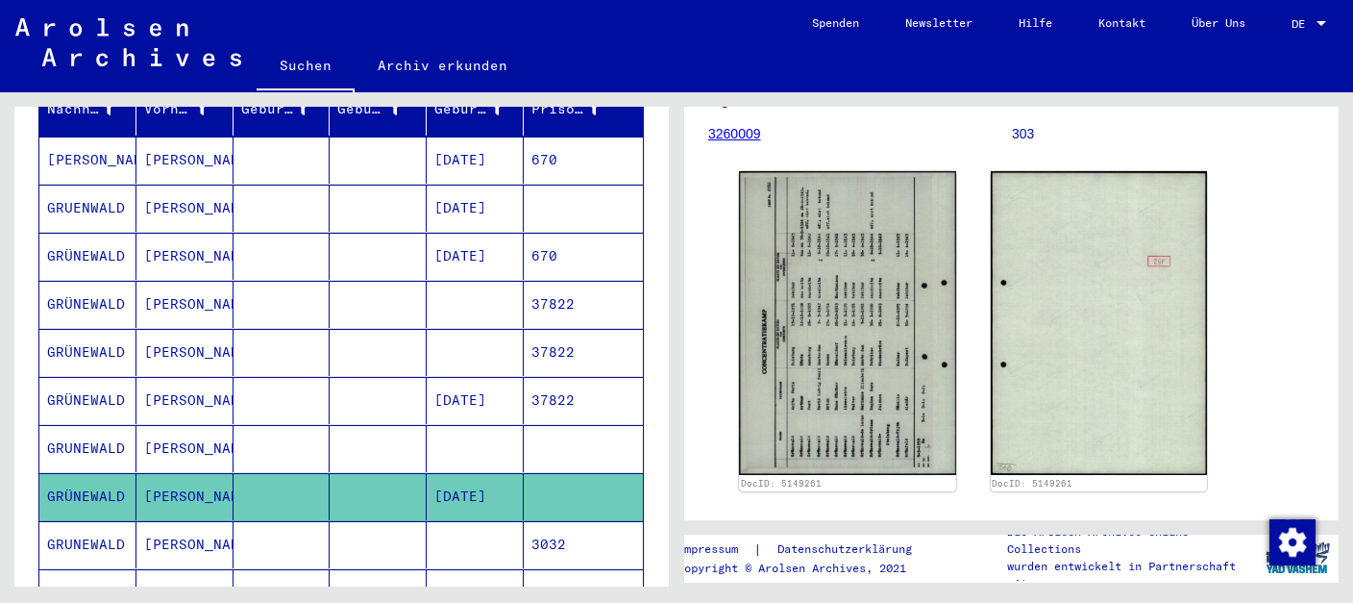
click at [175, 521] on mat-cell "[PERSON_NAME]" at bounding box center [184, 544] width 97 height 47
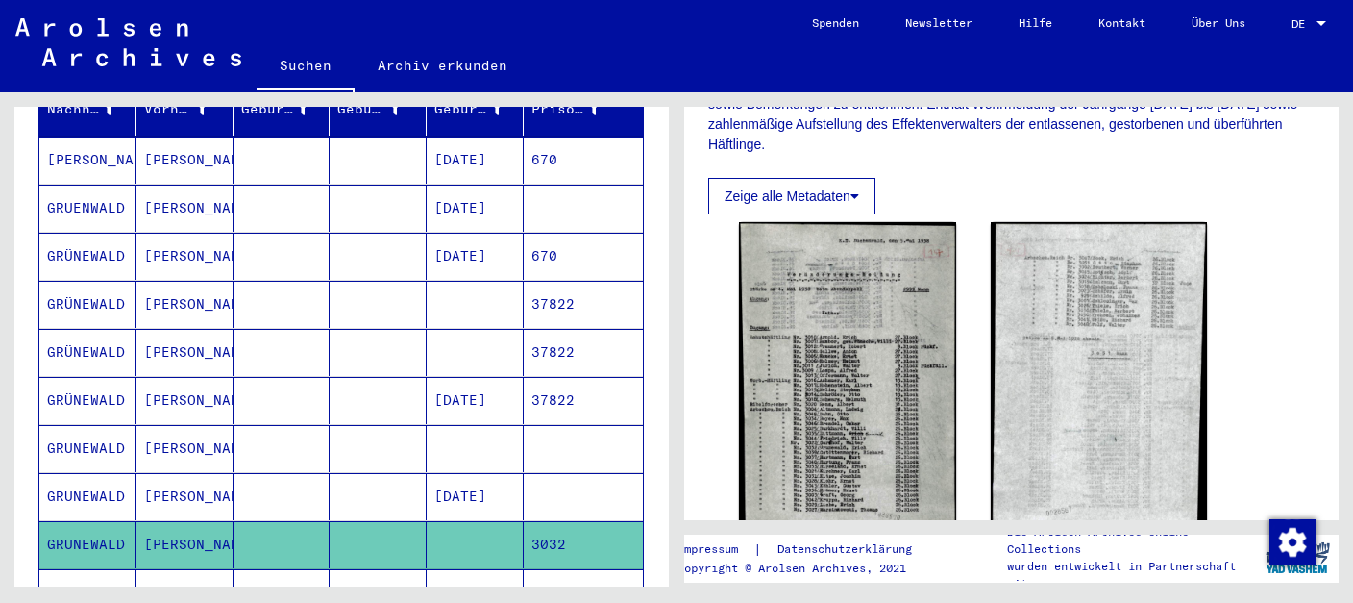
scroll to position [578, 0]
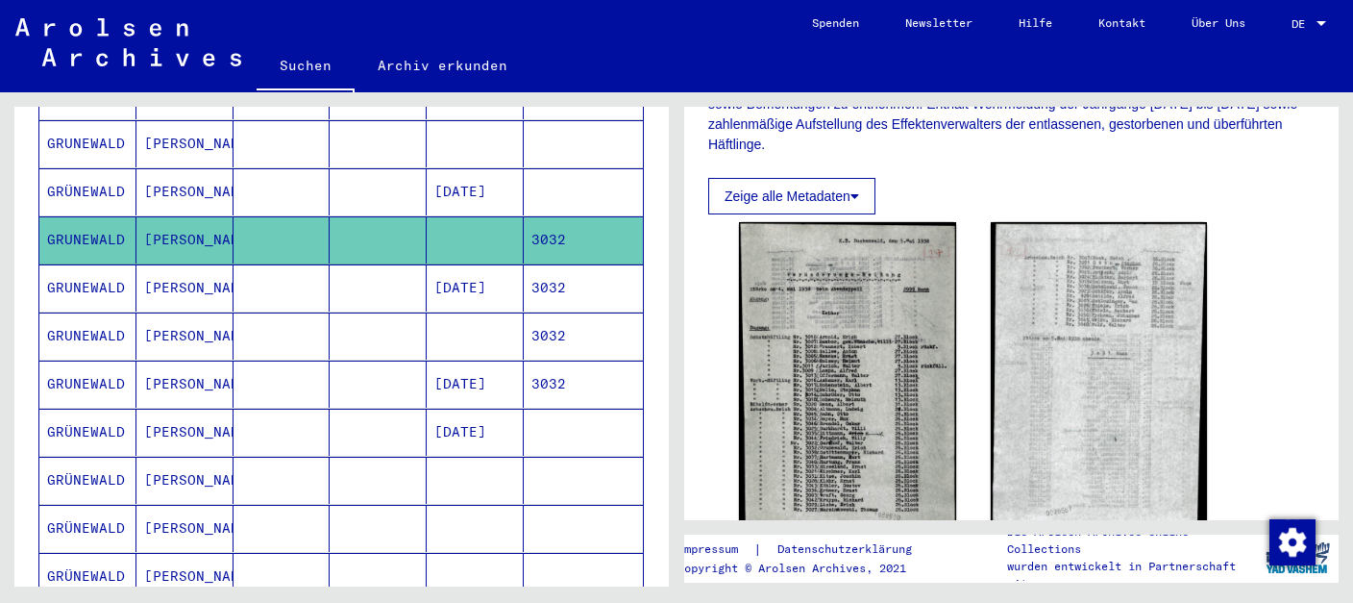
click at [185, 264] on mat-cell "[PERSON_NAME]" at bounding box center [184, 287] width 97 height 47
